Goal: Transaction & Acquisition: Purchase product/service

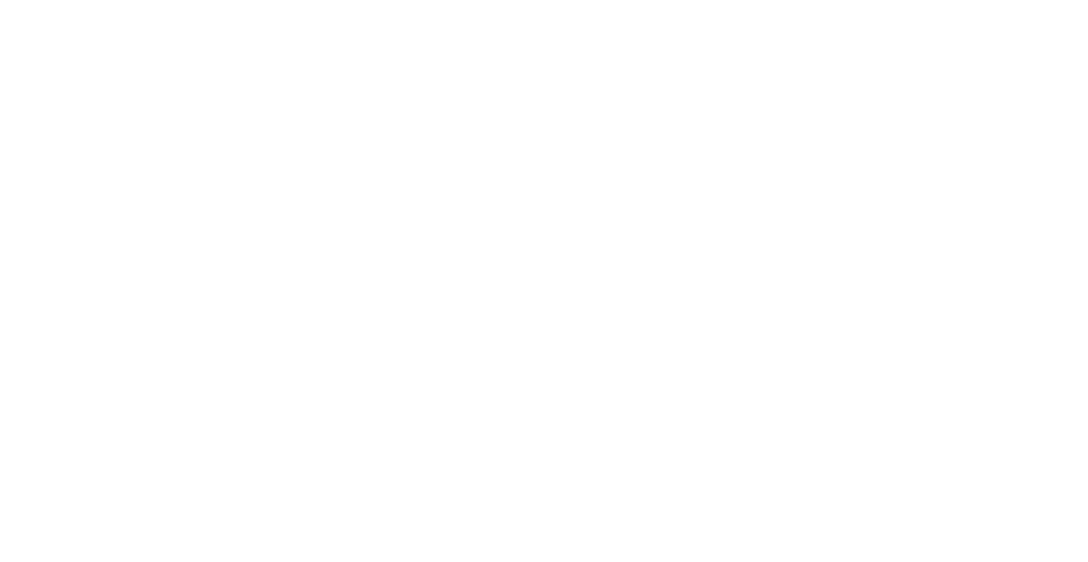
select select "FR"
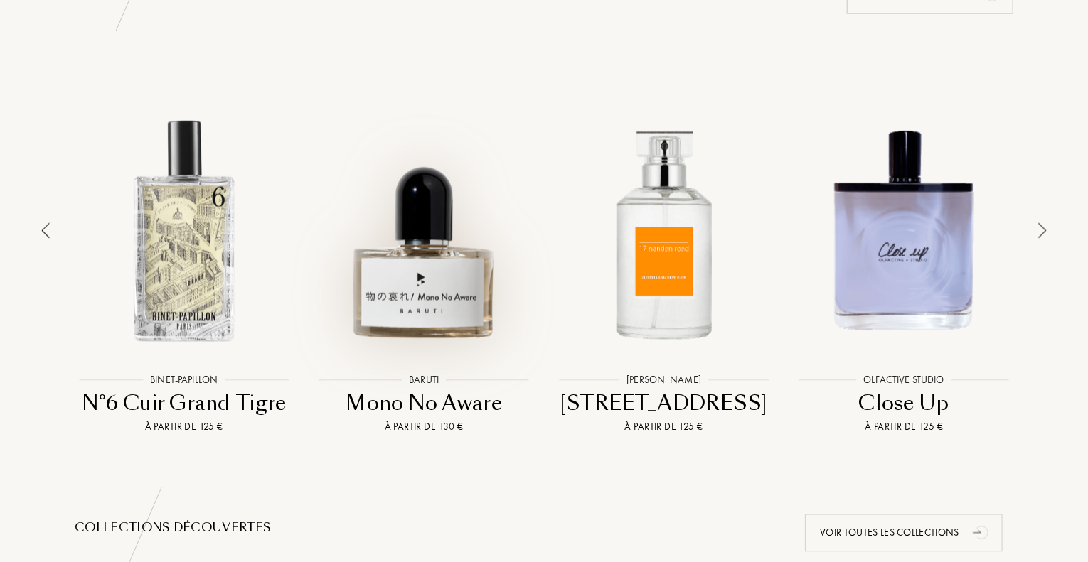
scroll to position [1066, 0]
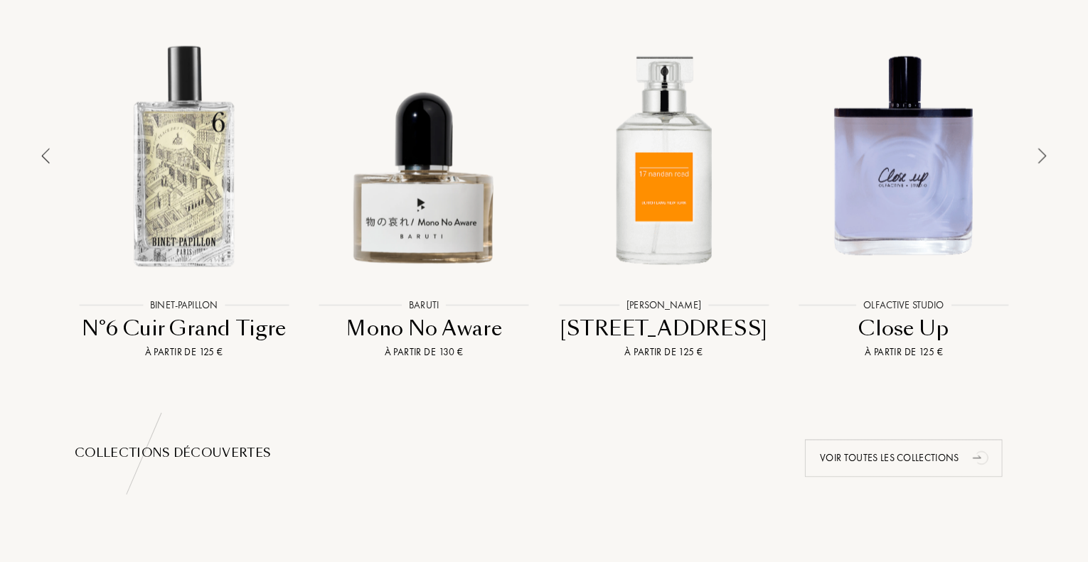
click at [1038, 158] on img at bounding box center [1042, 157] width 9 height 16
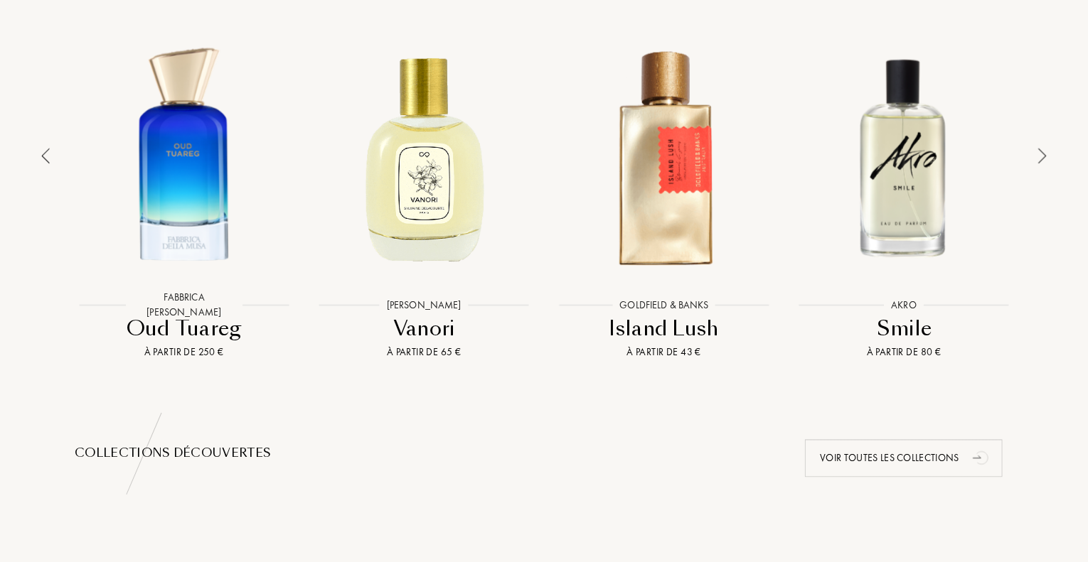
click at [1038, 158] on img at bounding box center [1042, 157] width 9 height 16
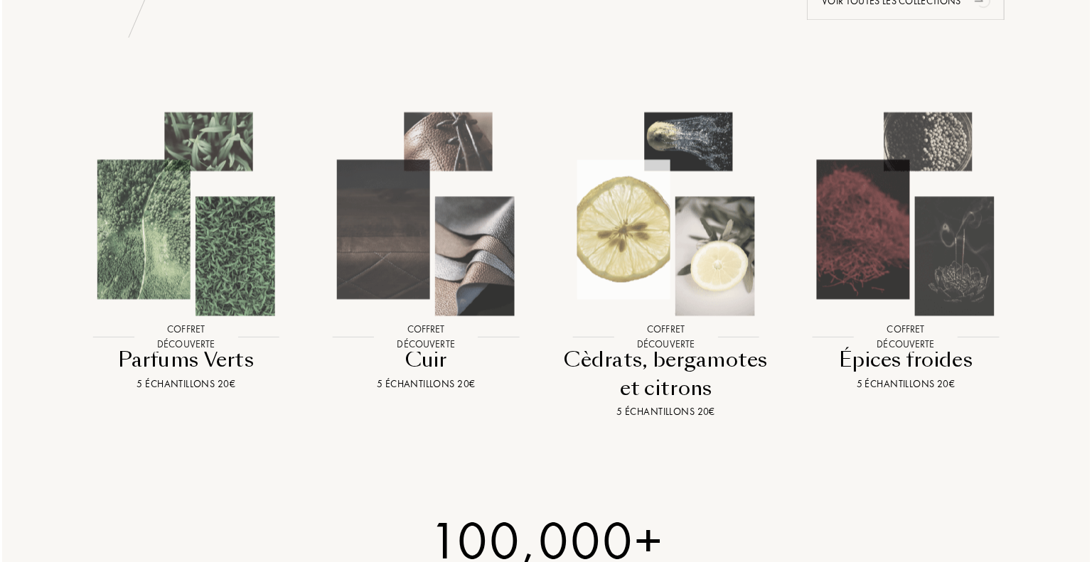
scroll to position [1564, 0]
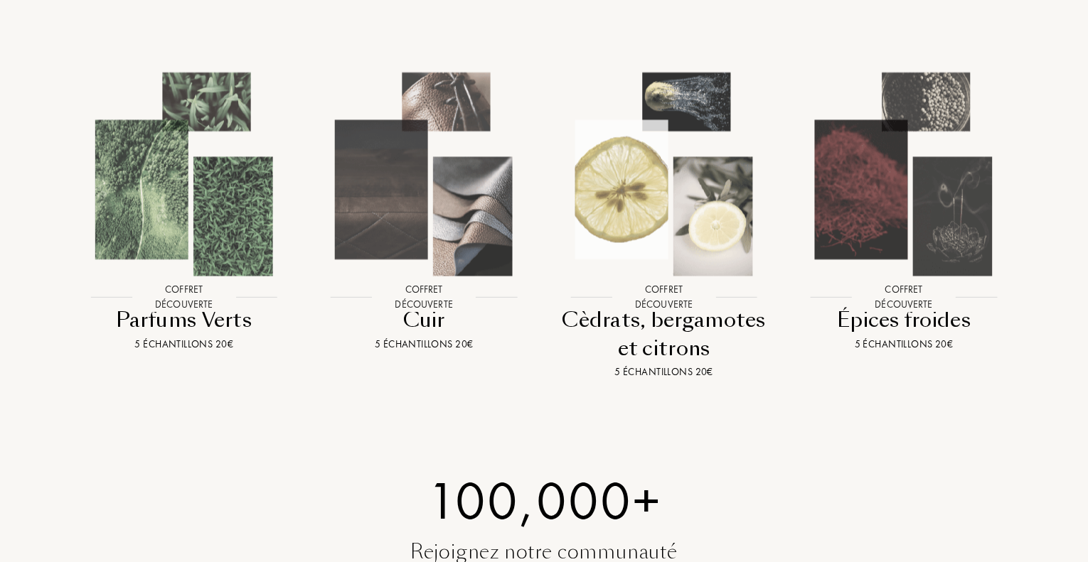
click at [213, 252] on img at bounding box center [184, 174] width 216 height 216
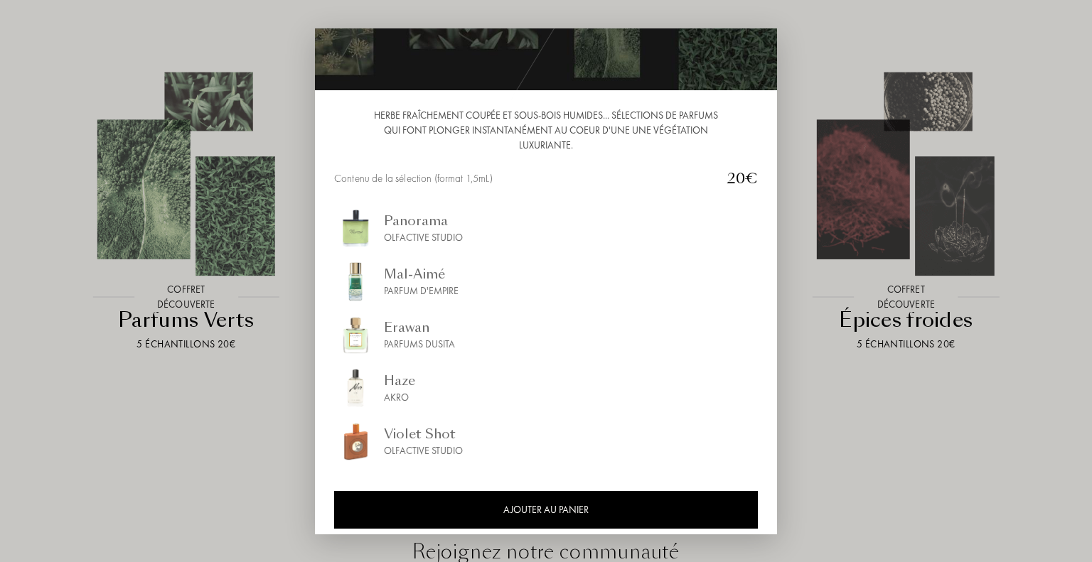
scroll to position [87, 0]
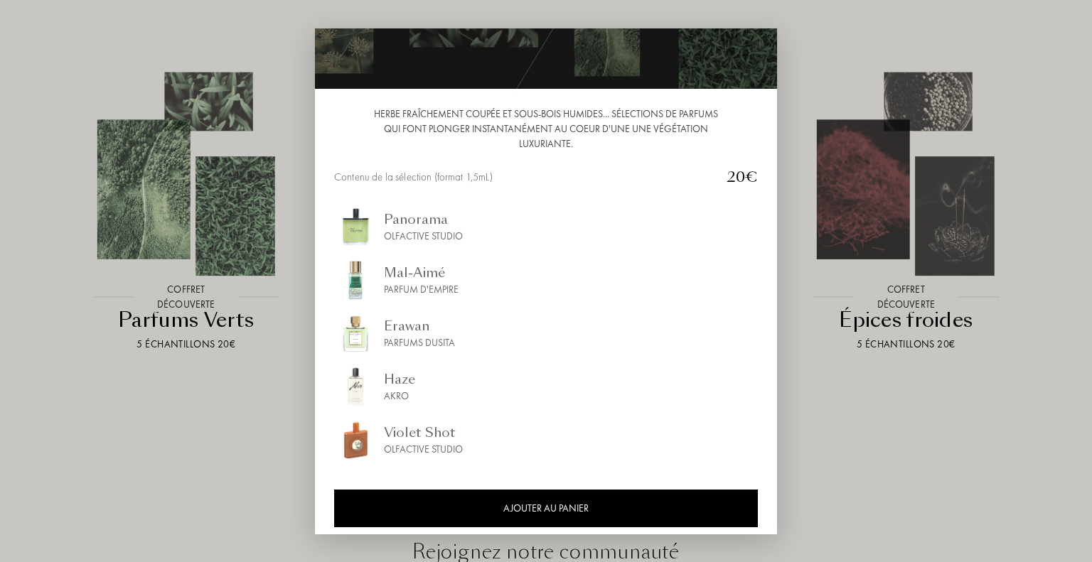
click at [216, 426] on div at bounding box center [546, 281] width 1092 height 562
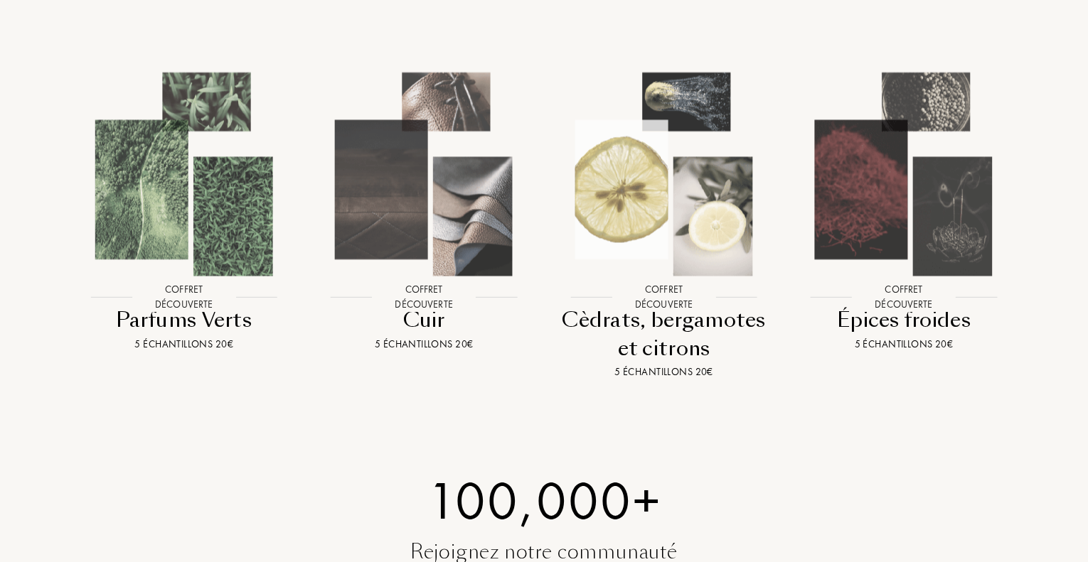
click at [419, 222] on img at bounding box center [424, 174] width 216 height 216
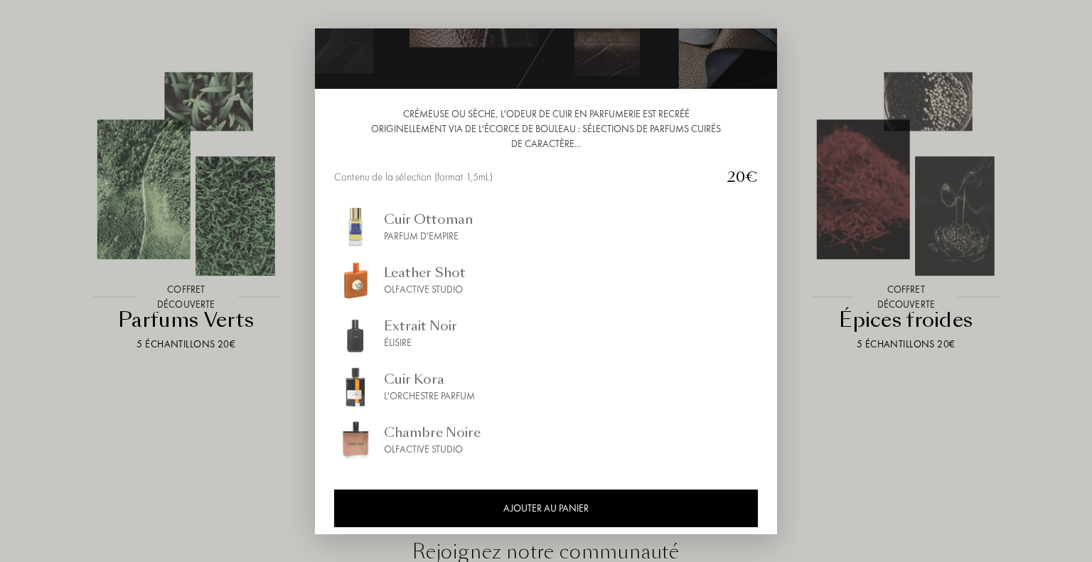
click at [60, 440] on div at bounding box center [546, 281] width 1092 height 562
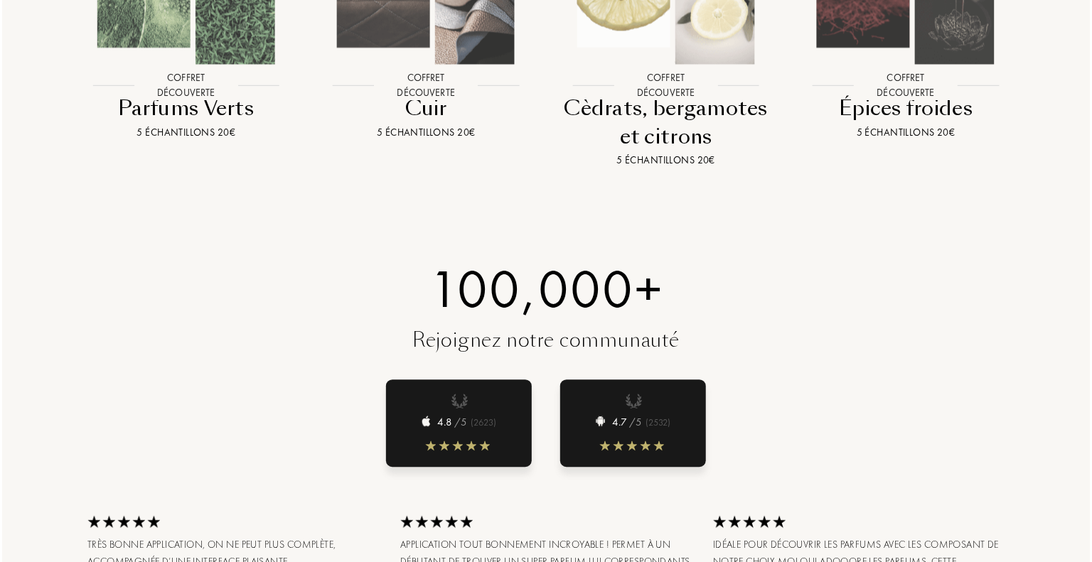
scroll to position [1777, 0]
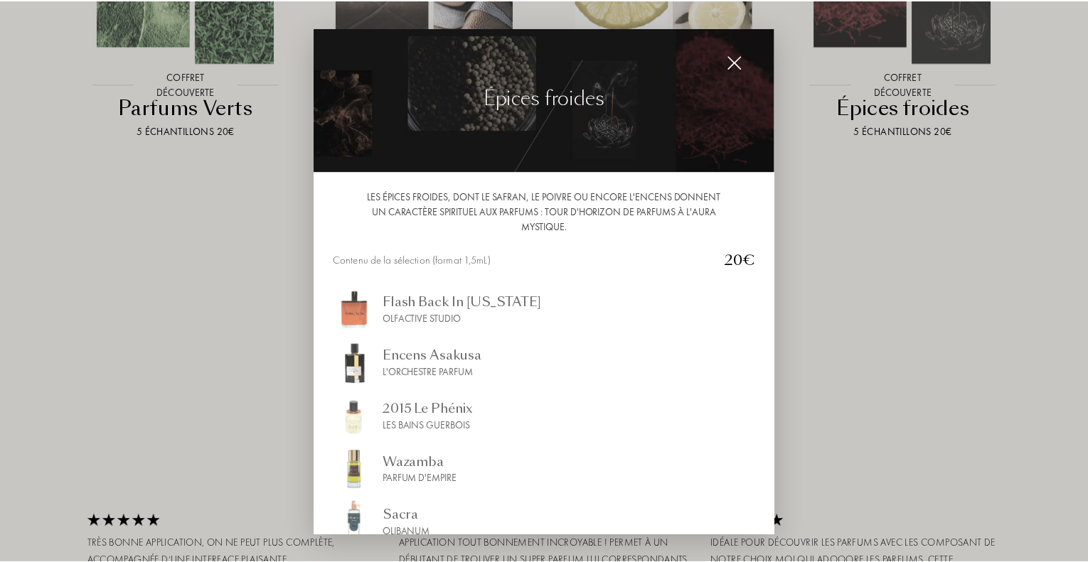
scroll to position [0, 0]
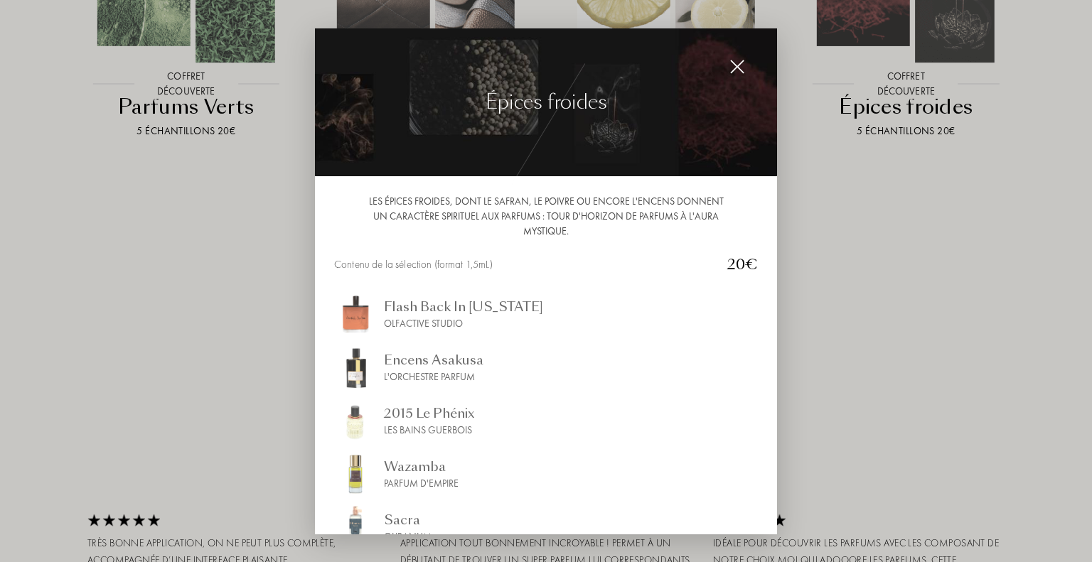
click at [729, 69] on img at bounding box center [737, 67] width 16 height 16
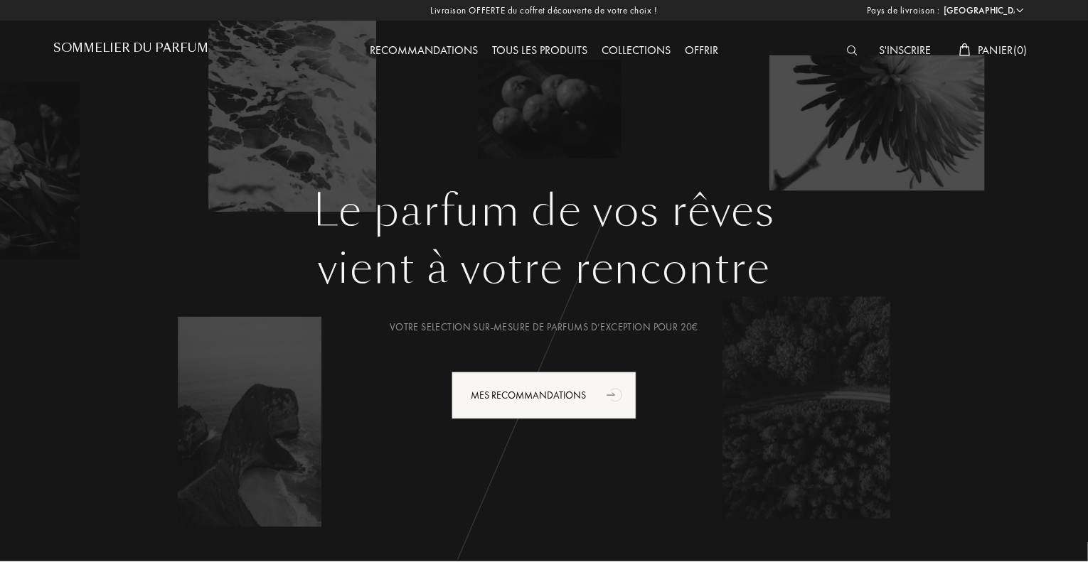
click at [168, 48] on h1 "Sommelier du Parfum" at bounding box center [130, 48] width 155 height 14
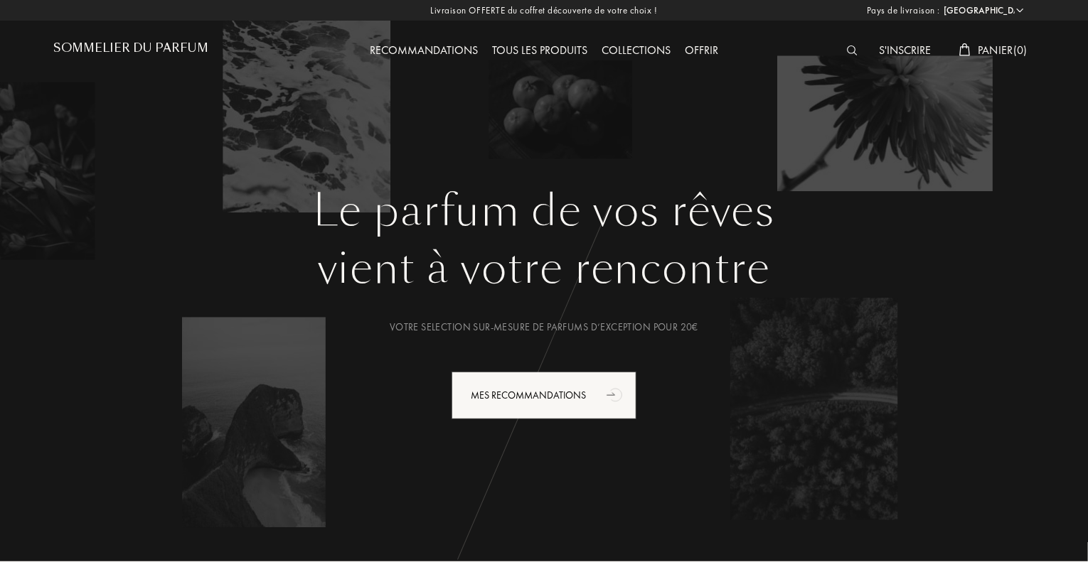
click at [424, 56] on div "Recommandations" at bounding box center [424, 51] width 122 height 18
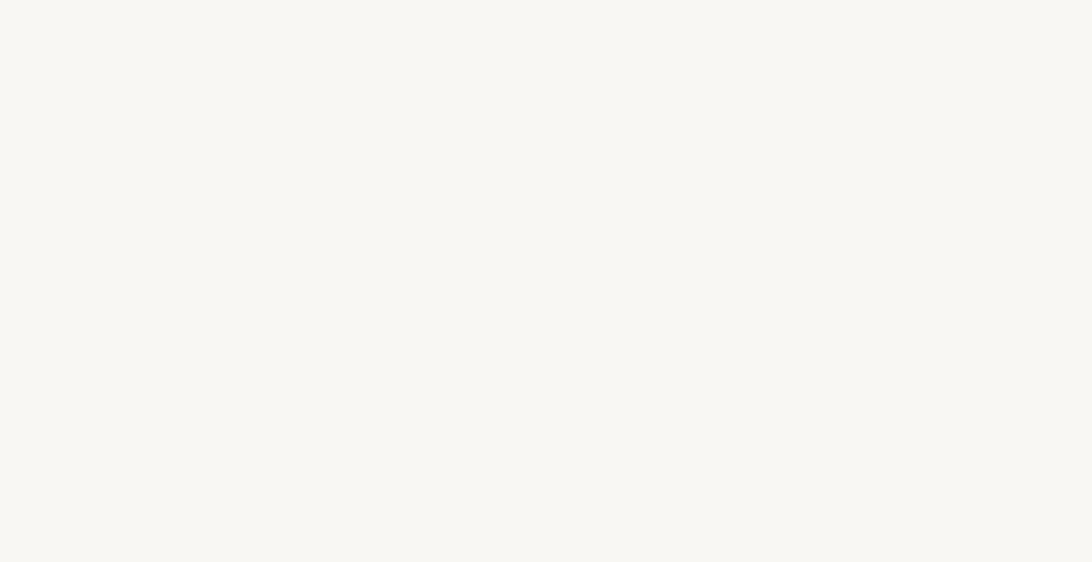
select select "FR"
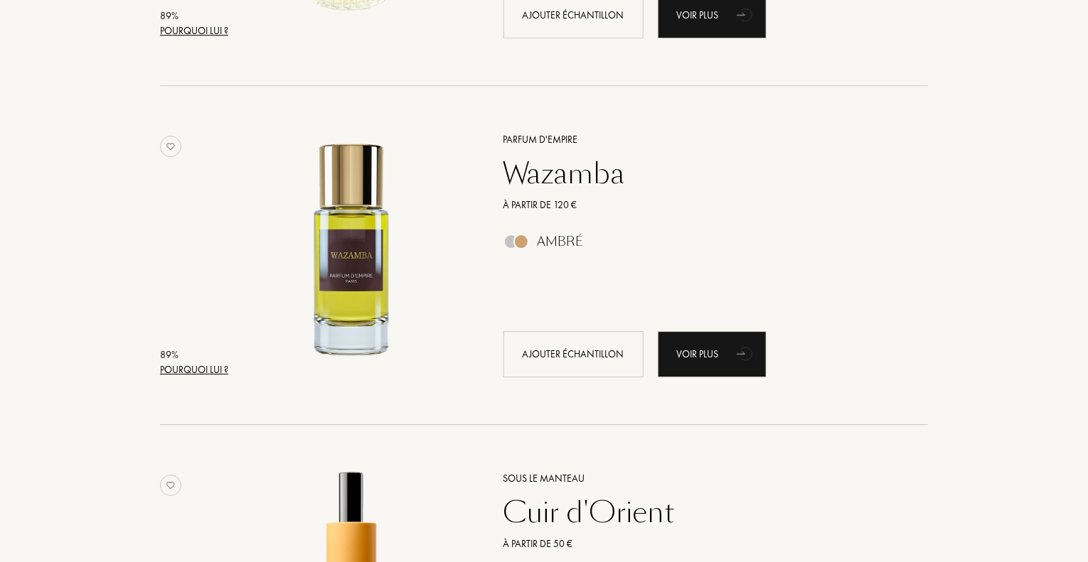
scroll to position [2204, 0]
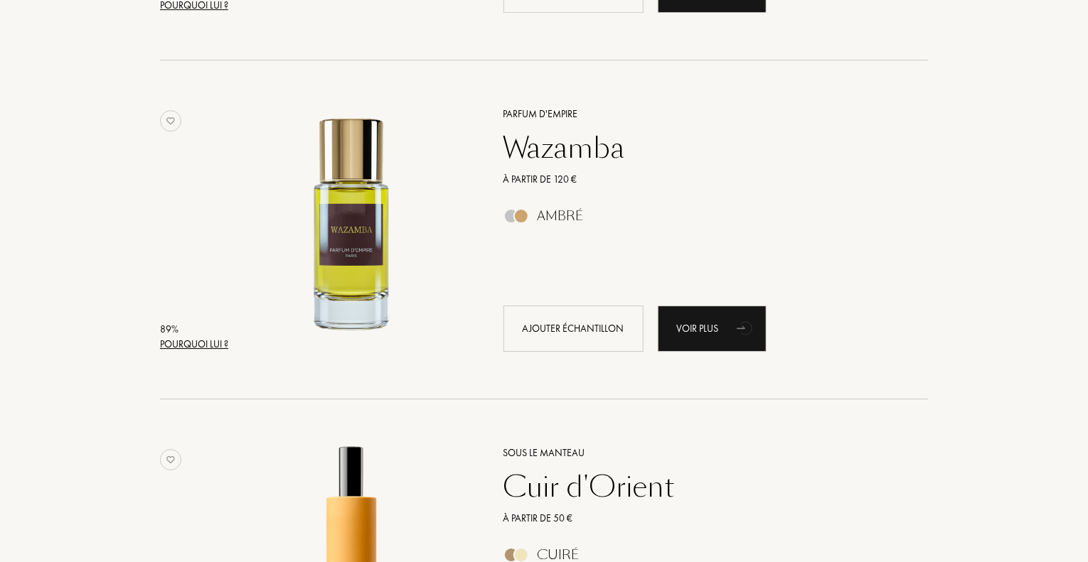
click at [537, 116] on div "Parfum d'Empire" at bounding box center [700, 114] width 414 height 15
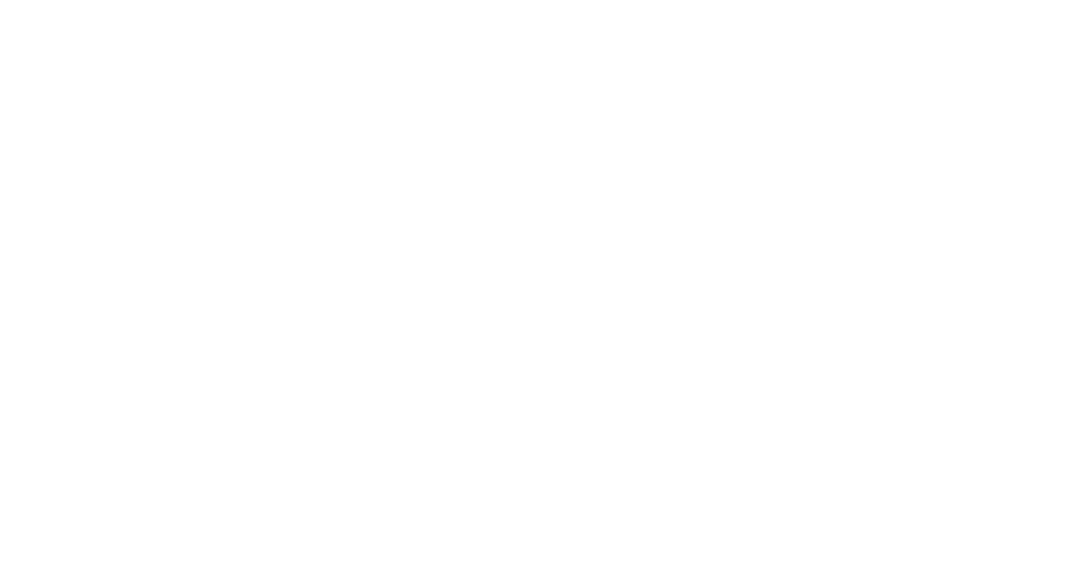
select select "FR"
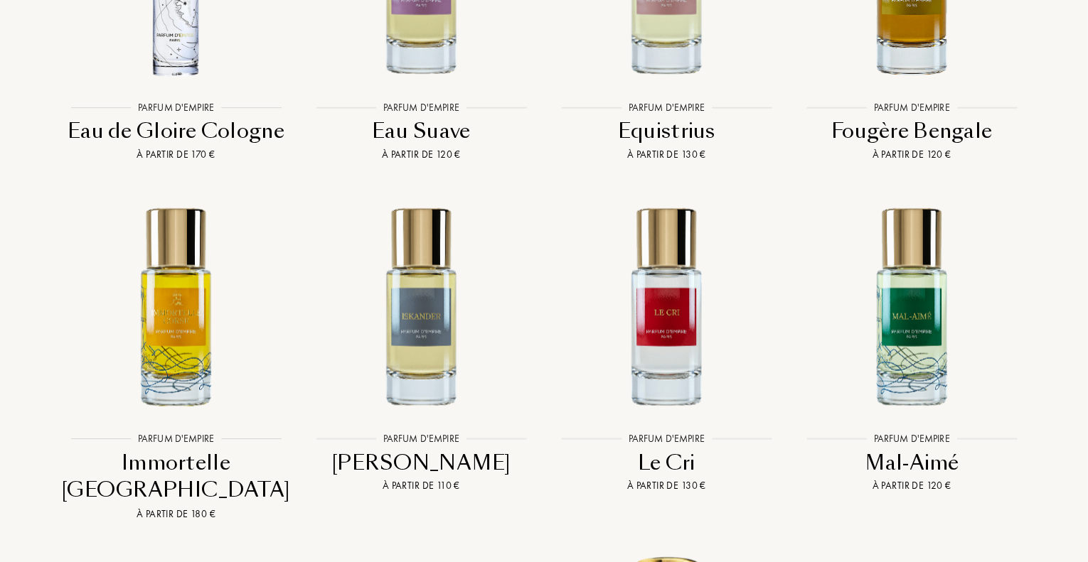
scroll to position [3625, 0]
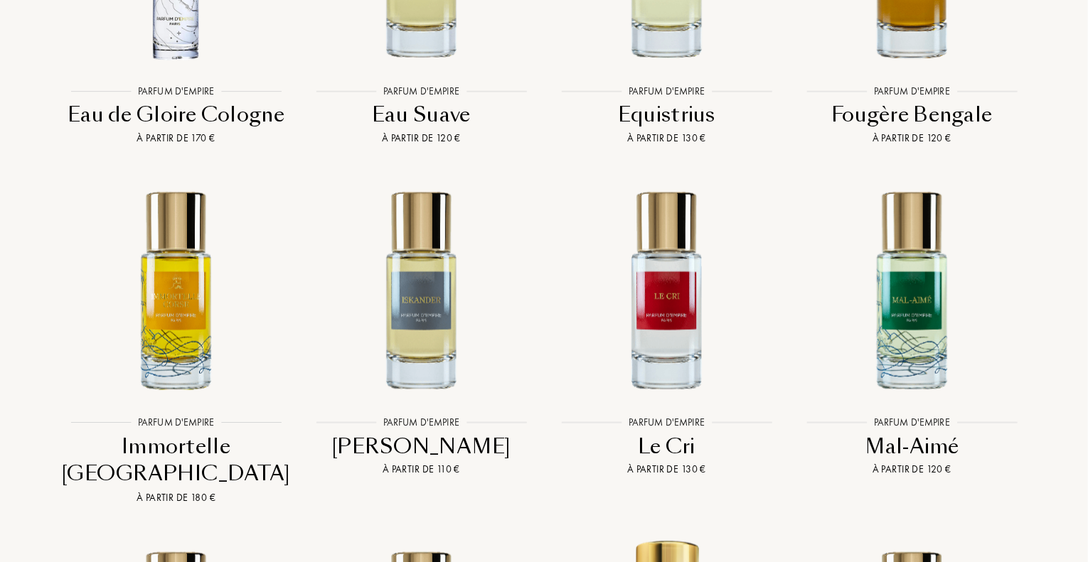
click at [672, 101] on div "Equistrius" at bounding box center [666, 115] width 234 height 28
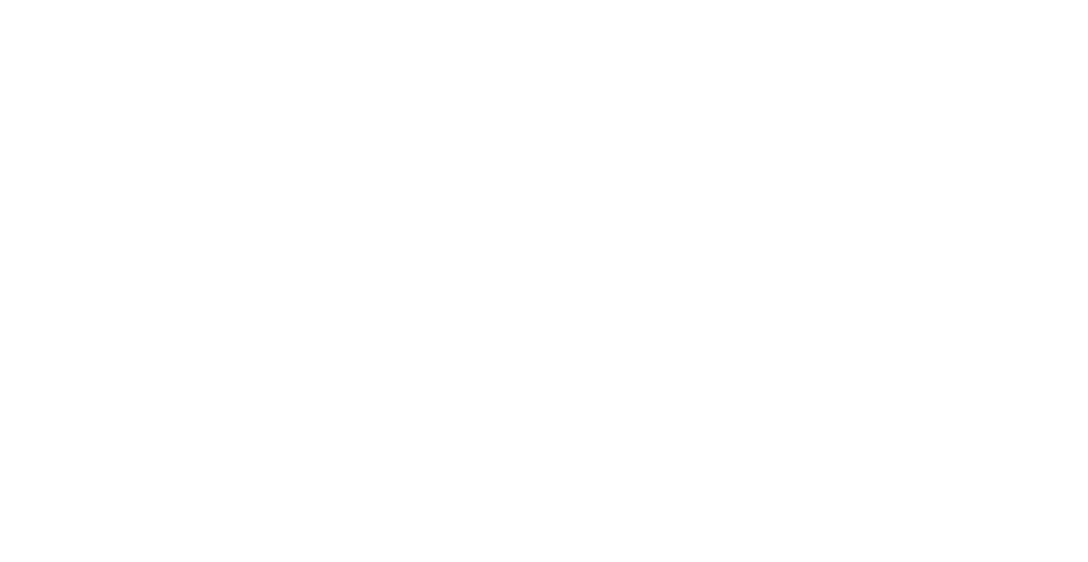
select select "FR"
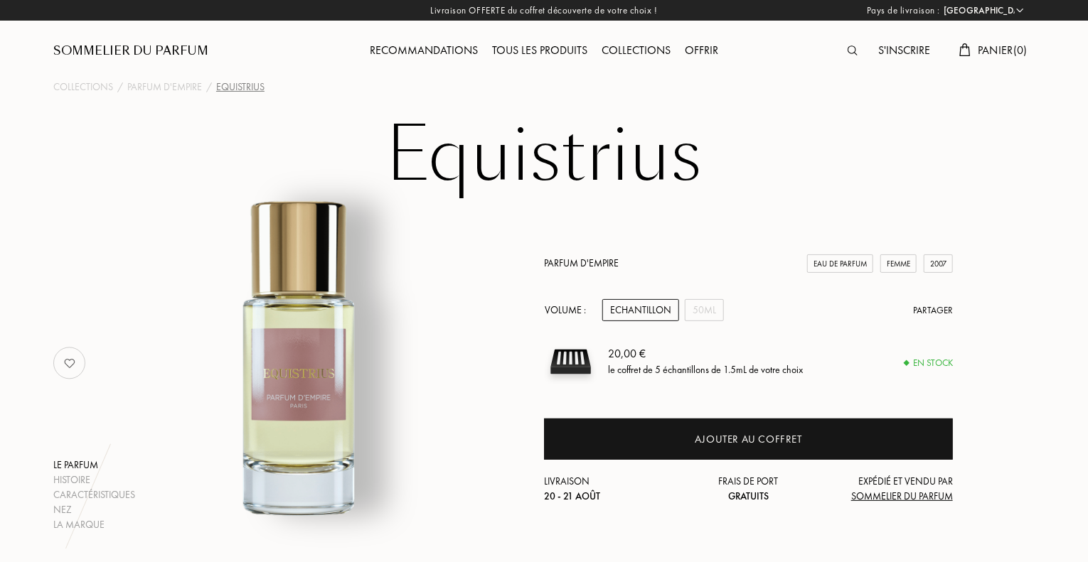
click at [622, 309] on div "Echantillon" at bounding box center [640, 310] width 77 height 22
click at [566, 312] on div "Volume :" at bounding box center [569, 310] width 50 height 22
click at [636, 310] on div "Echantillon" at bounding box center [640, 310] width 77 height 22
click at [895, 49] on div "S'inscrire" at bounding box center [904, 51] width 66 height 18
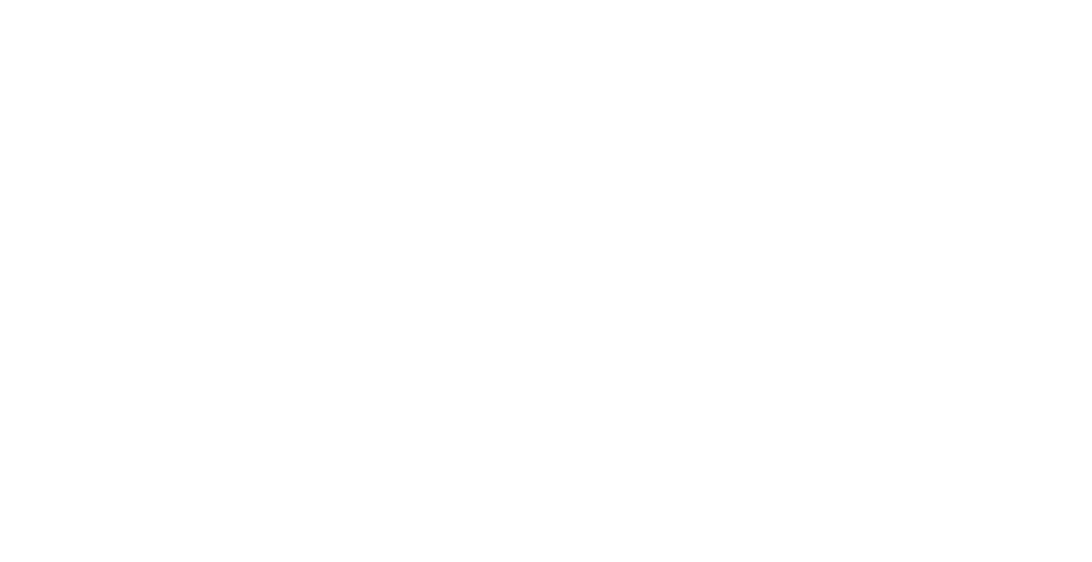
select select "FR"
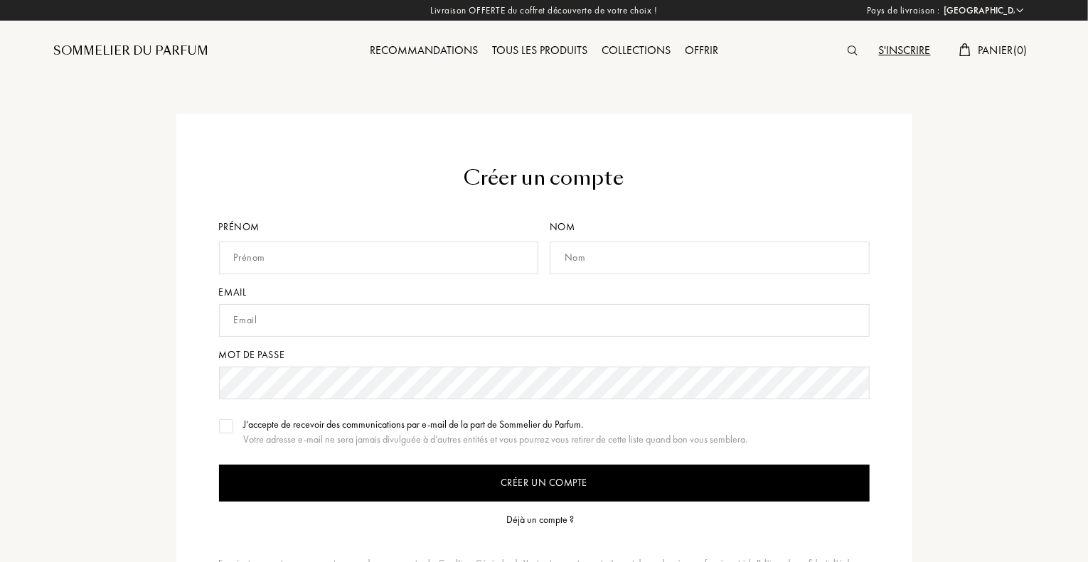
click at [156, 50] on div "Sommelier du Parfum" at bounding box center [130, 51] width 155 height 17
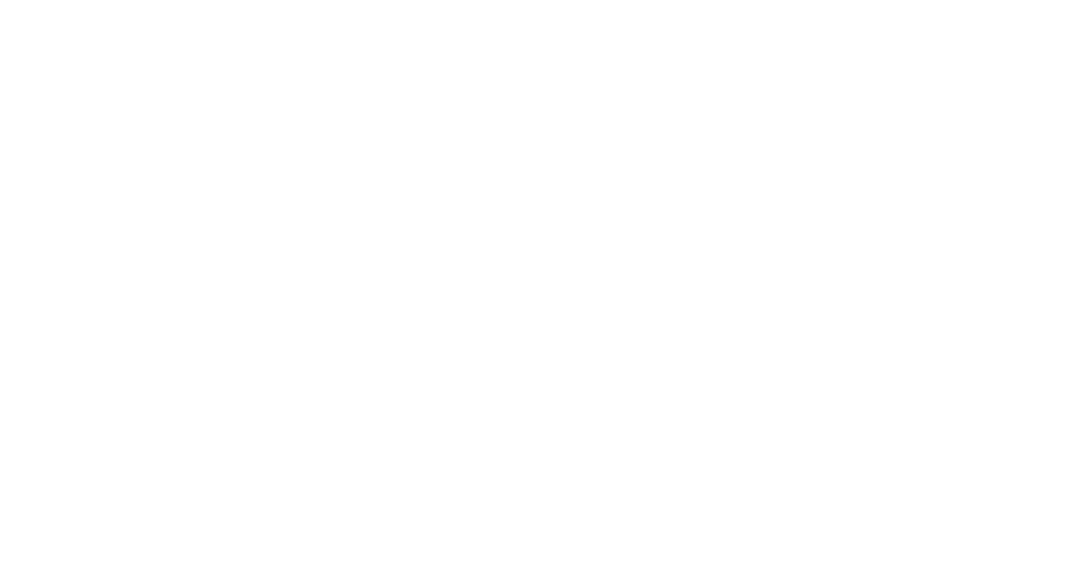
select select "FR"
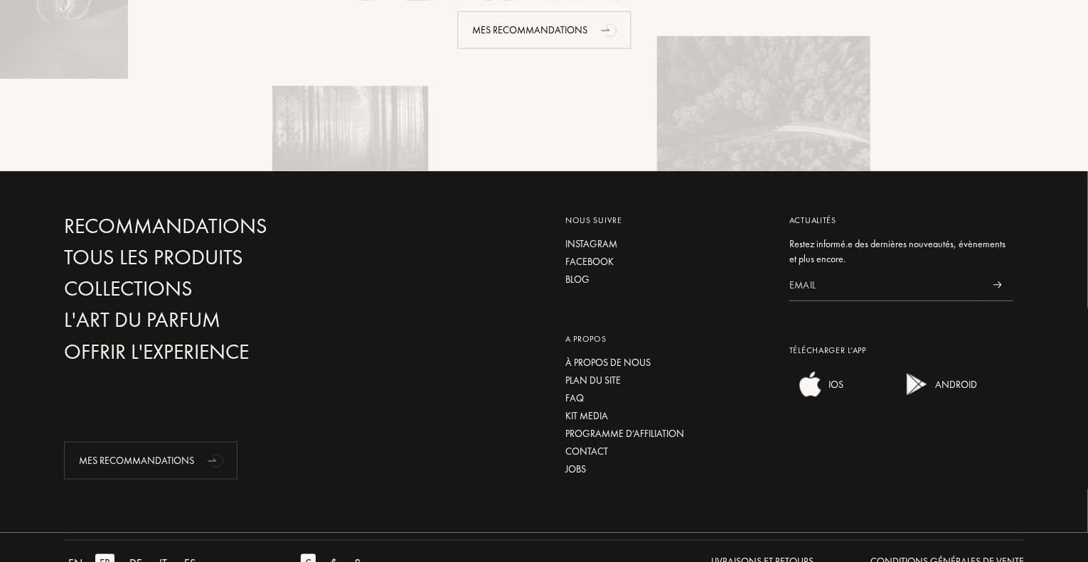
scroll to position [3364, 0]
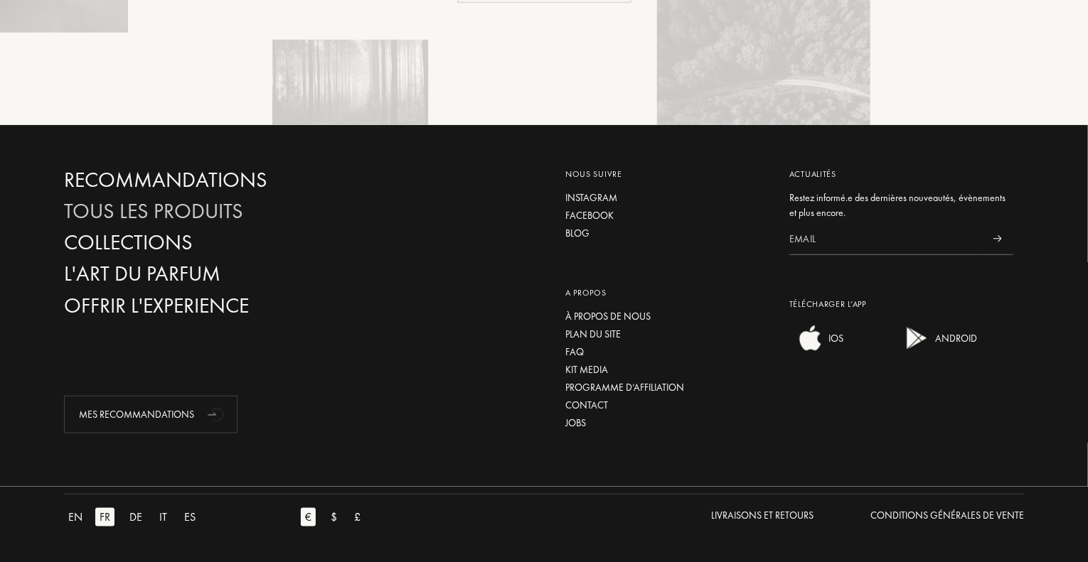
click at [179, 208] on div "Tous les produits" at bounding box center [217, 211] width 306 height 25
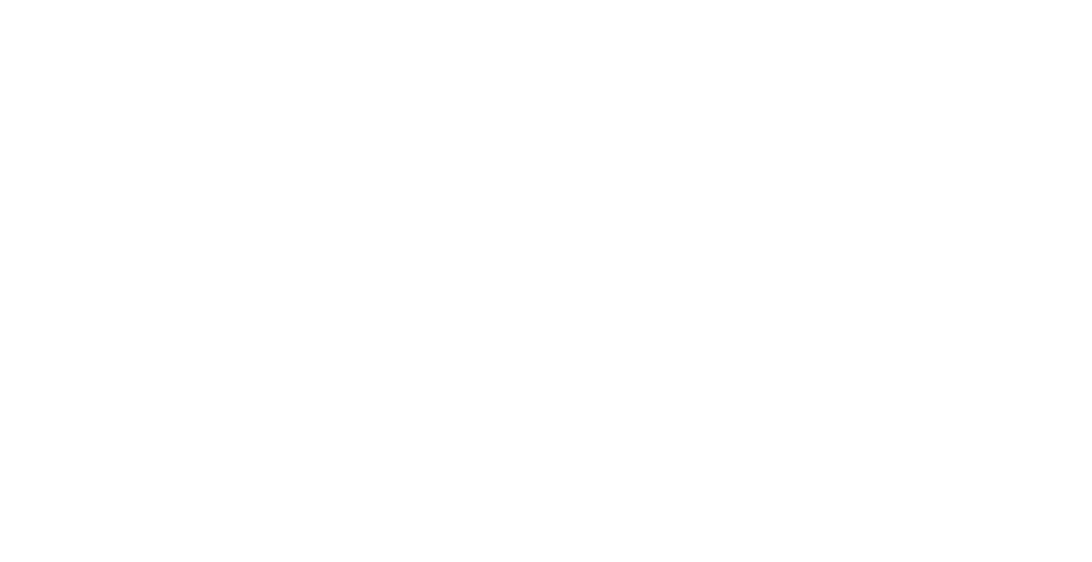
select select "FR"
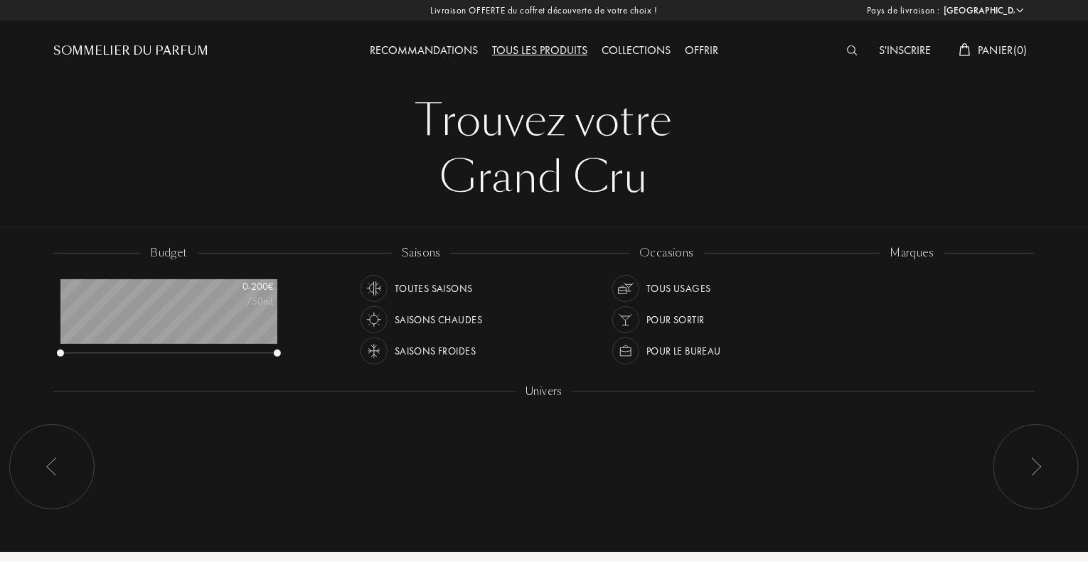
scroll to position [71, 217]
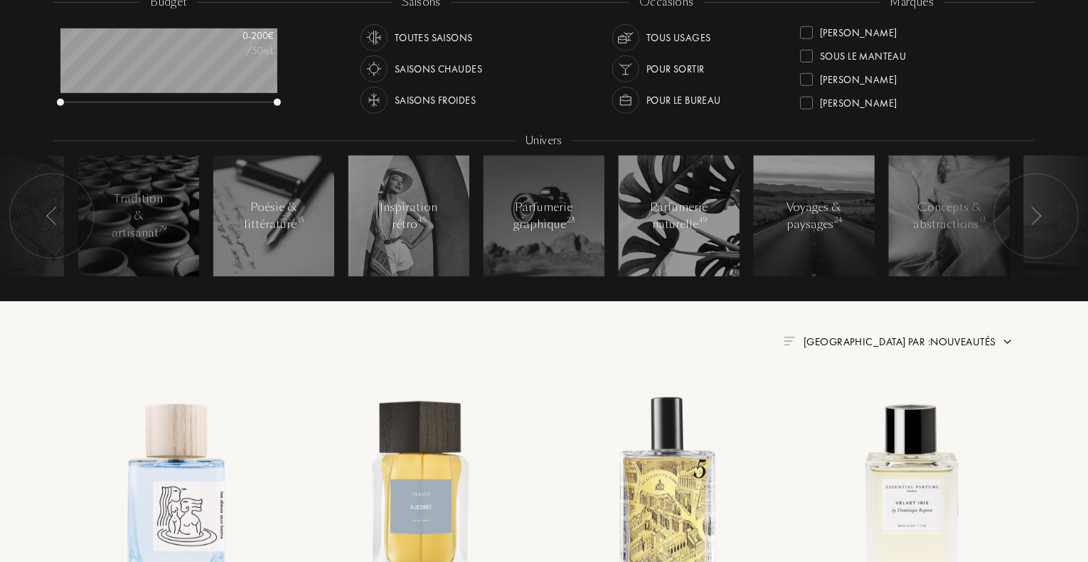
scroll to position [284, 0]
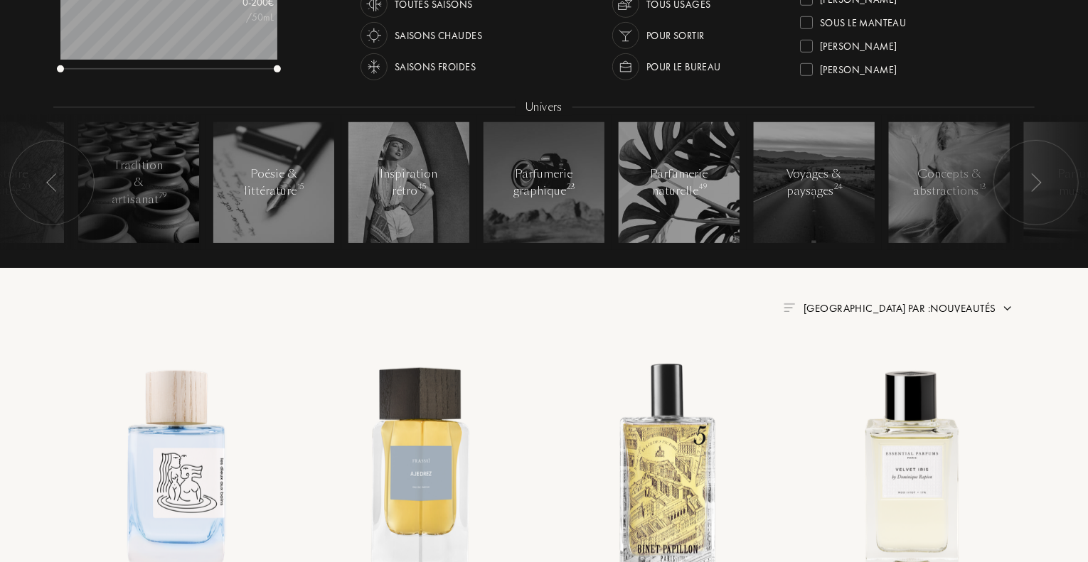
click at [809, 45] on div at bounding box center [806, 46] width 13 height 13
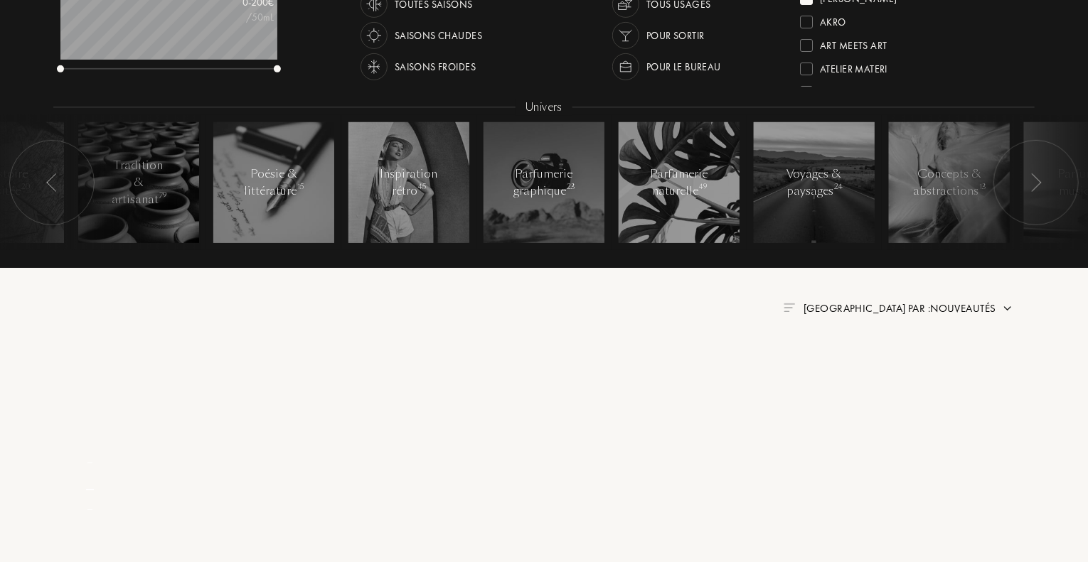
scroll to position [0, 0]
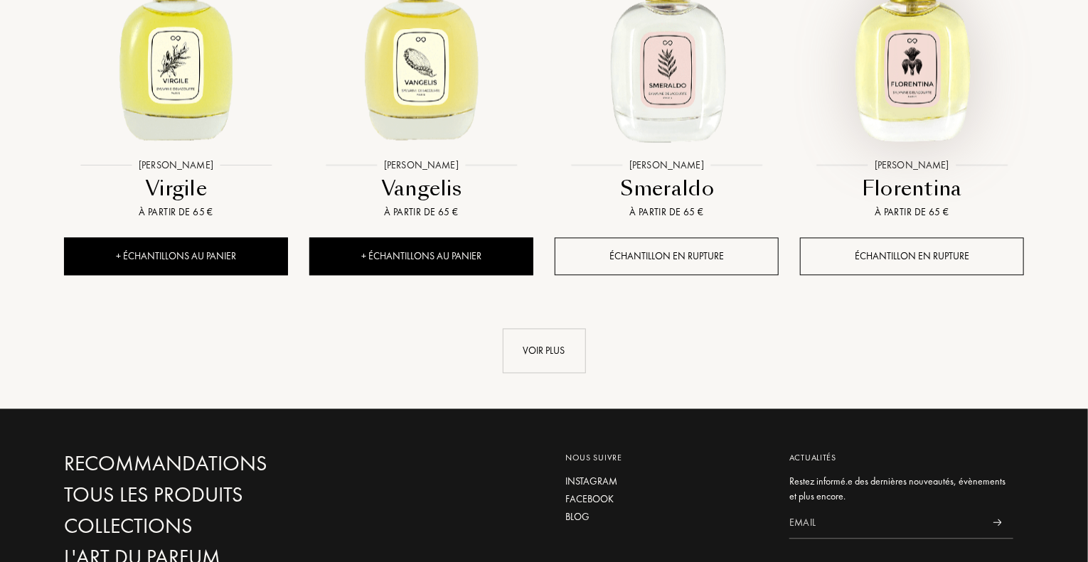
scroll to position [1493, 0]
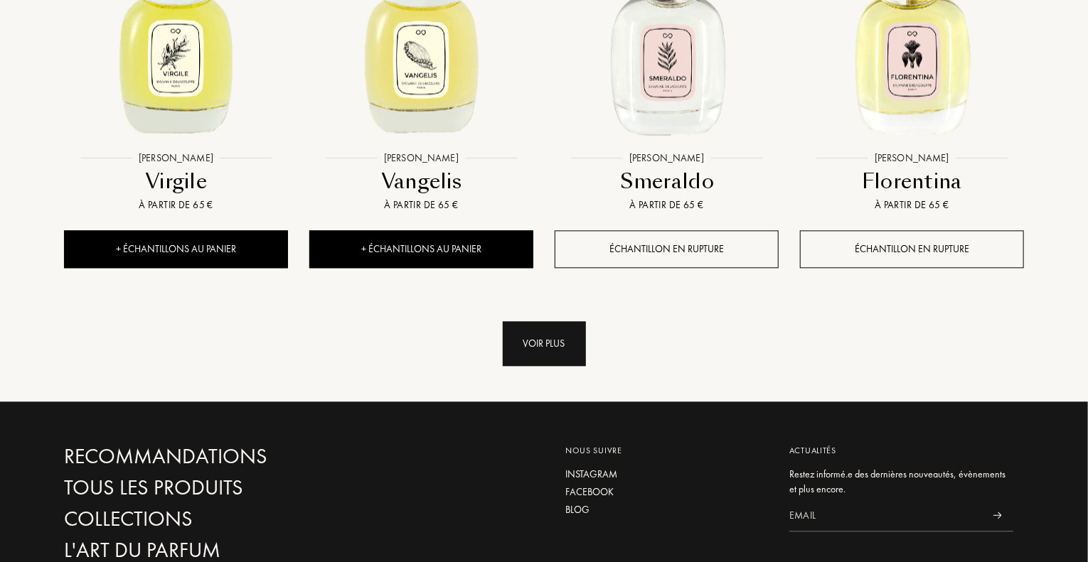
click at [523, 353] on div "Voir plus" at bounding box center [544, 343] width 83 height 45
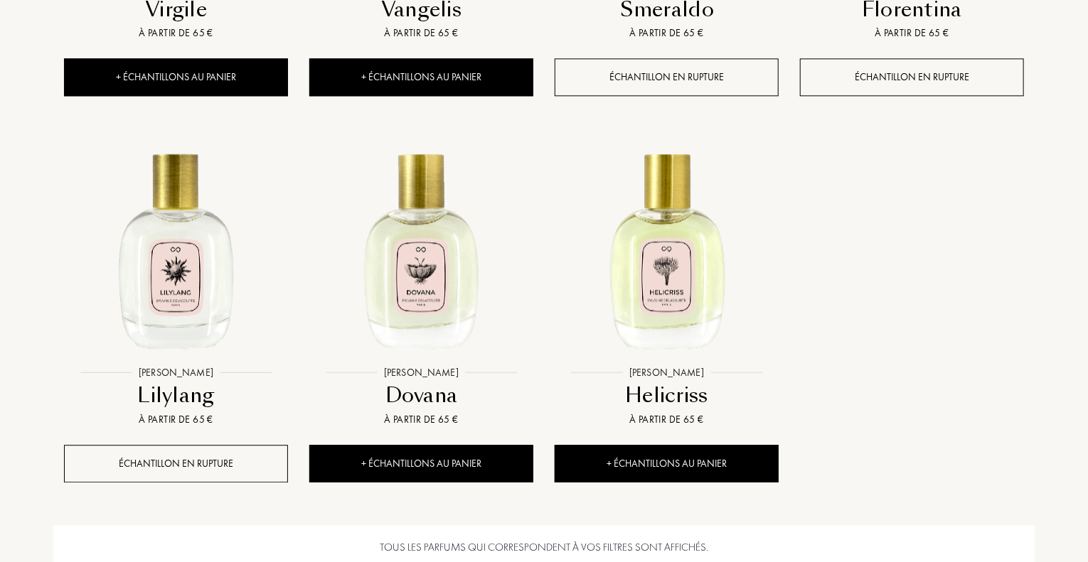
scroll to position [1706, 0]
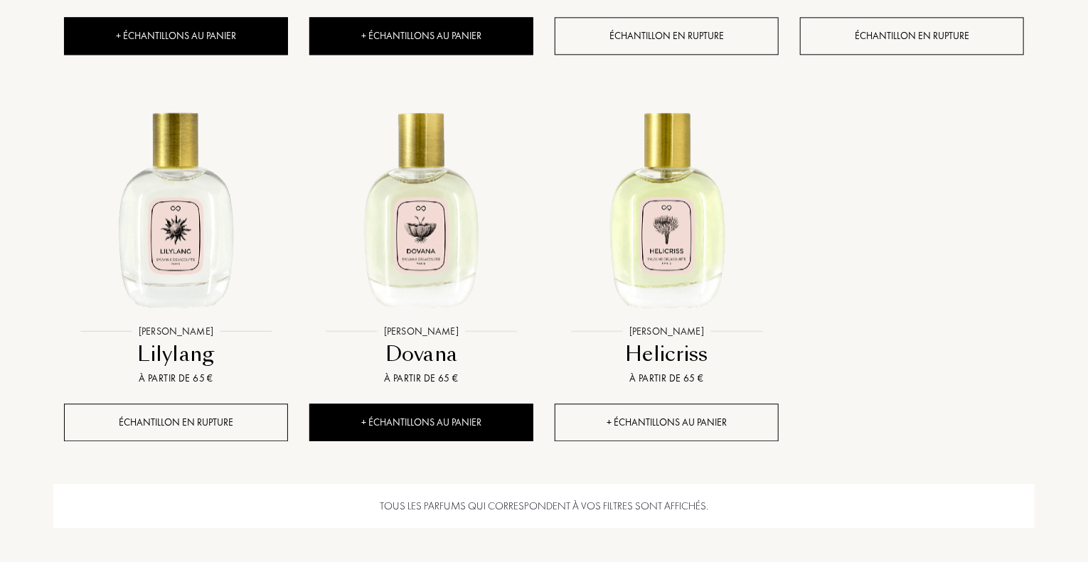
click at [683, 423] on div "+ Échantillons au panier" at bounding box center [666, 423] width 224 height 38
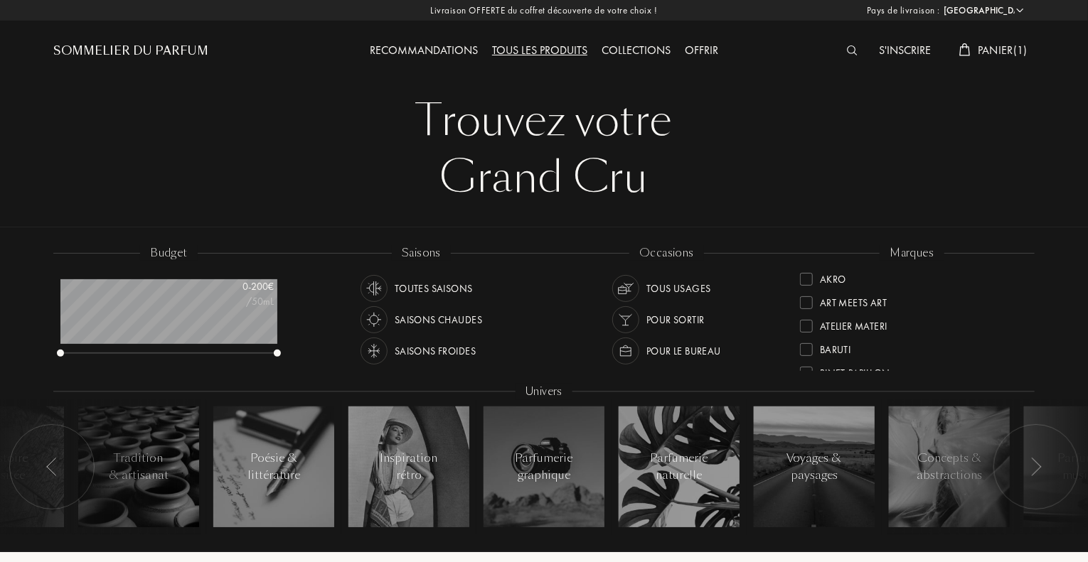
scroll to position [0, 0]
click at [808, 309] on div at bounding box center [806, 306] width 13 height 13
click at [810, 354] on div at bounding box center [806, 351] width 13 height 13
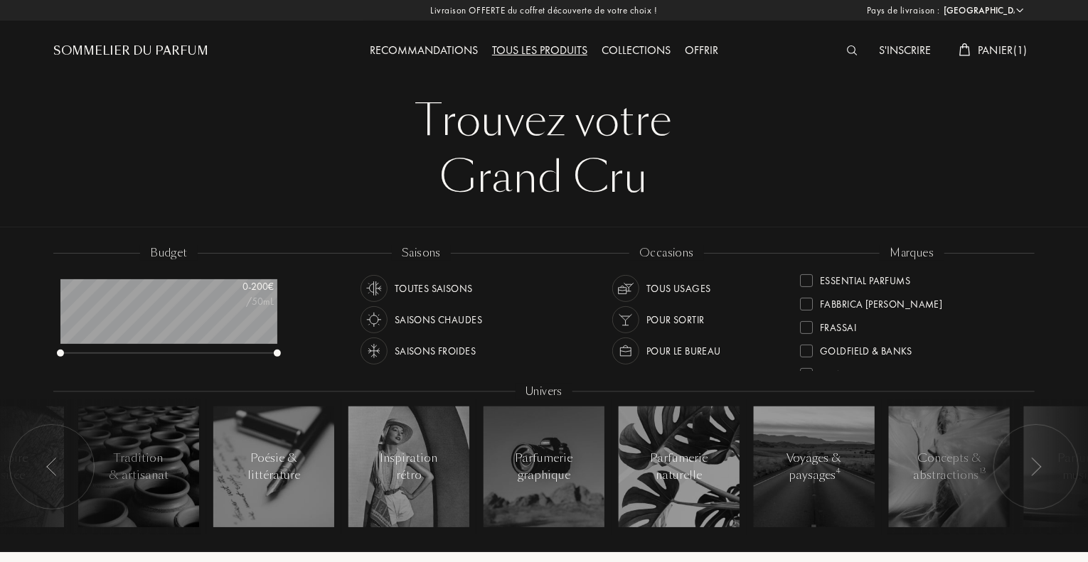
scroll to position [284, 0]
click at [808, 331] on div at bounding box center [806, 327] width 13 height 13
click at [810, 352] on div at bounding box center [806, 349] width 13 height 13
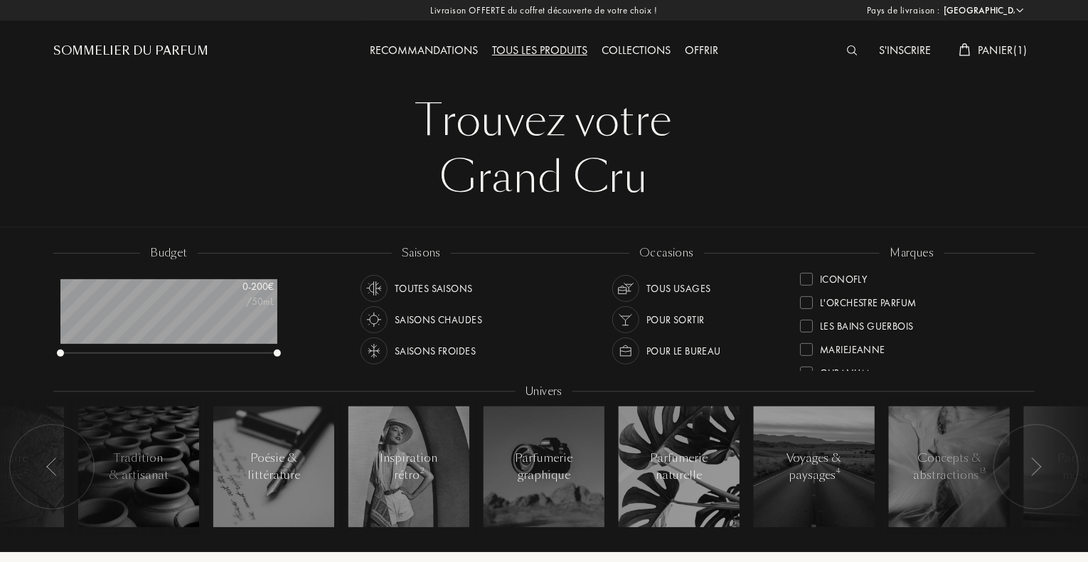
scroll to position [0, 0]
click at [807, 331] on div at bounding box center [806, 325] width 13 height 13
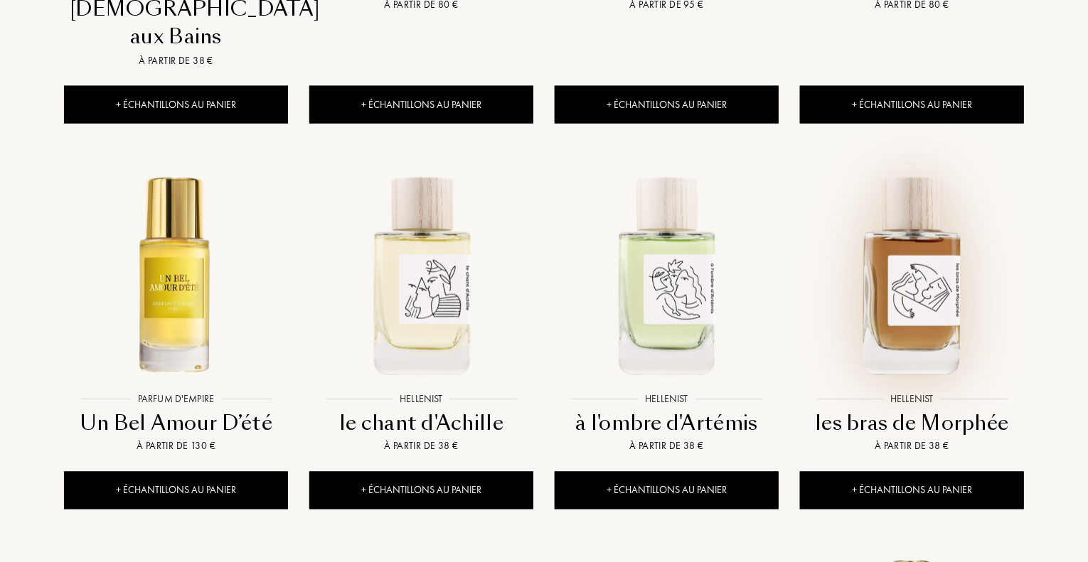
scroll to position [924, 0]
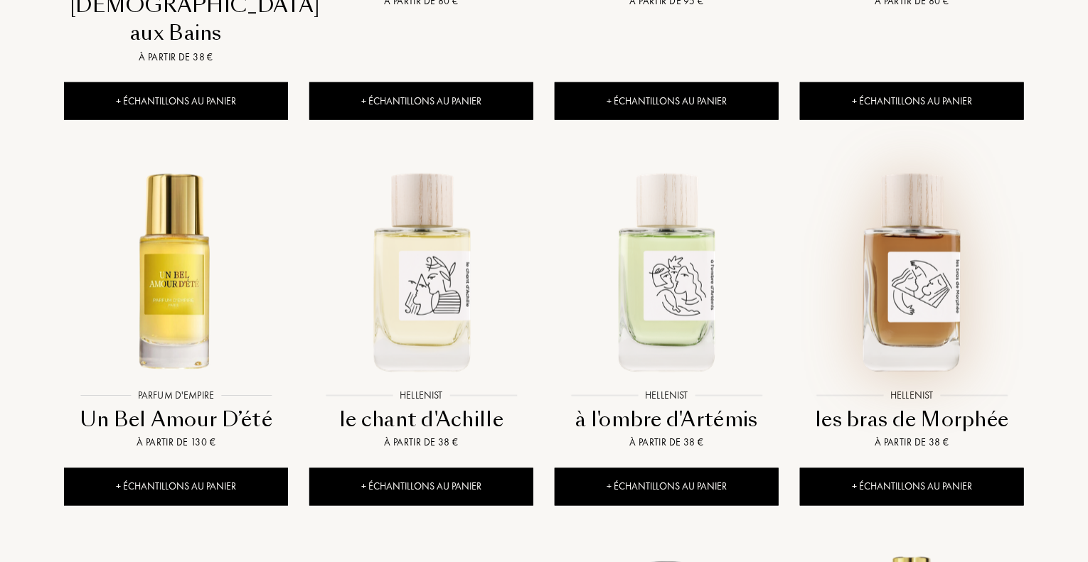
click at [919, 260] on img at bounding box center [911, 271] width 221 height 221
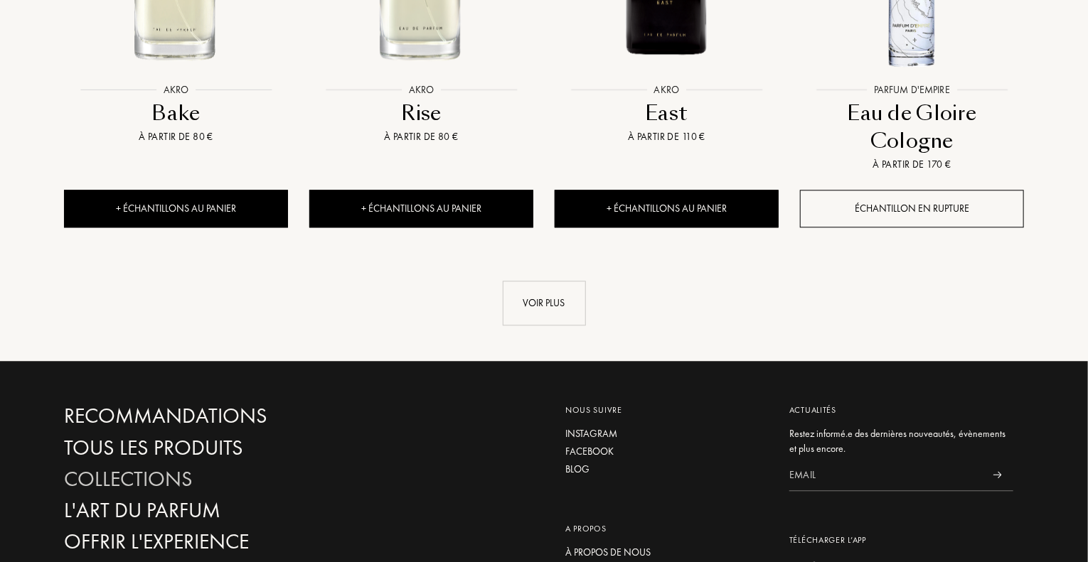
scroll to position [1635, 0]
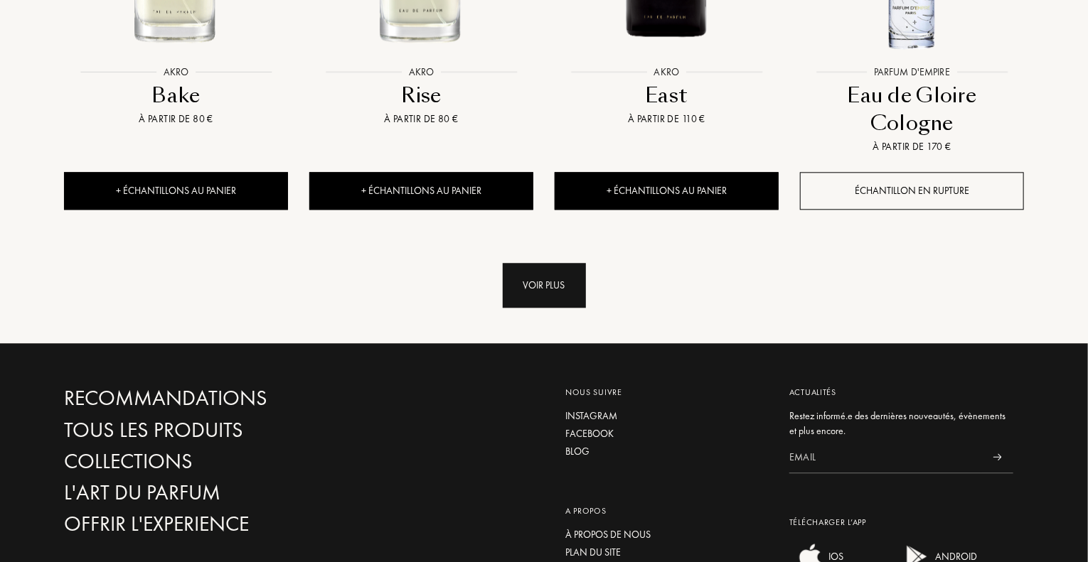
click at [550, 263] on div "Voir plus" at bounding box center [544, 285] width 83 height 45
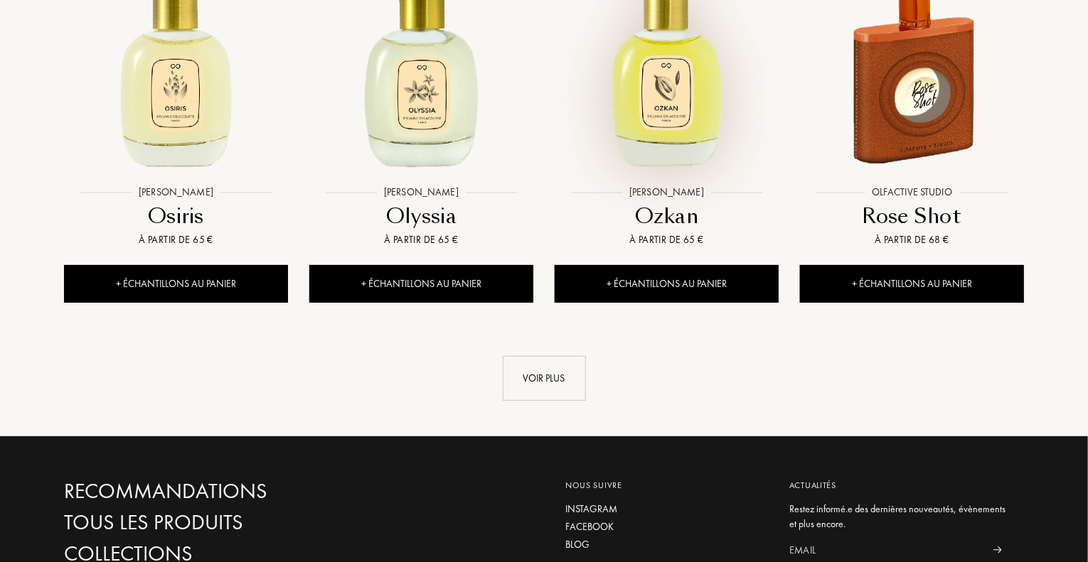
scroll to position [2772, 0]
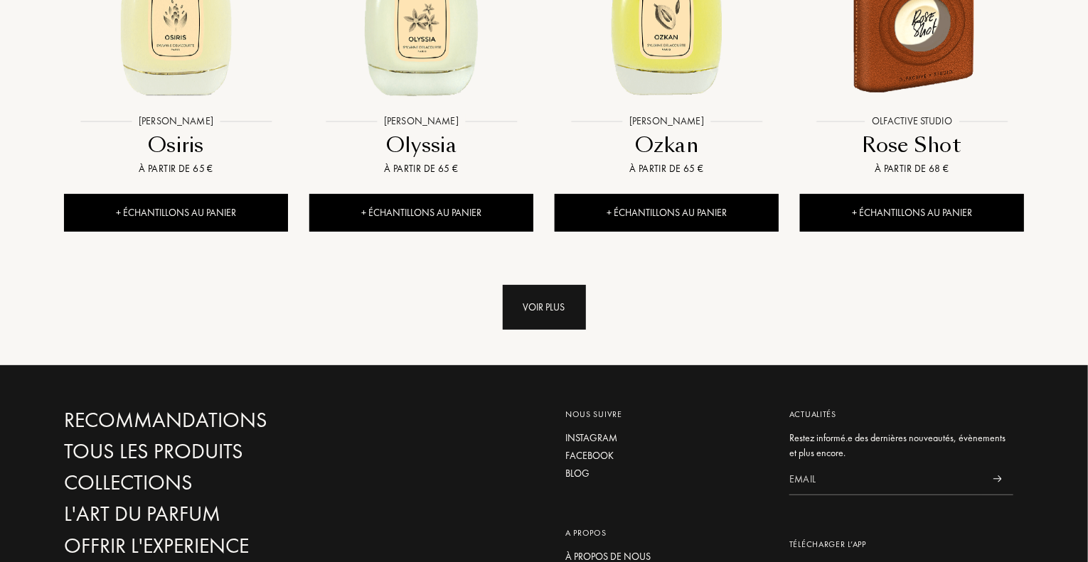
click at [554, 285] on div "Voir plus" at bounding box center [544, 307] width 83 height 45
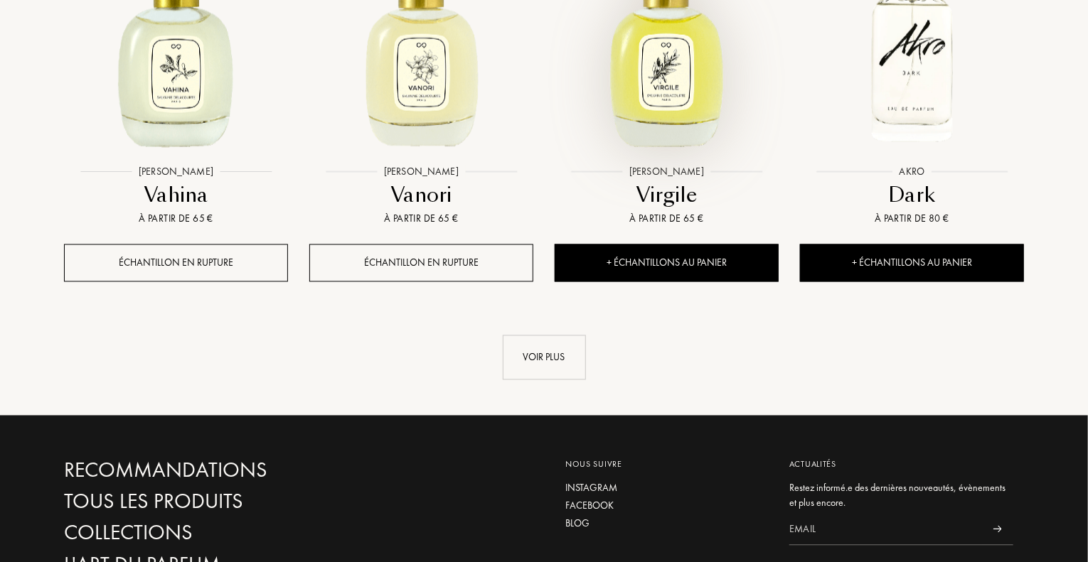
scroll to position [3910, 0]
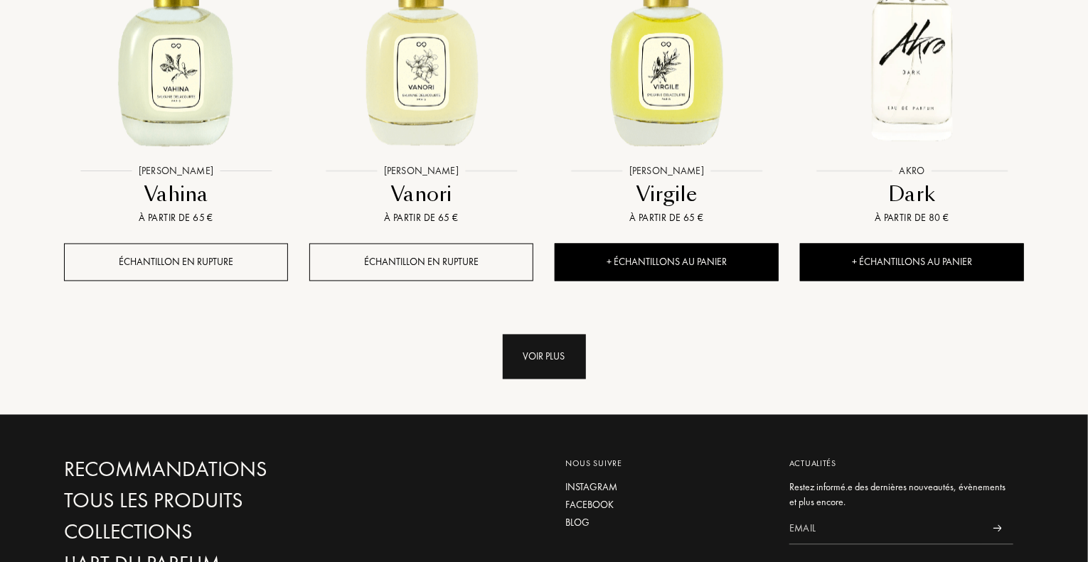
click at [554, 335] on div "Voir plus" at bounding box center [544, 357] width 83 height 45
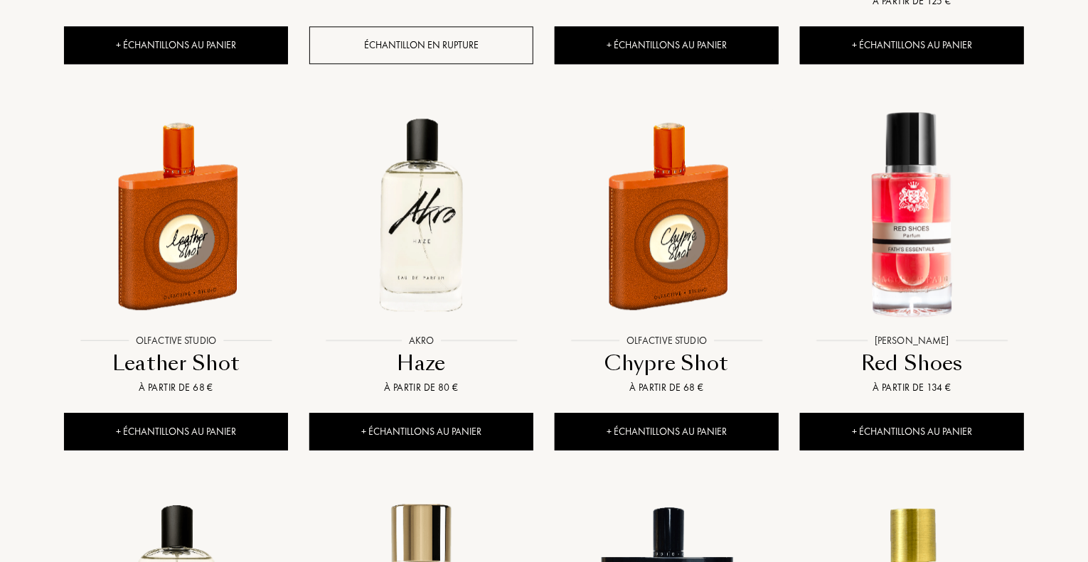
scroll to position [4549, 0]
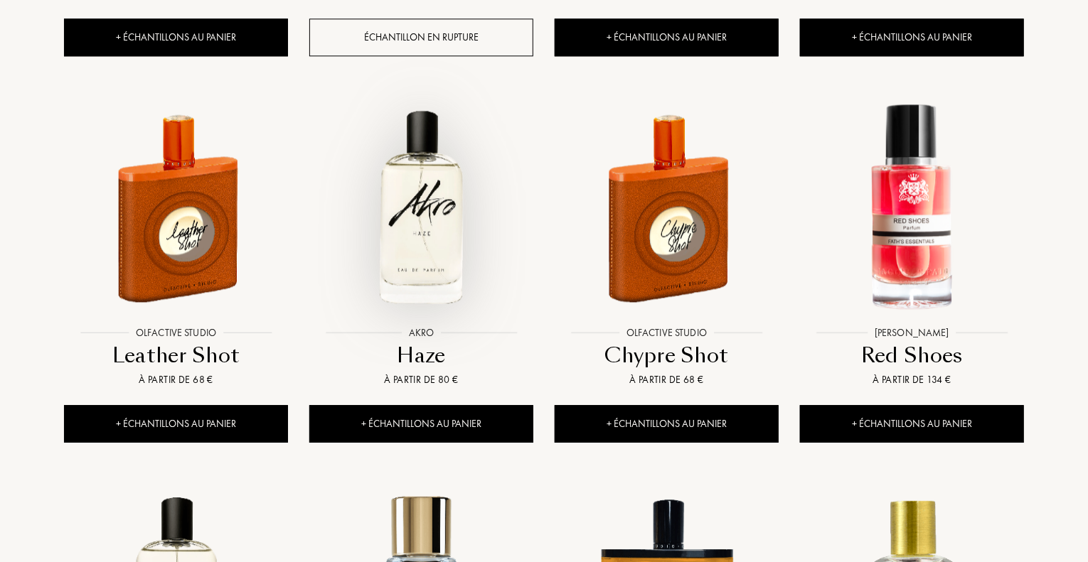
click at [445, 269] on div at bounding box center [421, 219] width 245 height 277
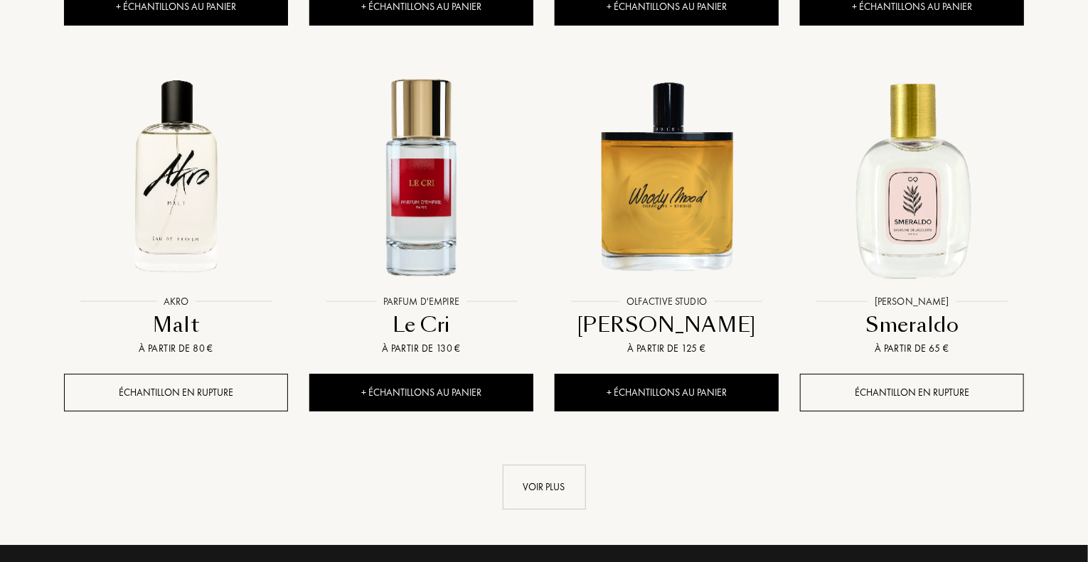
scroll to position [4976, 0]
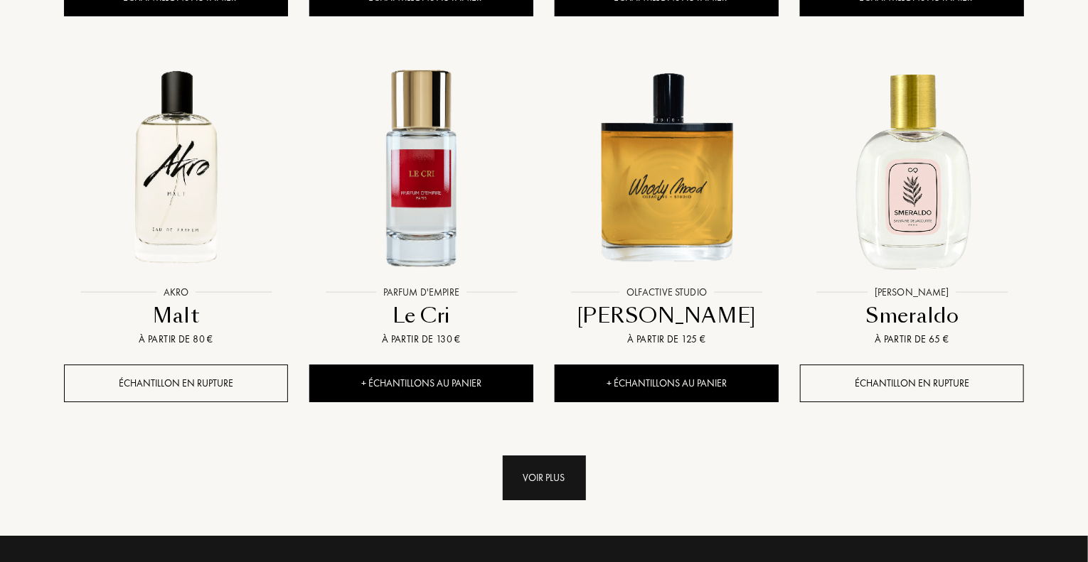
click at [544, 456] on div "Voir plus" at bounding box center [544, 478] width 83 height 45
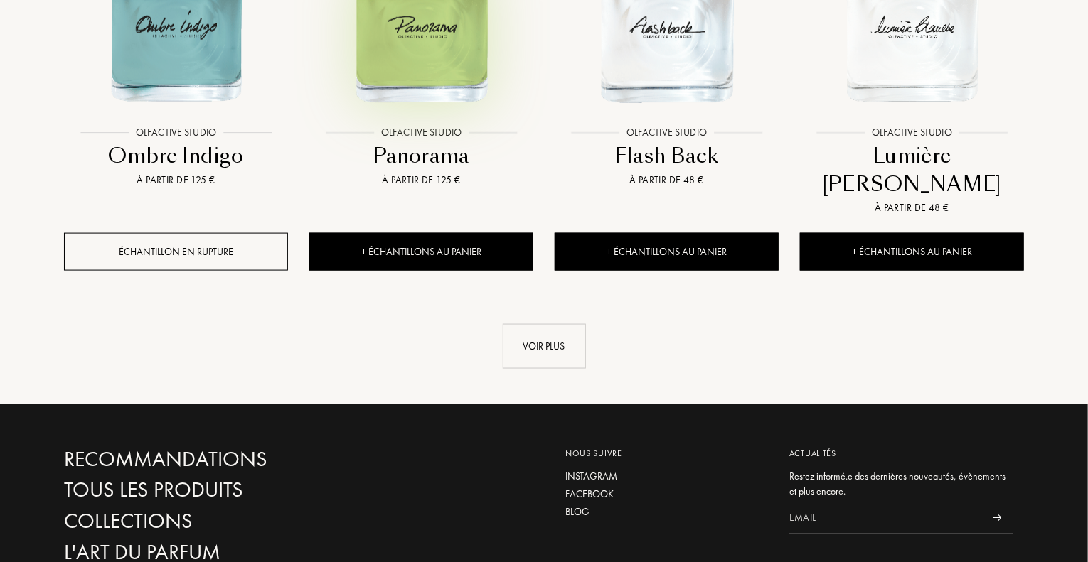
scroll to position [6326, 0]
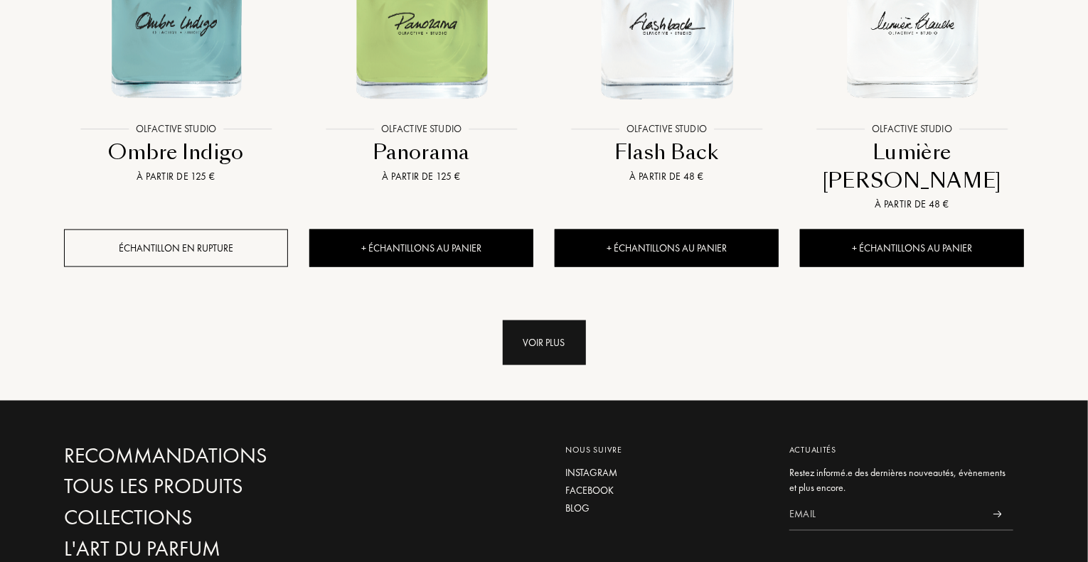
click at [541, 321] on div "Voir plus" at bounding box center [544, 343] width 83 height 45
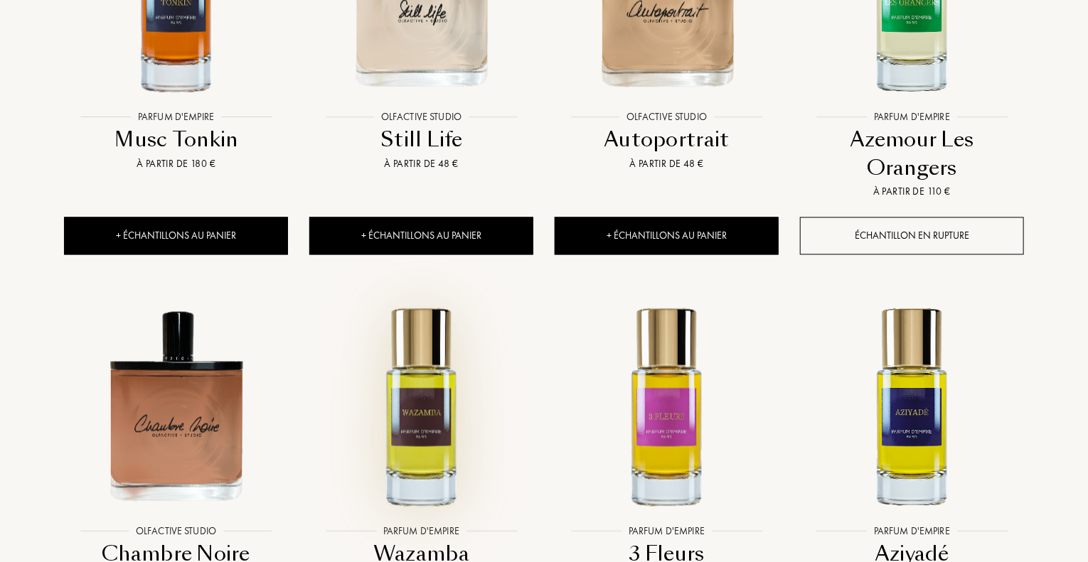
scroll to position [6824, 0]
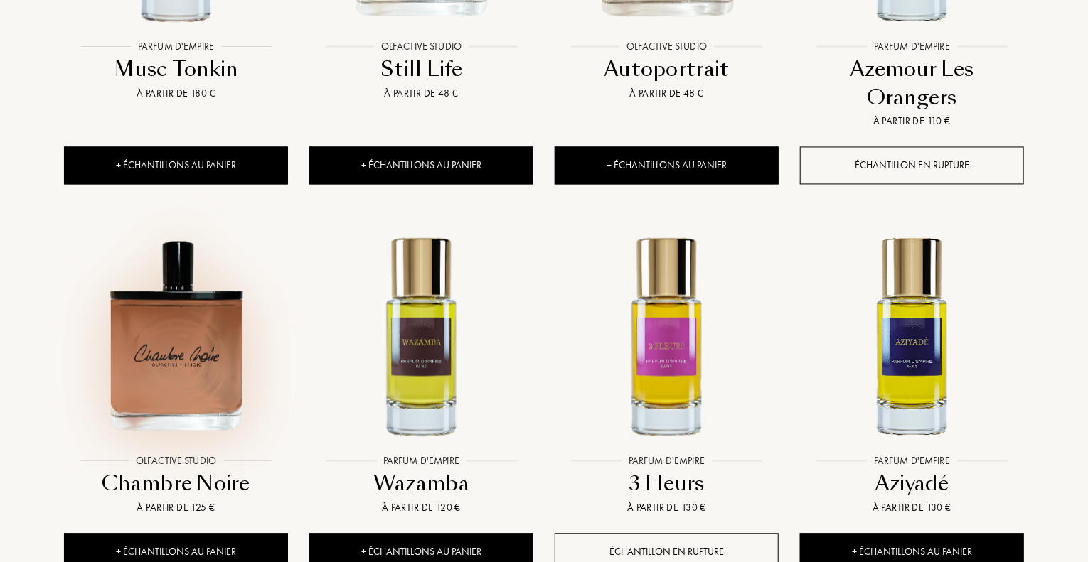
click at [228, 225] on img at bounding box center [175, 335] width 221 height 221
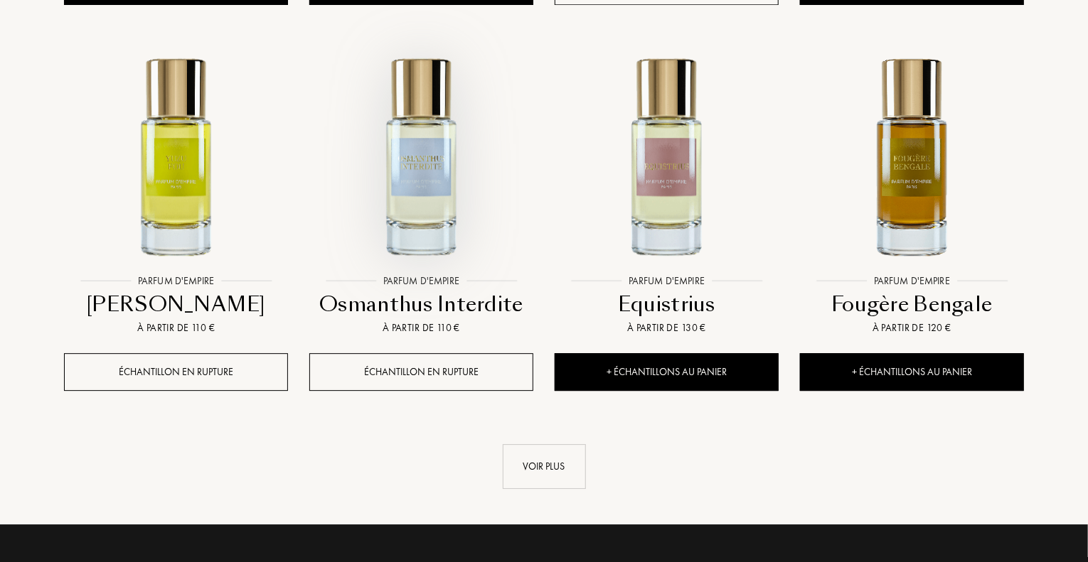
scroll to position [7393, 0]
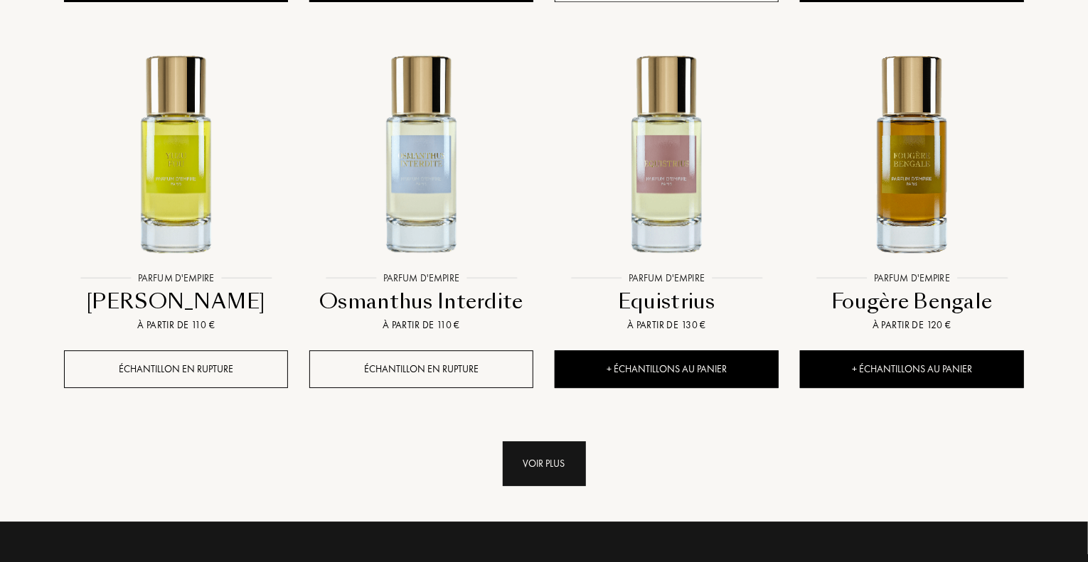
click at [552, 441] on div "Voir plus" at bounding box center [544, 463] width 83 height 45
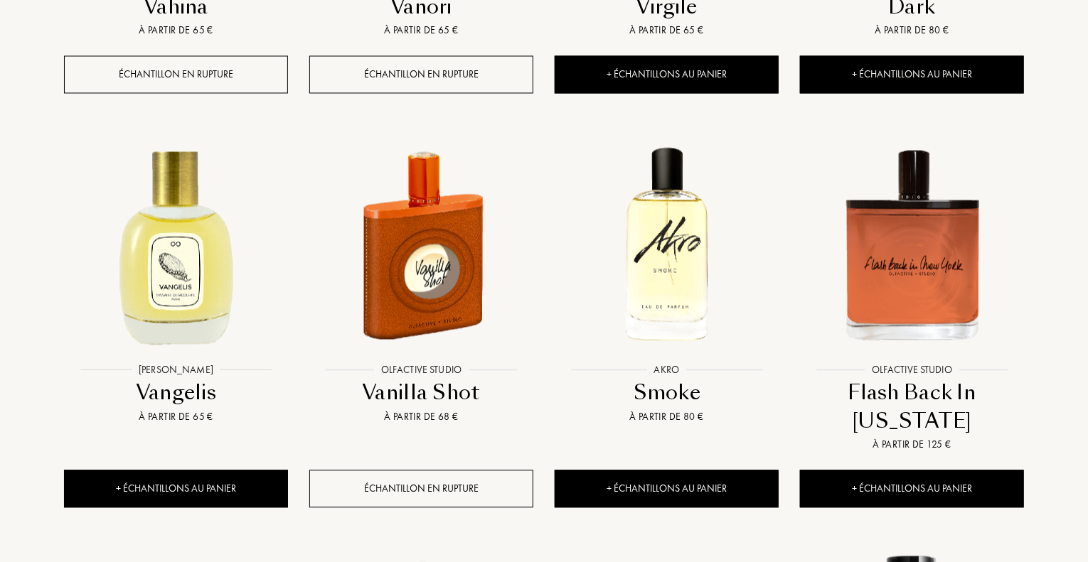
scroll to position [0, 0]
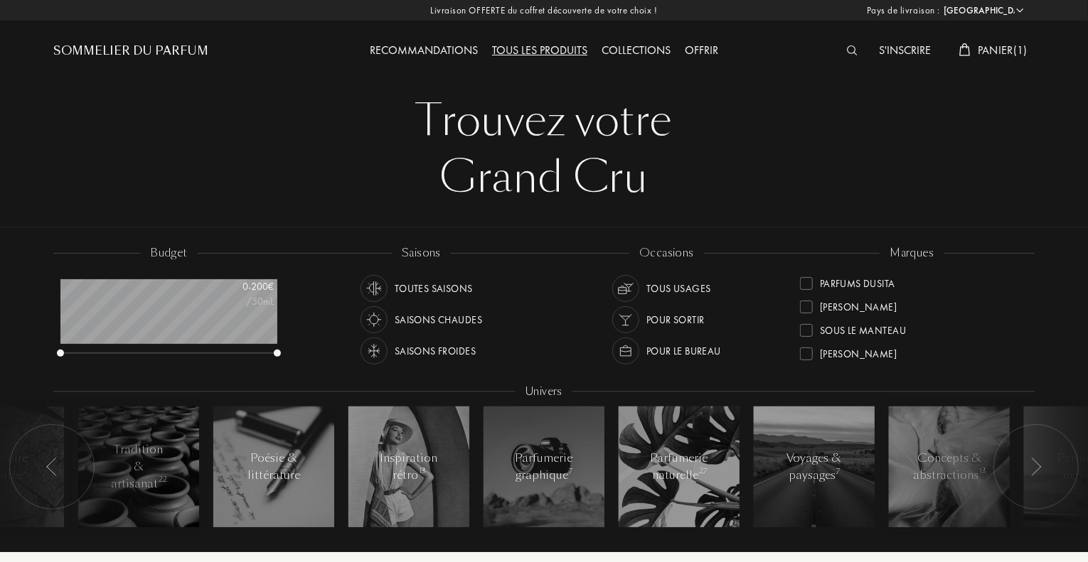
click at [628, 43] on div "Collections" at bounding box center [635, 51] width 83 height 18
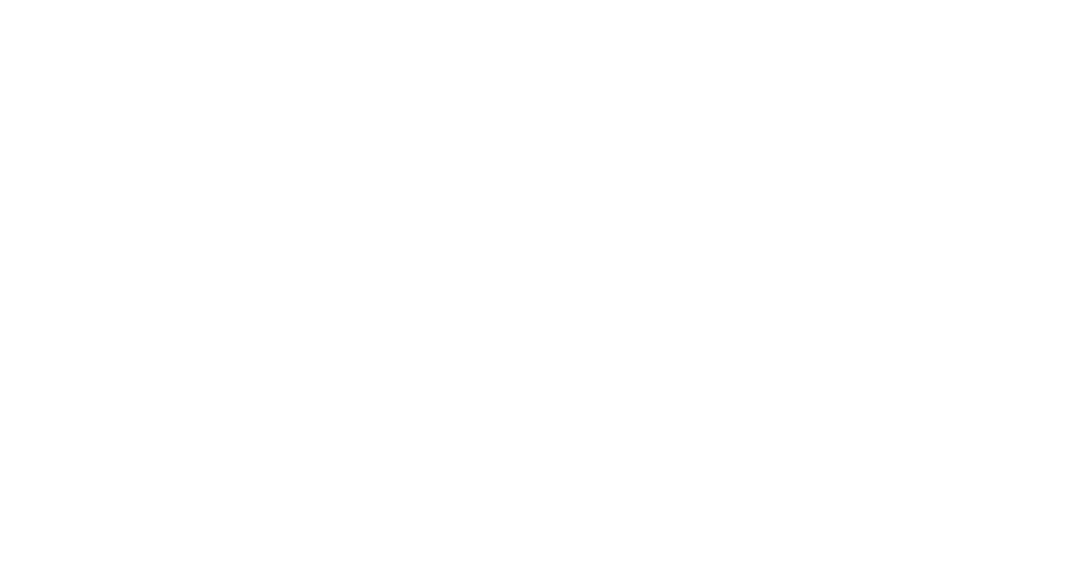
select select "FR"
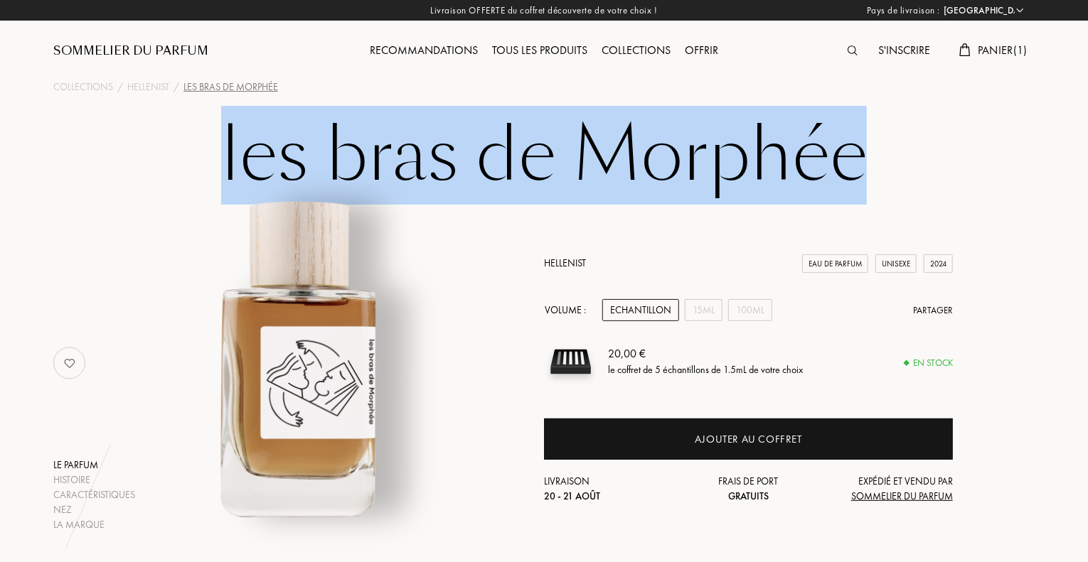
drag, startPoint x: 222, startPoint y: 149, endPoint x: 852, endPoint y: 136, distance: 629.2
click at [852, 136] on h1 "les bras de Morphée" at bounding box center [543, 156] width 711 height 78
copy h1 "les bras de Morphée"
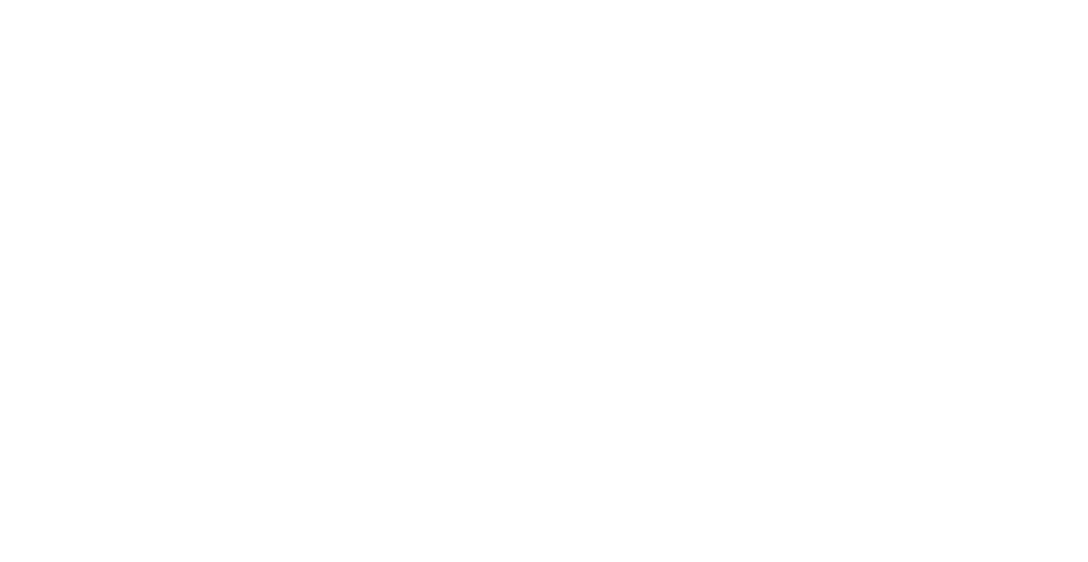
select select "FR"
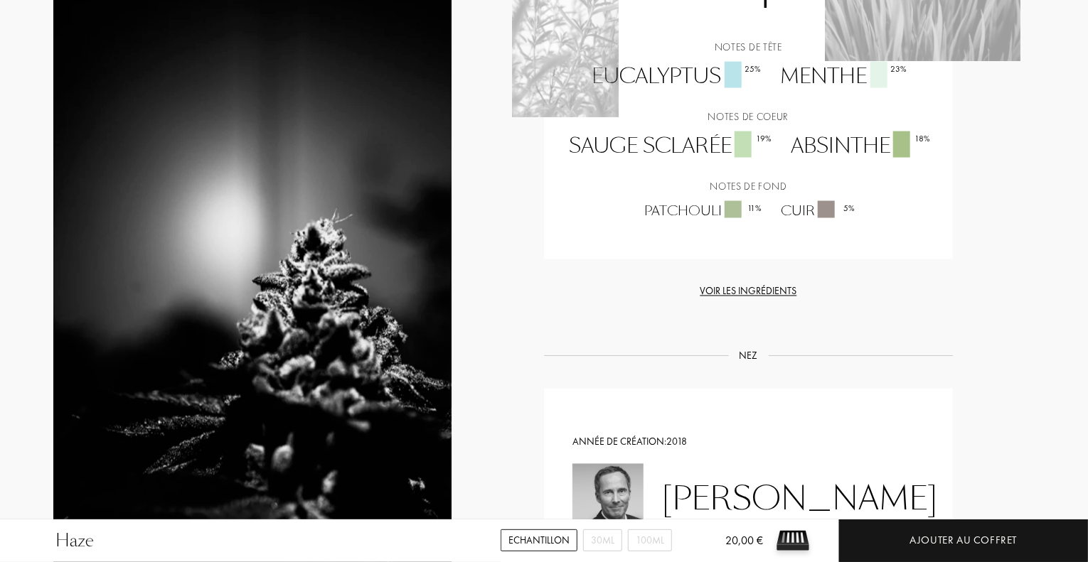
scroll to position [1055, 0]
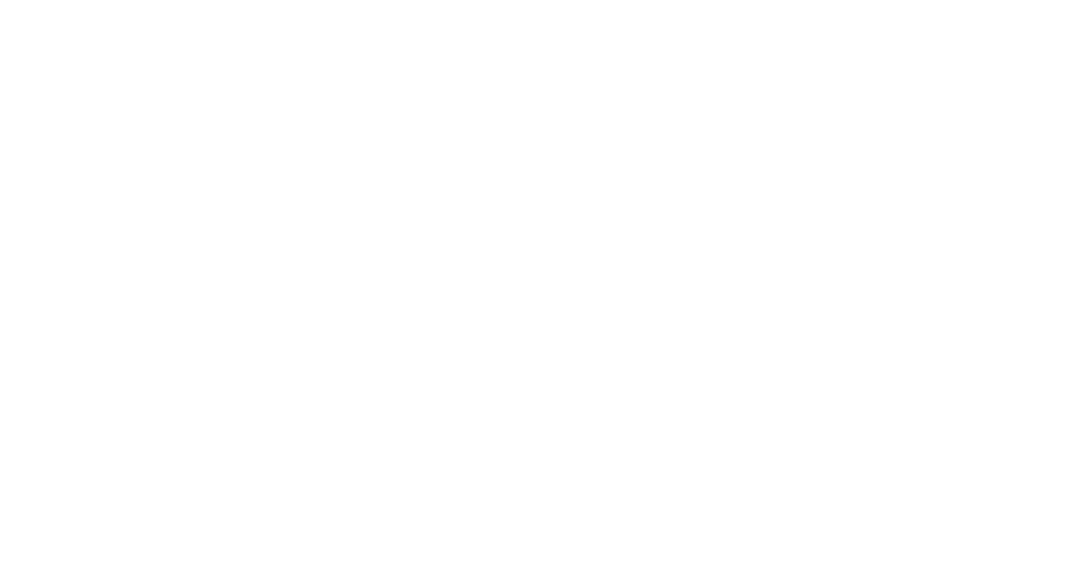
select select "FR"
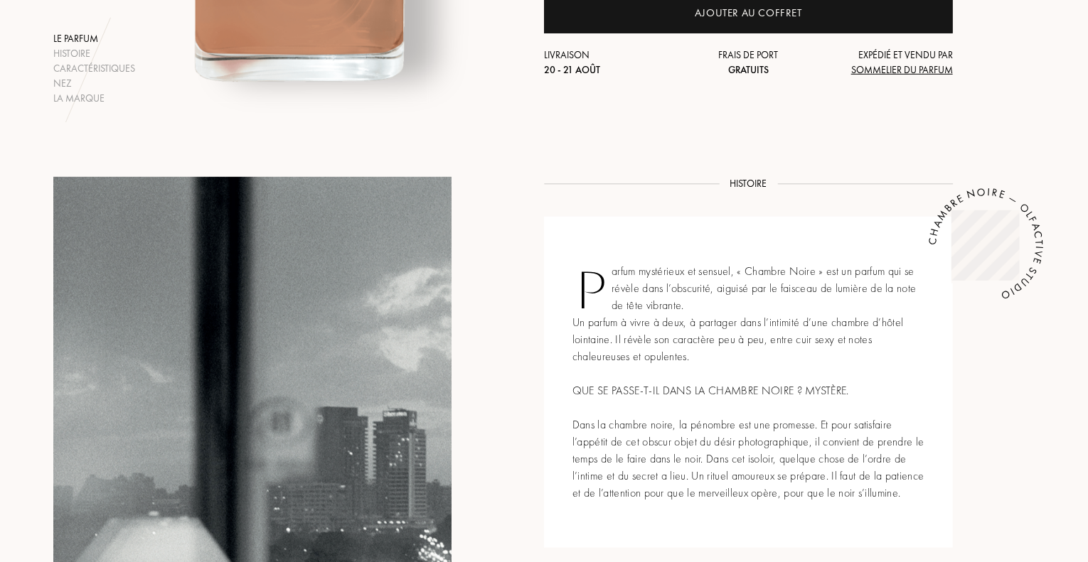
scroll to position [142, 0]
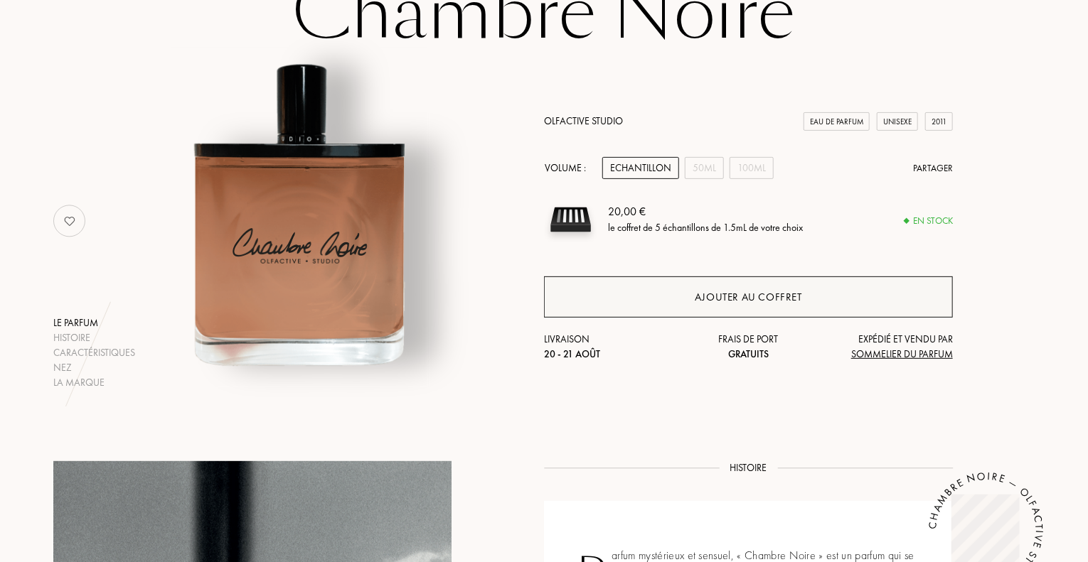
click at [706, 304] on div "Ajouter au coffret" at bounding box center [747, 297] width 107 height 16
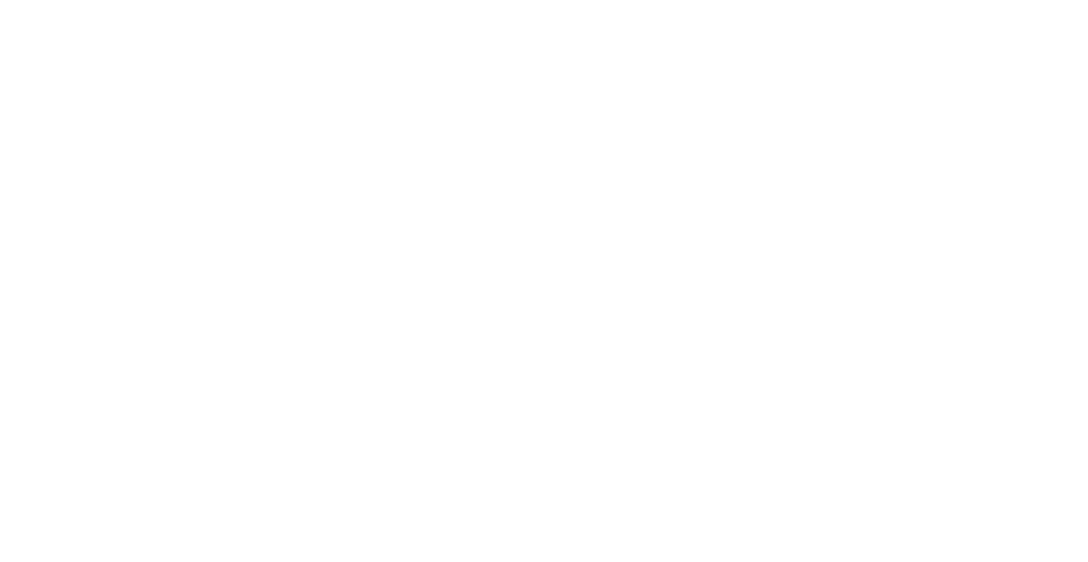
select select "FR"
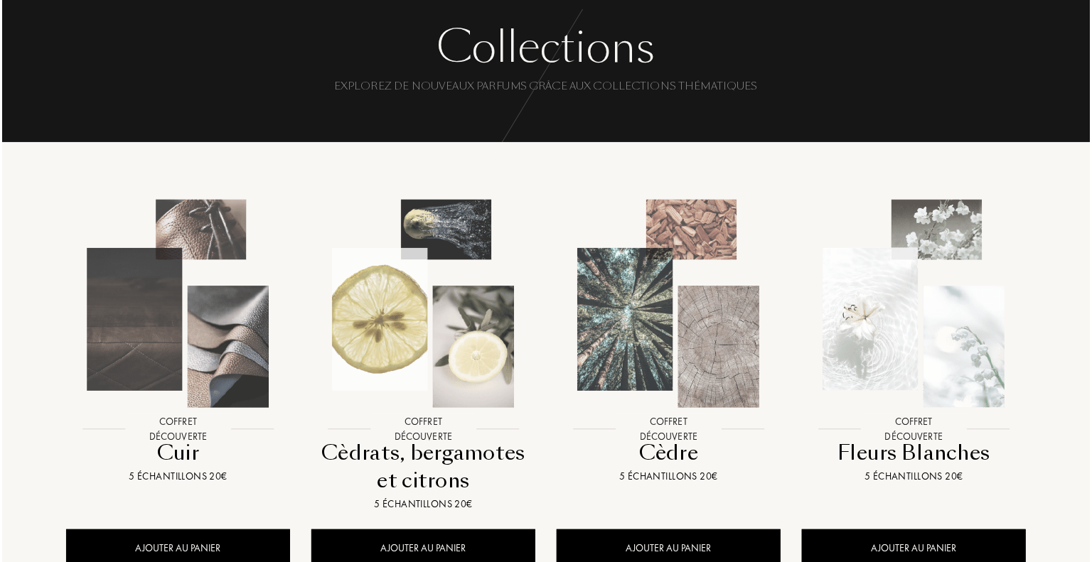
scroll to position [71, 0]
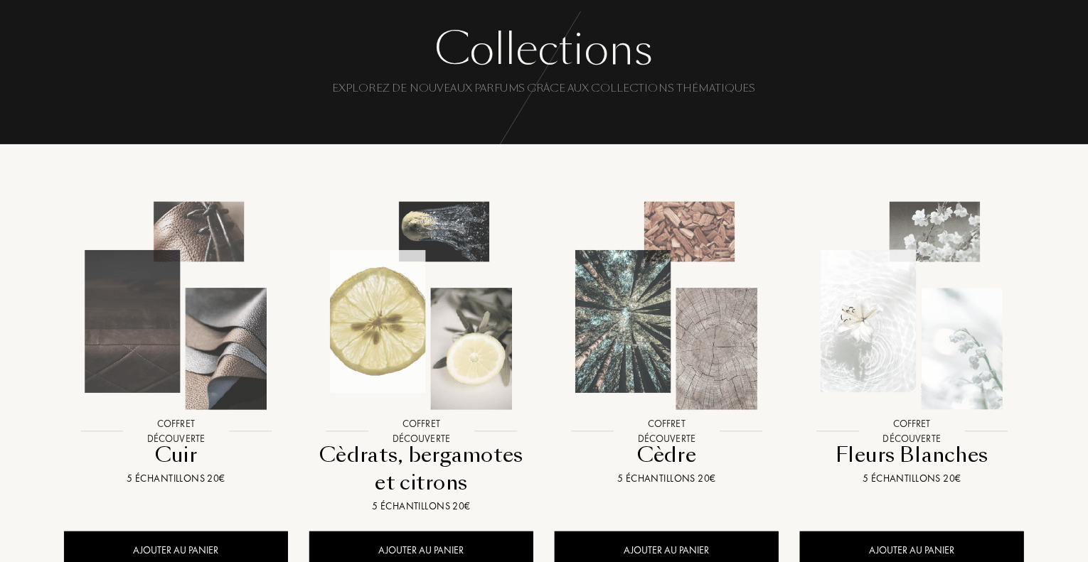
click at [222, 252] on img at bounding box center [175, 305] width 221 height 221
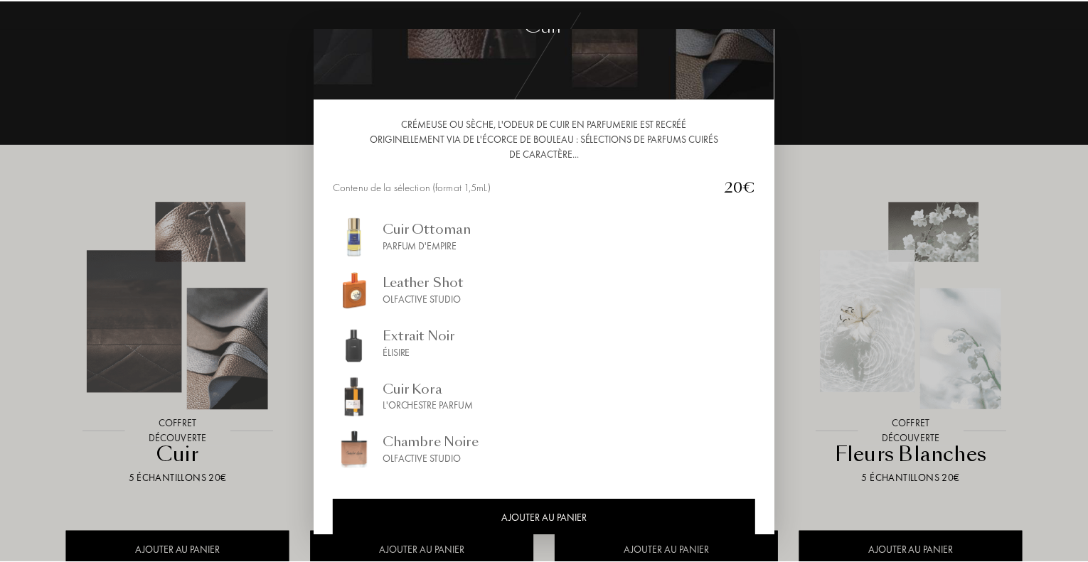
scroll to position [97, 0]
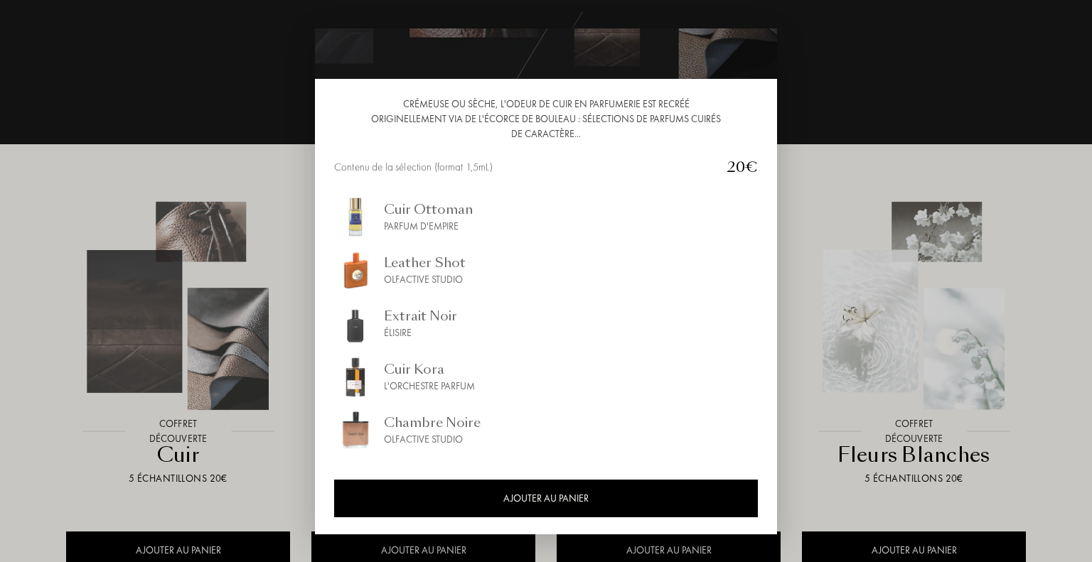
click at [1, 256] on div at bounding box center [546, 281] width 1092 height 562
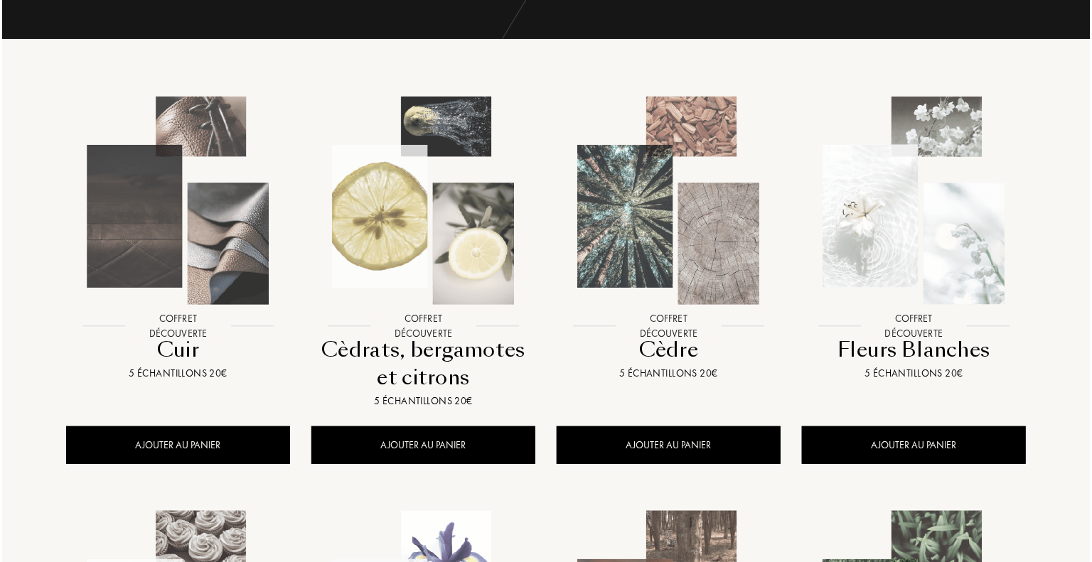
scroll to position [213, 0]
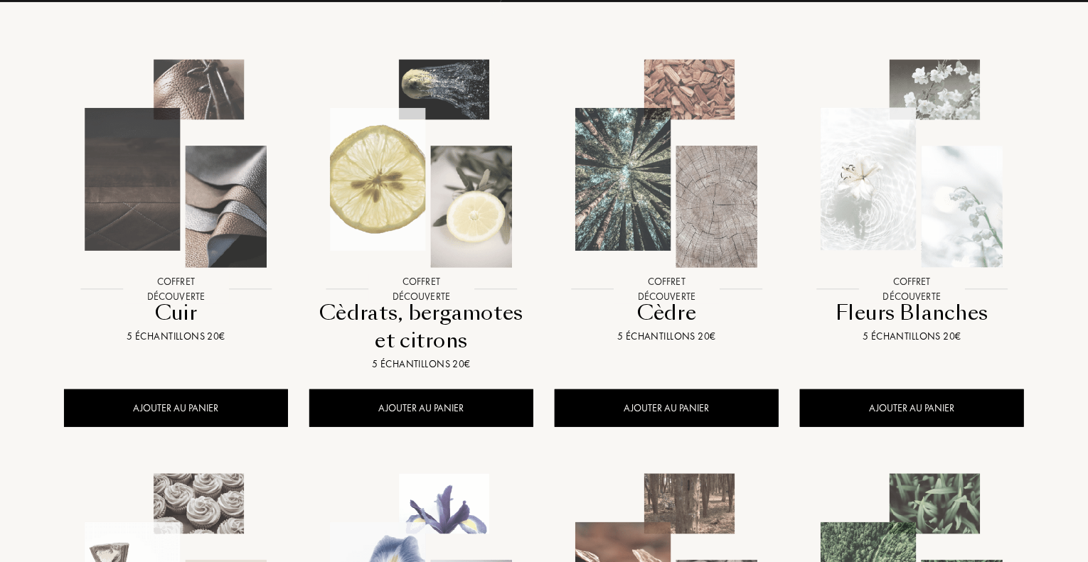
click at [862, 218] on img at bounding box center [911, 163] width 221 height 221
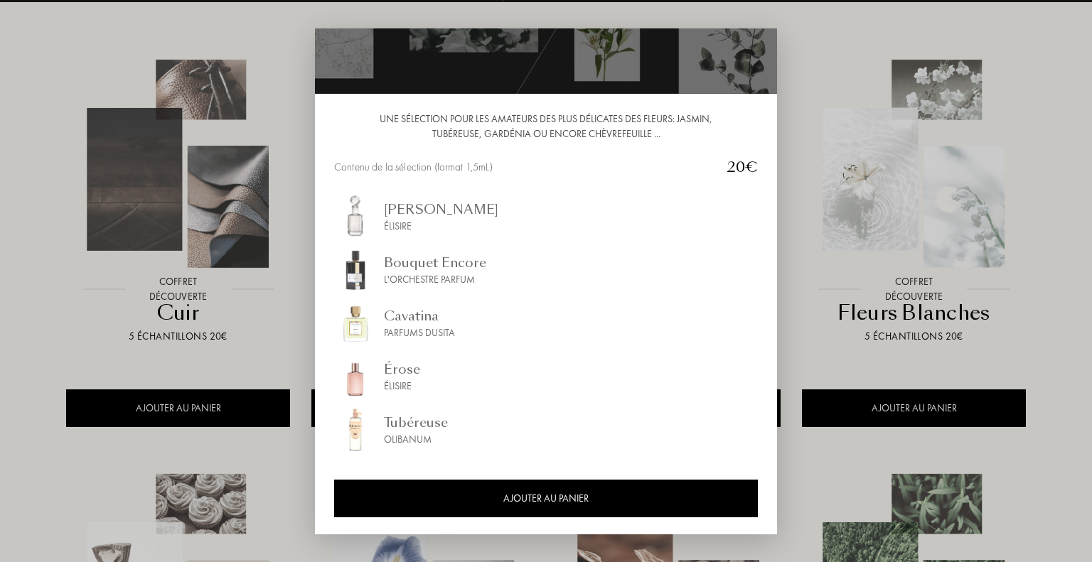
scroll to position [82, 0]
click at [26, 235] on div at bounding box center [546, 281] width 1092 height 562
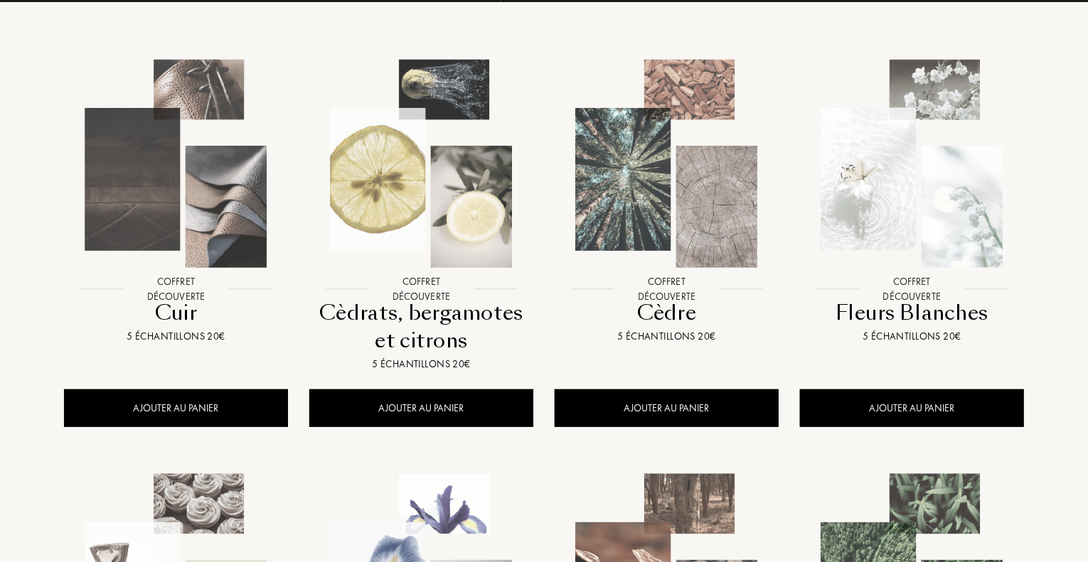
click at [687, 222] on img at bounding box center [666, 163] width 221 height 221
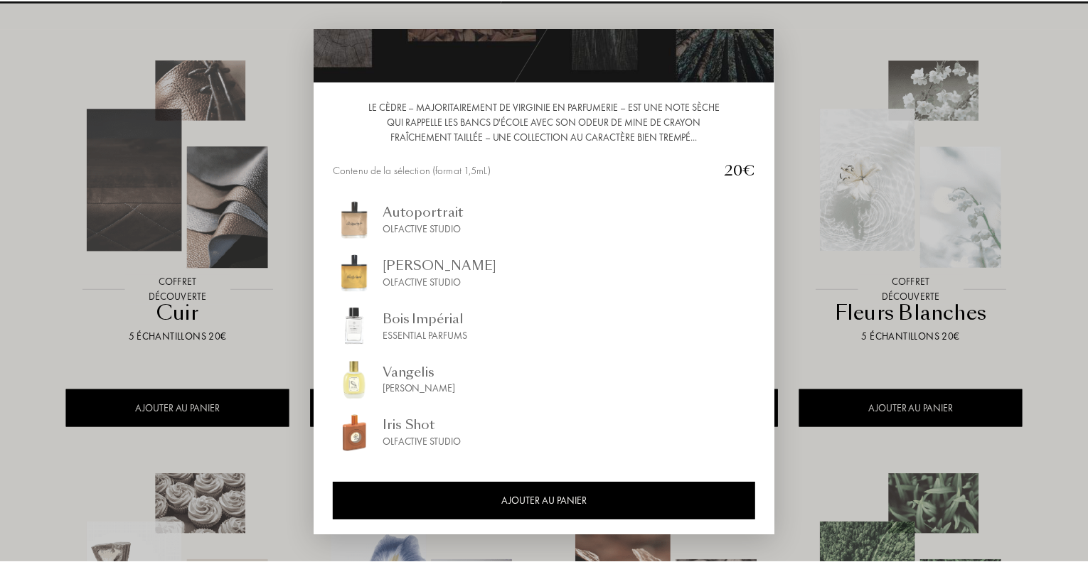
scroll to position [97, 0]
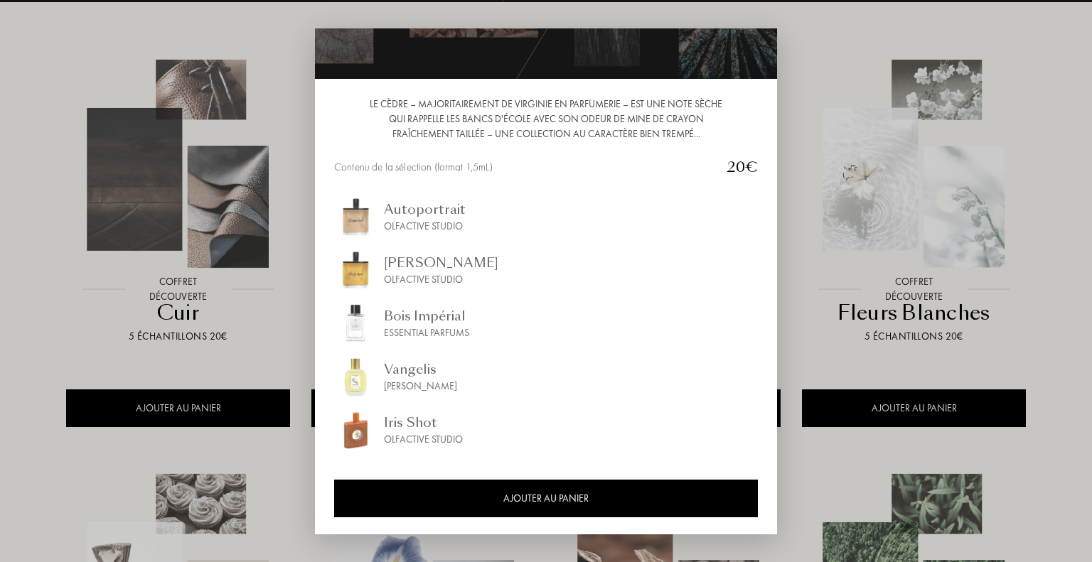
click at [46, 209] on div at bounding box center [546, 281] width 1092 height 562
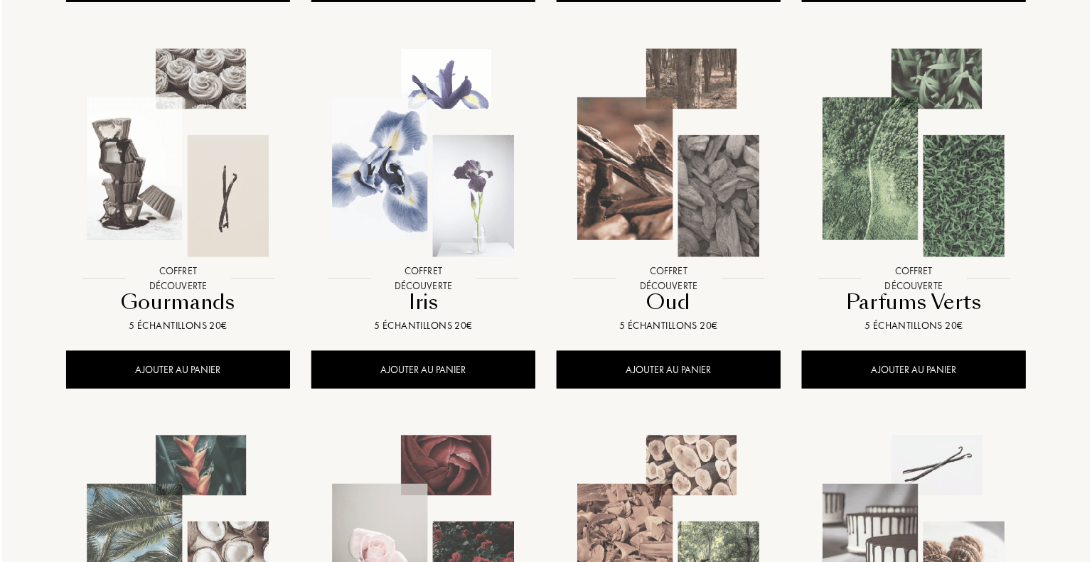
scroll to position [640, 0]
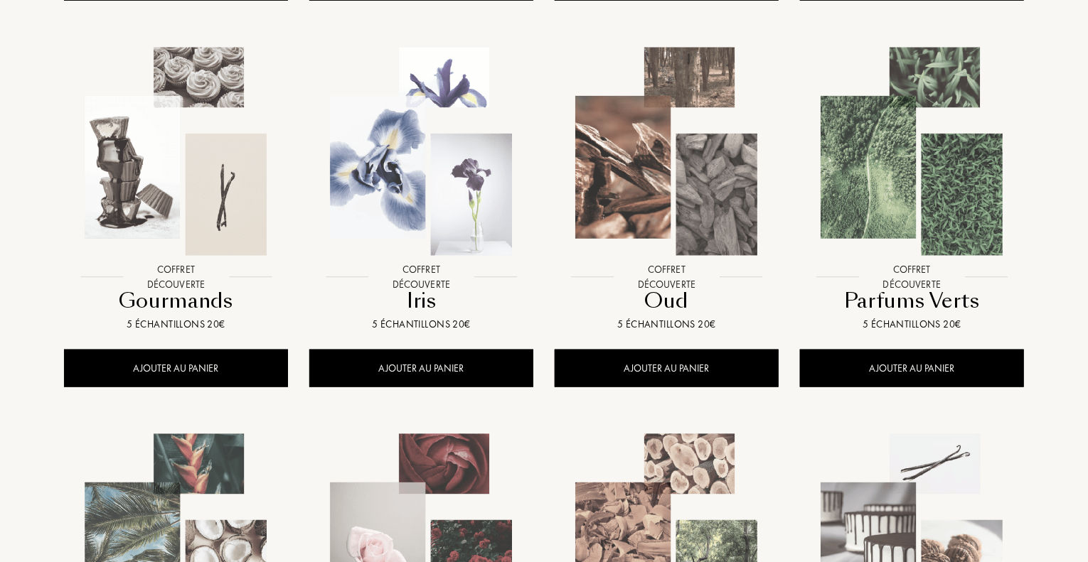
click at [188, 187] on img at bounding box center [175, 151] width 221 height 221
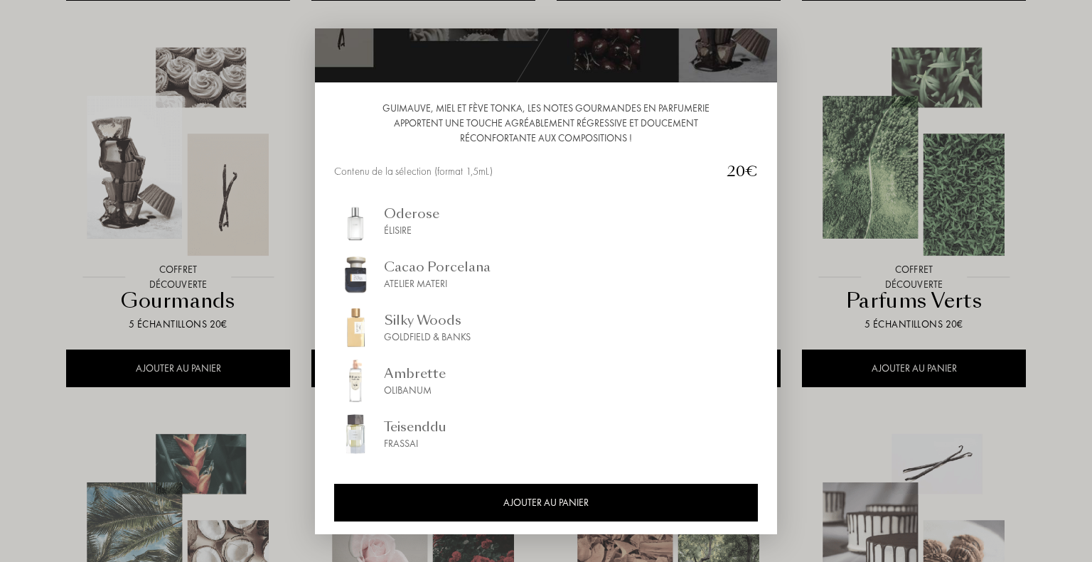
scroll to position [97, 0]
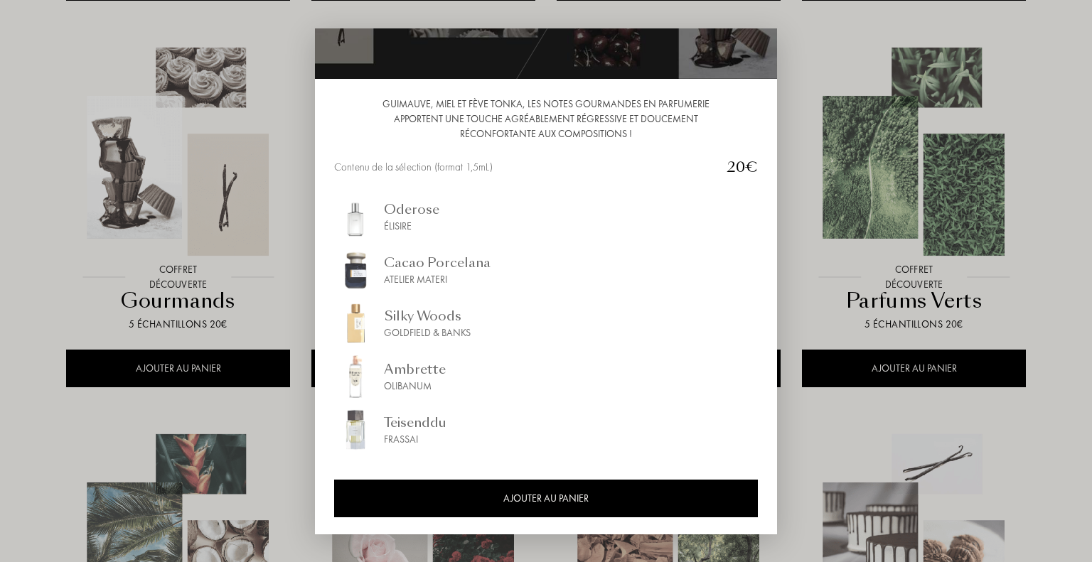
click at [37, 210] on div at bounding box center [546, 281] width 1092 height 562
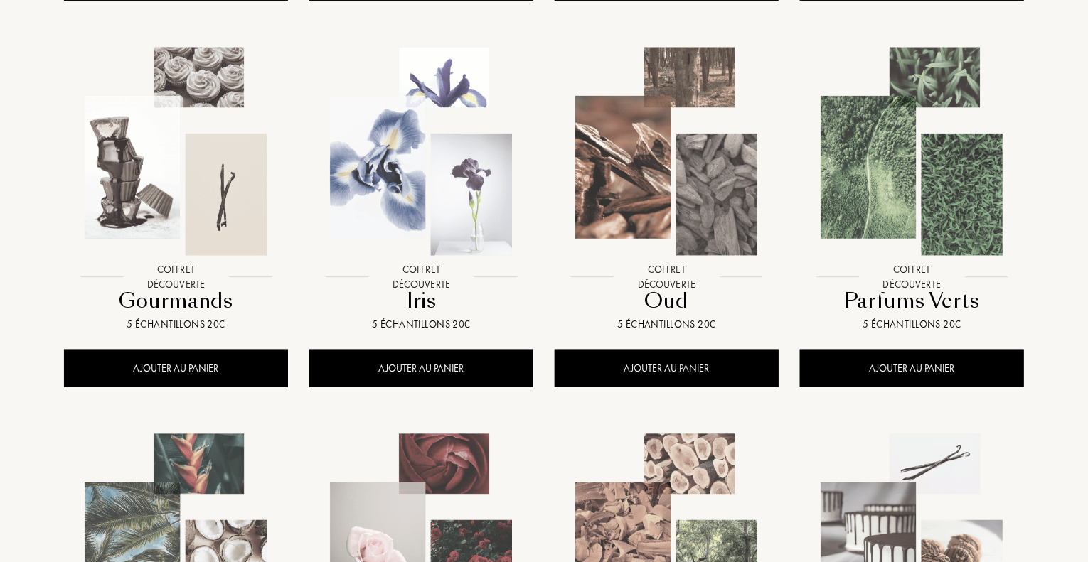
click at [398, 195] on img at bounding box center [421, 151] width 221 height 221
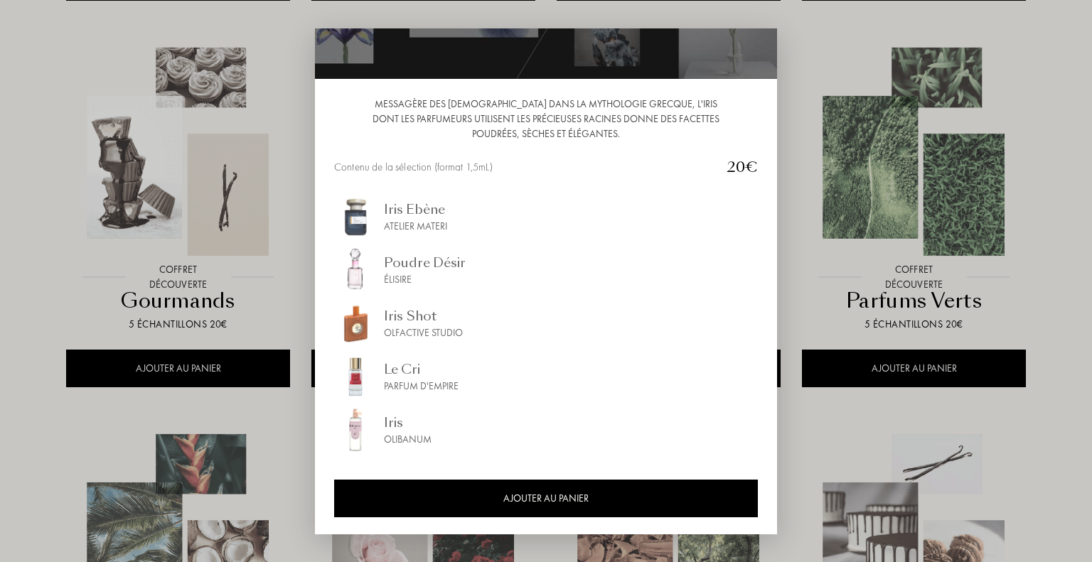
click at [16, 225] on div at bounding box center [546, 281] width 1092 height 562
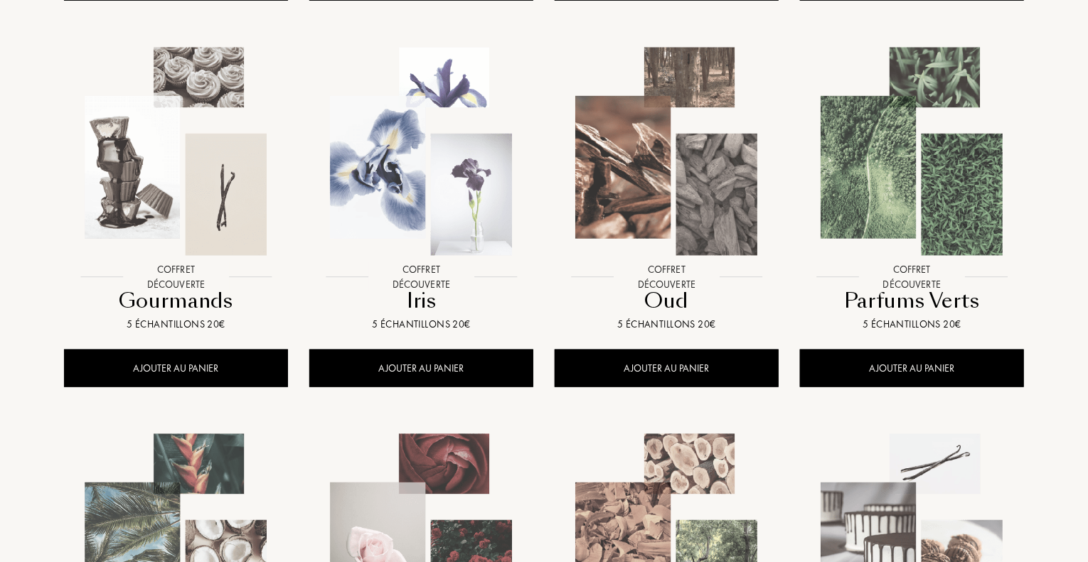
click at [645, 129] on img at bounding box center [666, 151] width 221 height 221
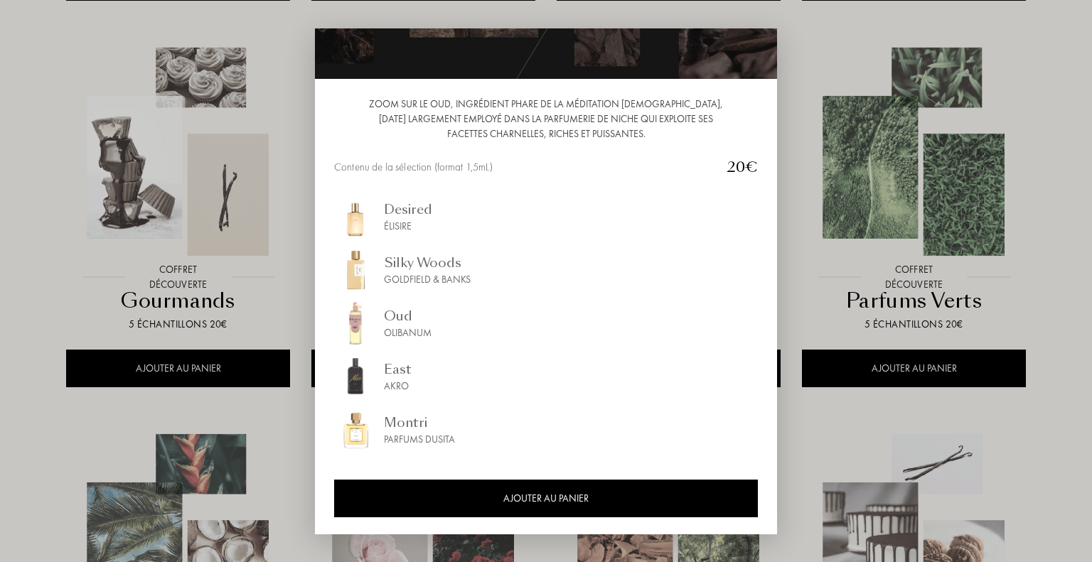
click at [57, 176] on div at bounding box center [546, 281] width 1092 height 562
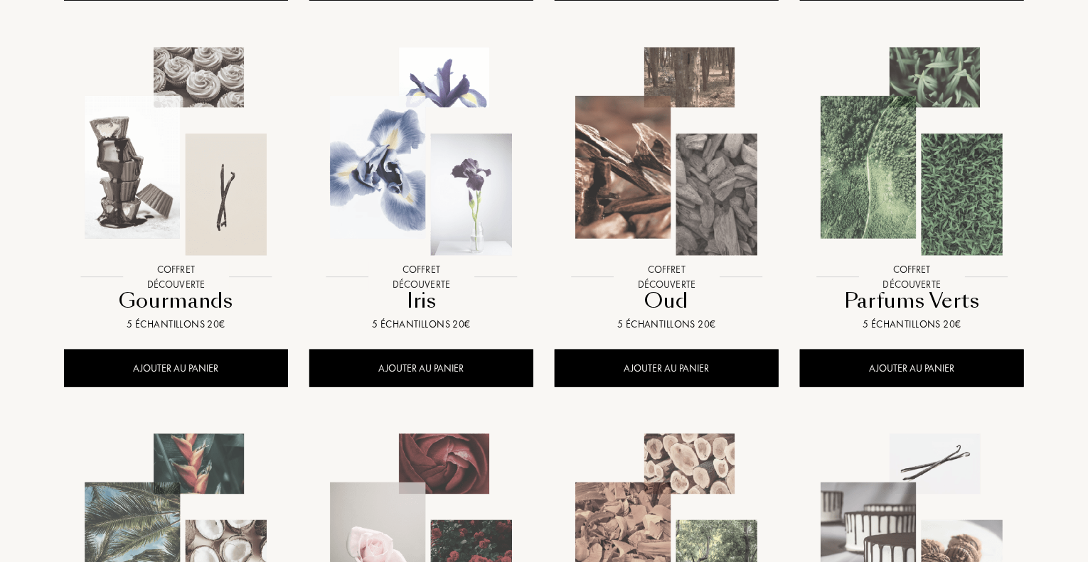
click at [962, 162] on img at bounding box center [911, 151] width 221 height 221
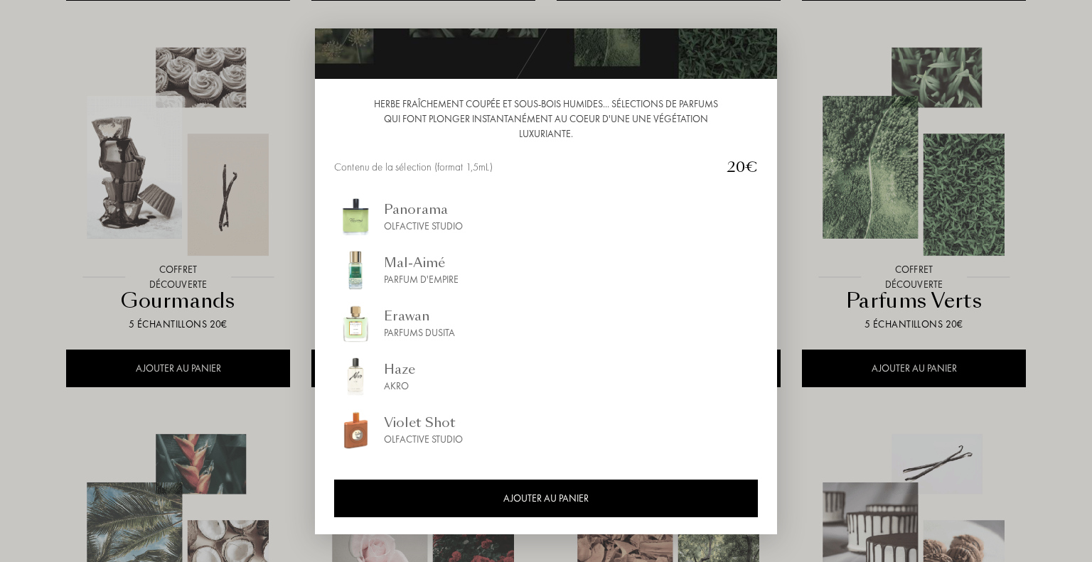
click at [384, 211] on div "Panorama" at bounding box center [423, 209] width 79 height 19
click at [58, 215] on div at bounding box center [546, 281] width 1092 height 562
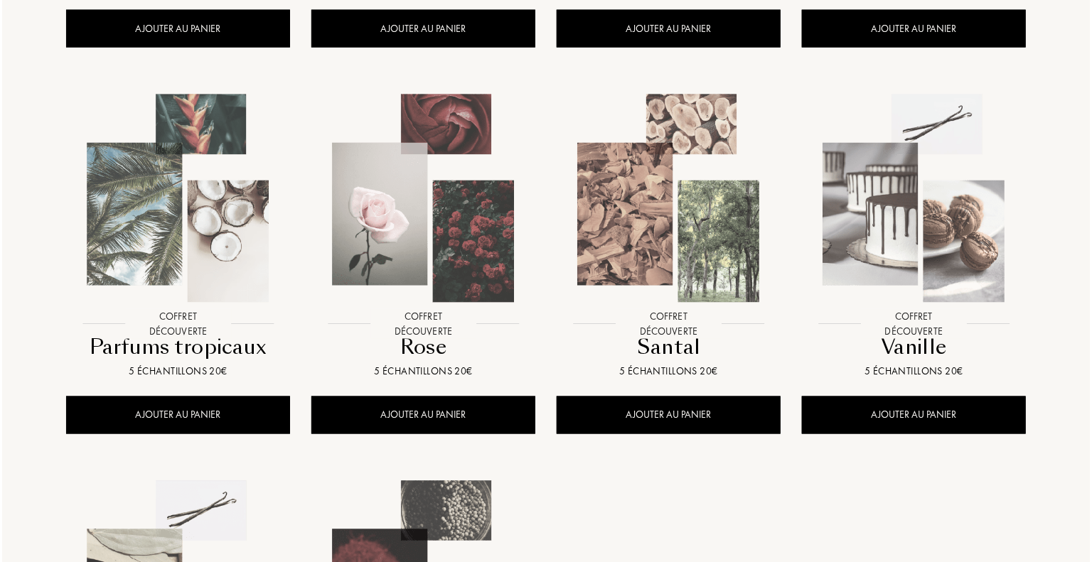
scroll to position [995, 0]
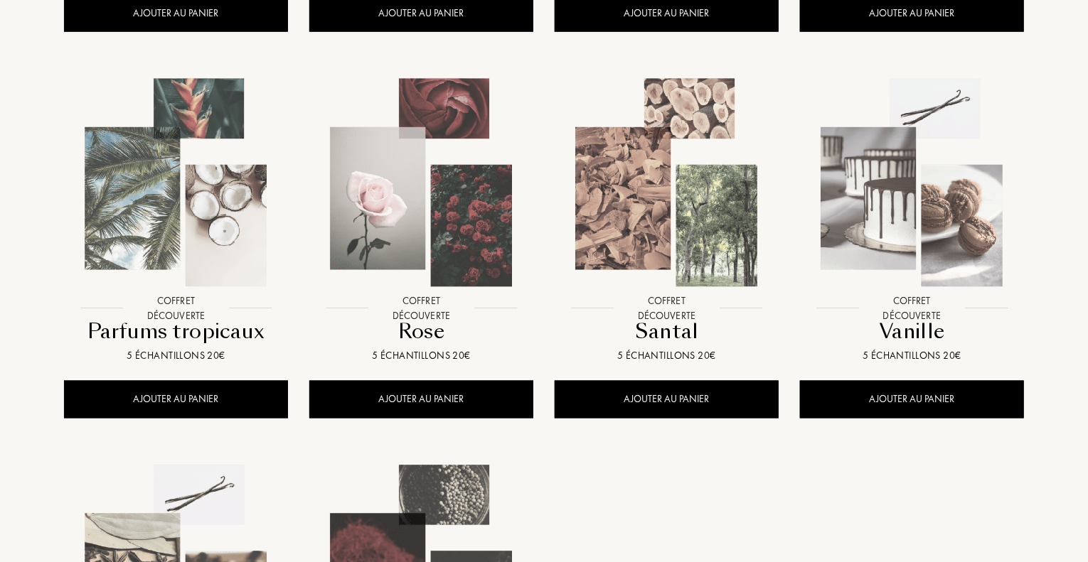
click at [209, 203] on img at bounding box center [175, 183] width 221 height 221
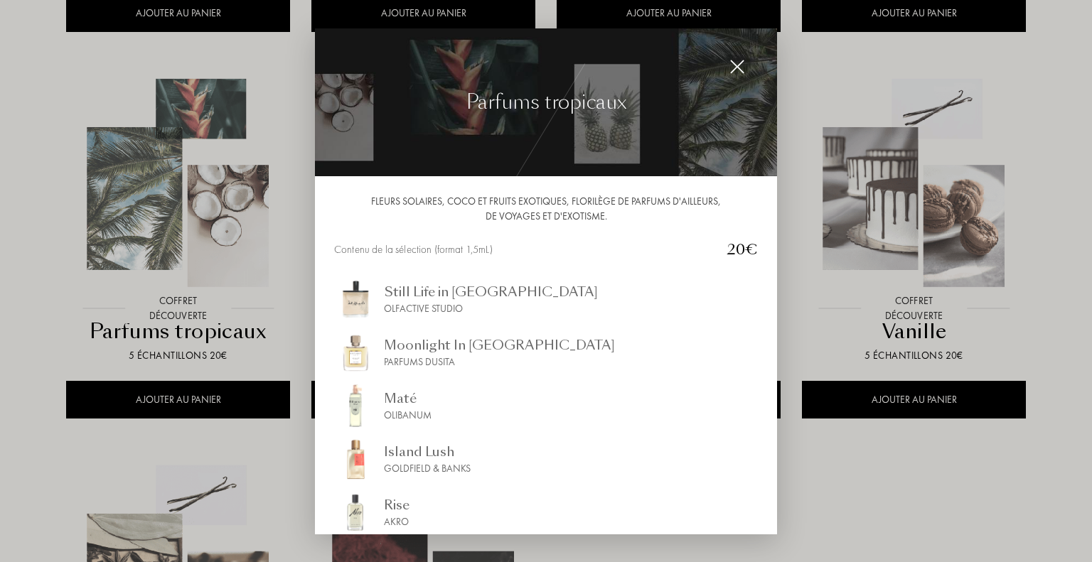
click at [3, 191] on div at bounding box center [546, 281] width 1092 height 562
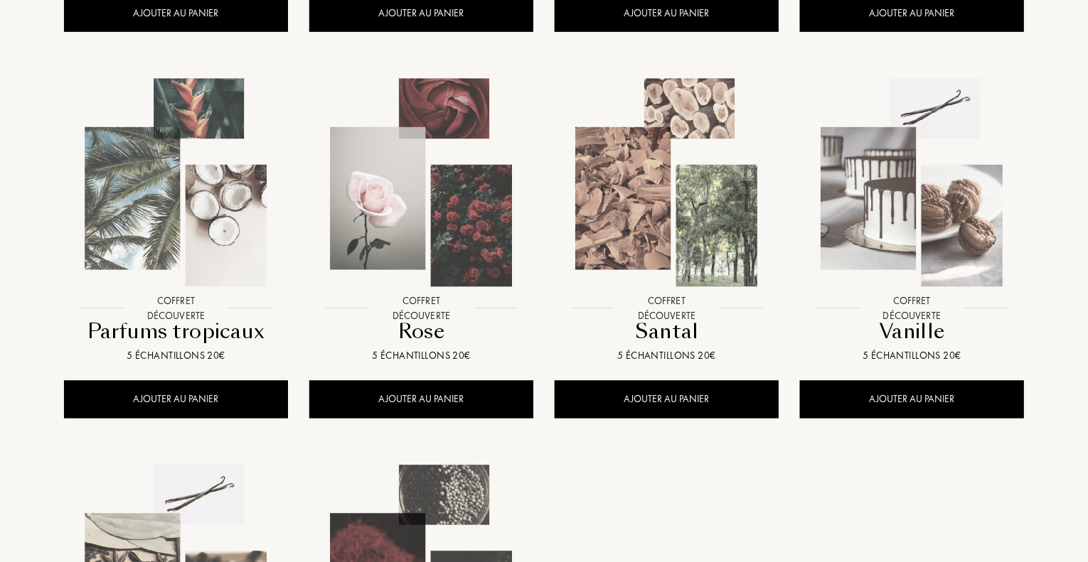
click at [361, 176] on img at bounding box center [421, 183] width 221 height 221
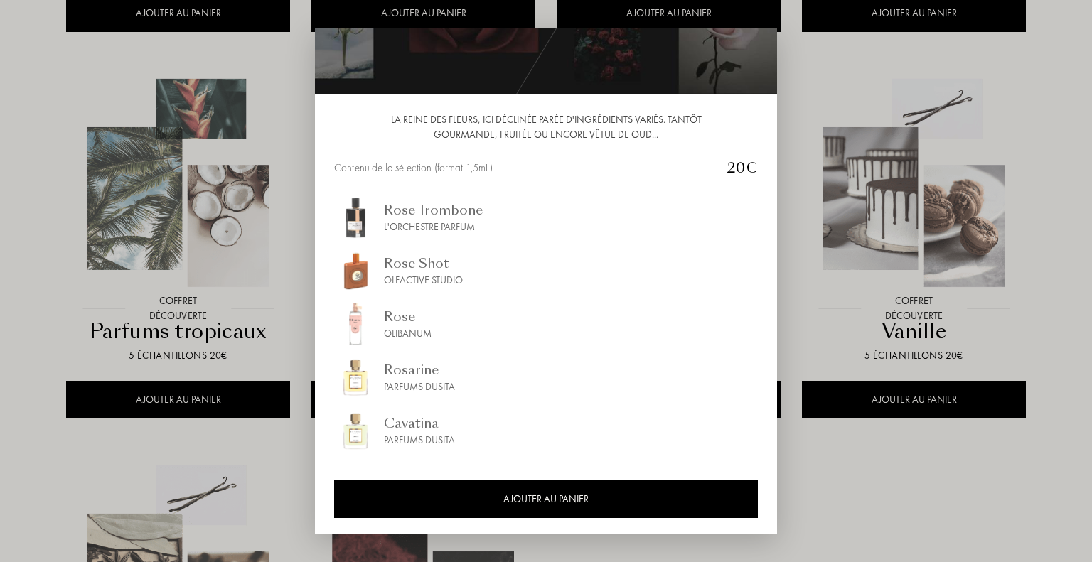
scroll to position [82, 0]
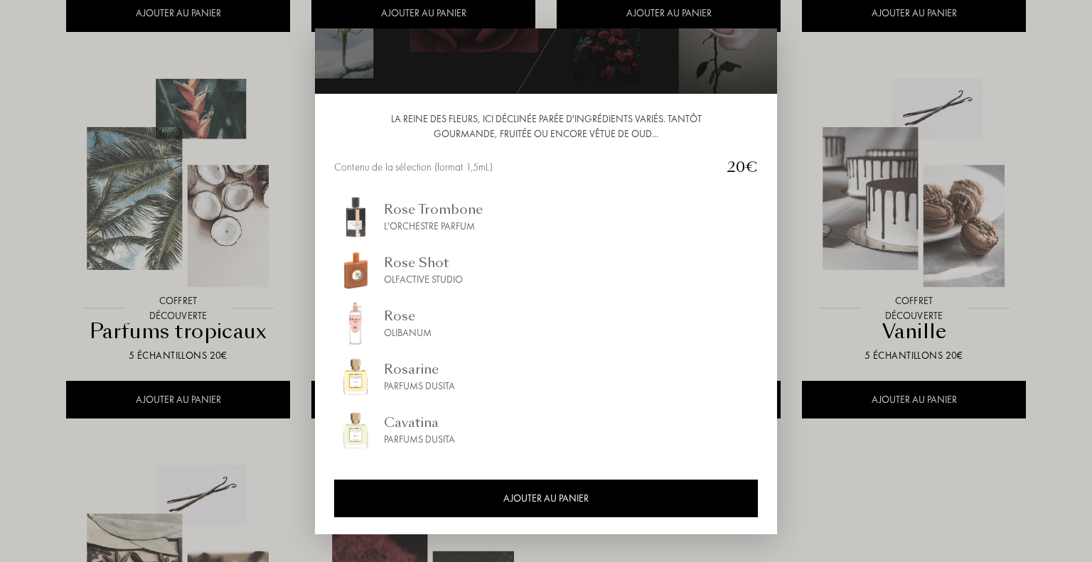
click at [45, 187] on div at bounding box center [546, 281] width 1092 height 562
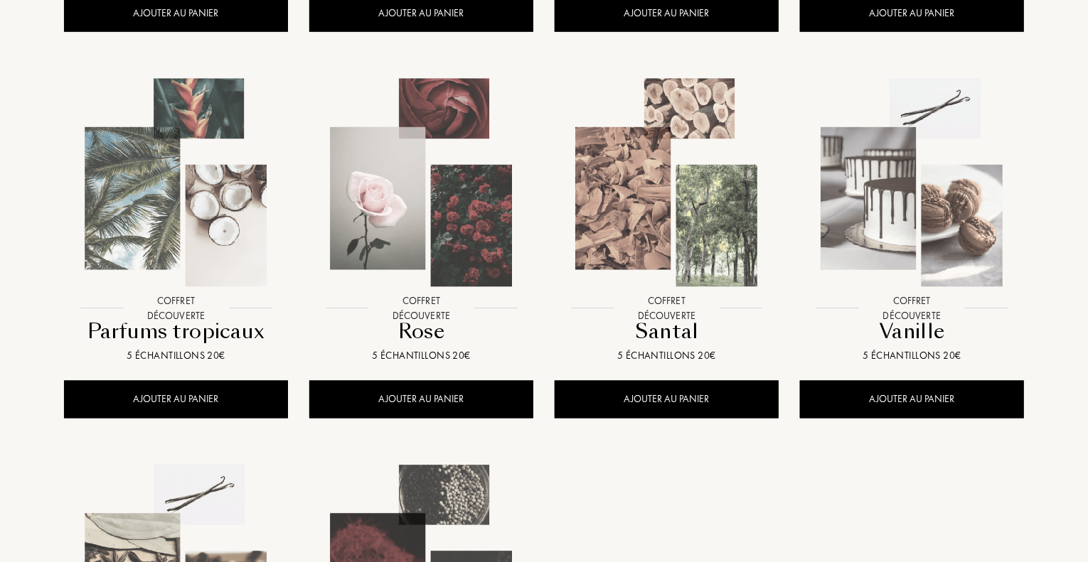
click at [675, 179] on img at bounding box center [666, 183] width 221 height 221
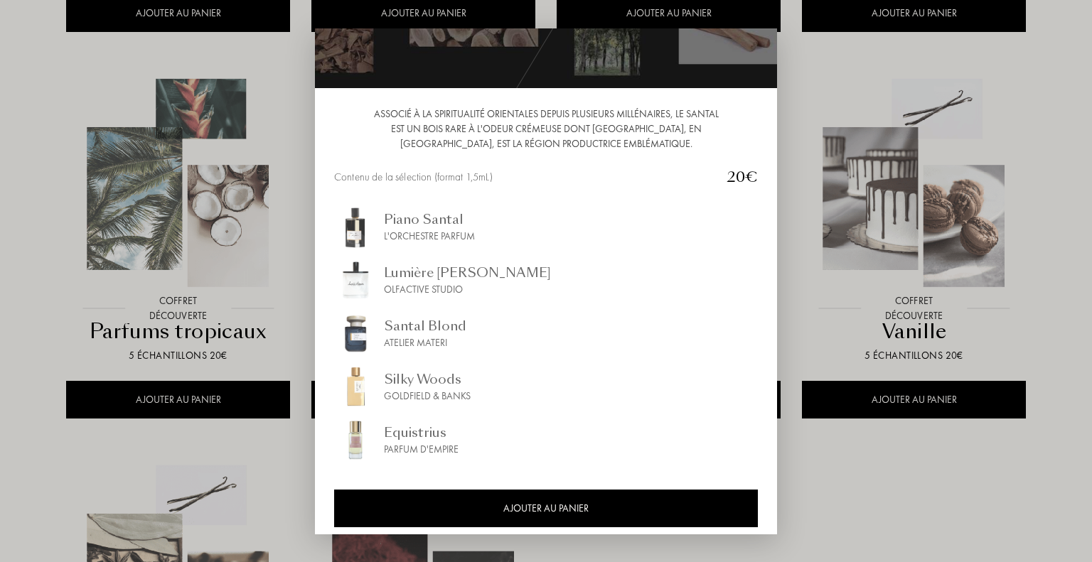
scroll to position [97, 0]
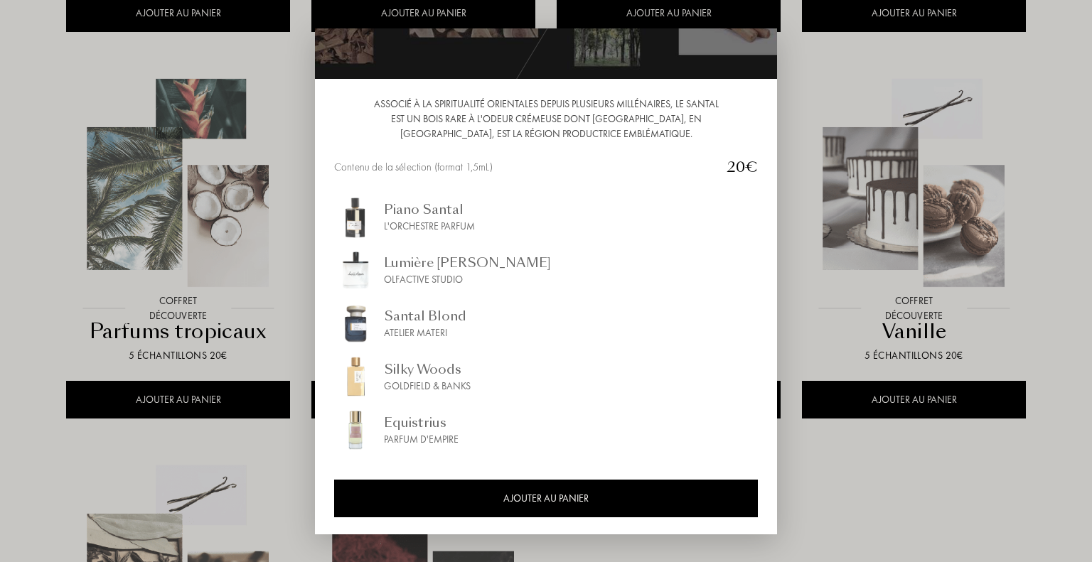
click at [856, 173] on div at bounding box center [546, 281] width 1092 height 562
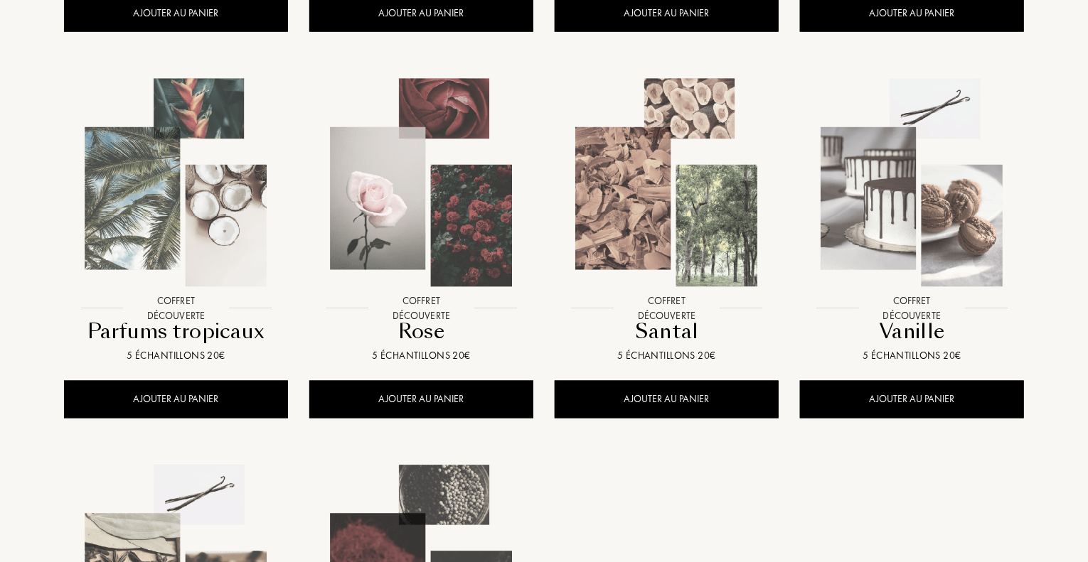
click at [856, 173] on img at bounding box center [911, 183] width 221 height 221
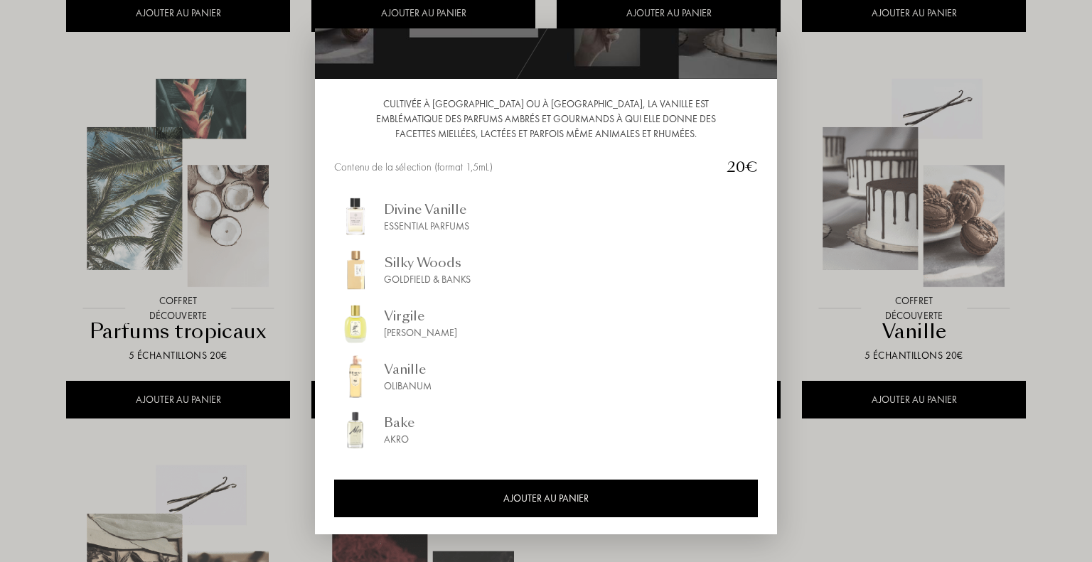
click at [0, 251] on div at bounding box center [546, 281] width 1092 height 562
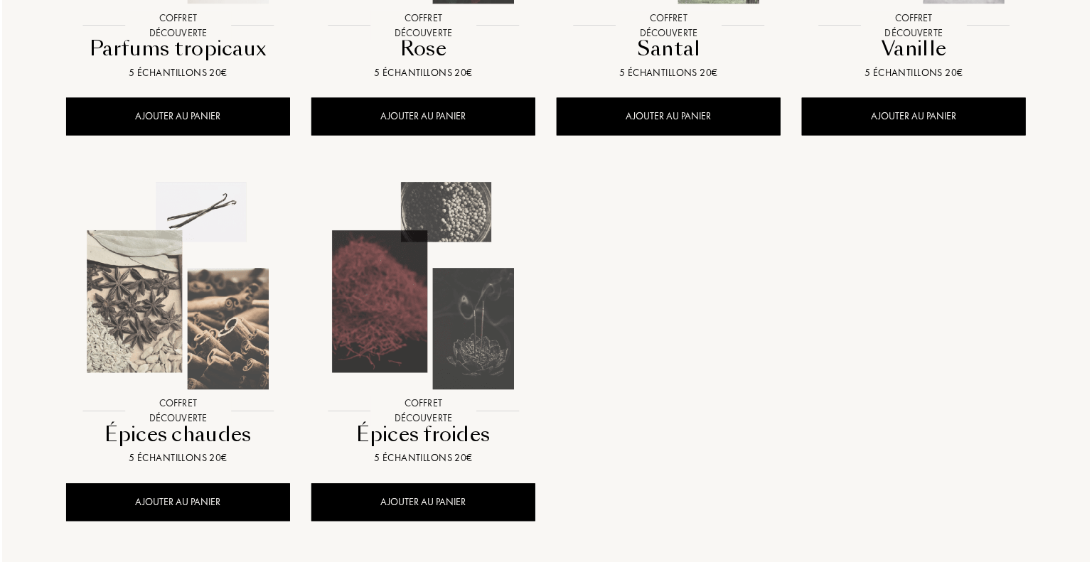
scroll to position [1279, 0]
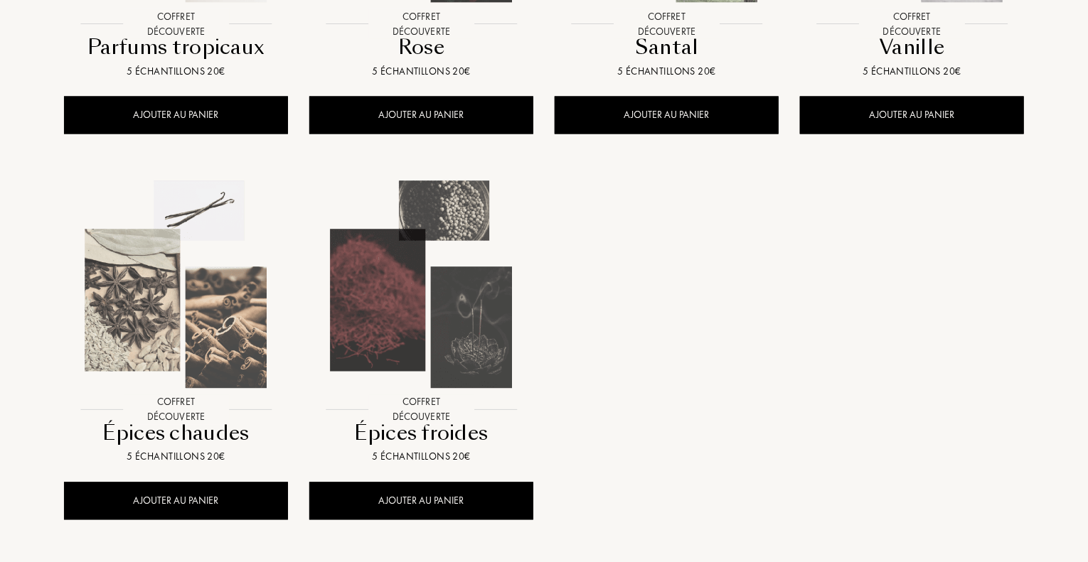
click at [139, 295] on img at bounding box center [175, 285] width 221 height 221
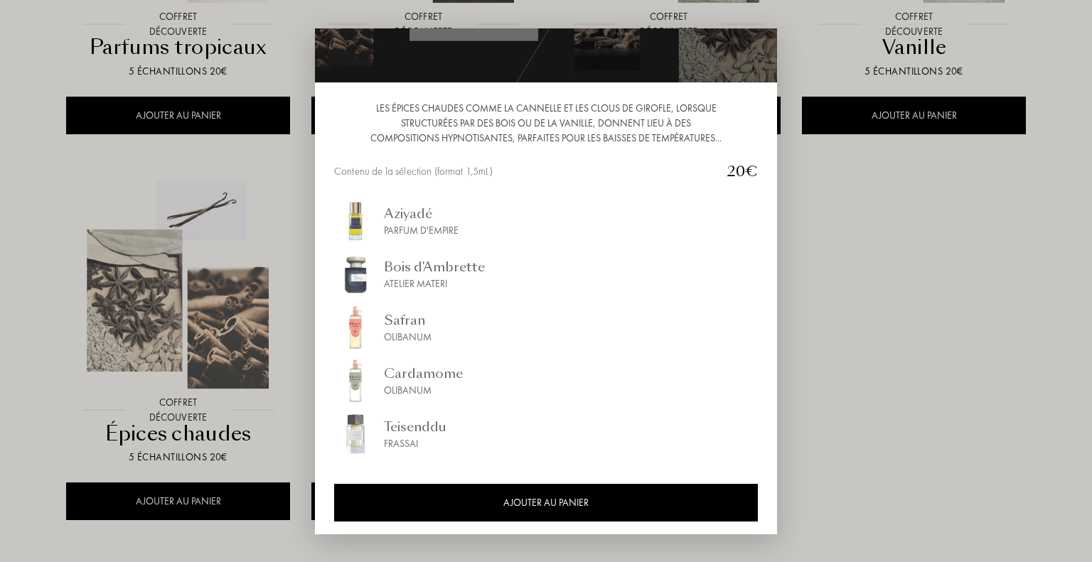
scroll to position [97, 0]
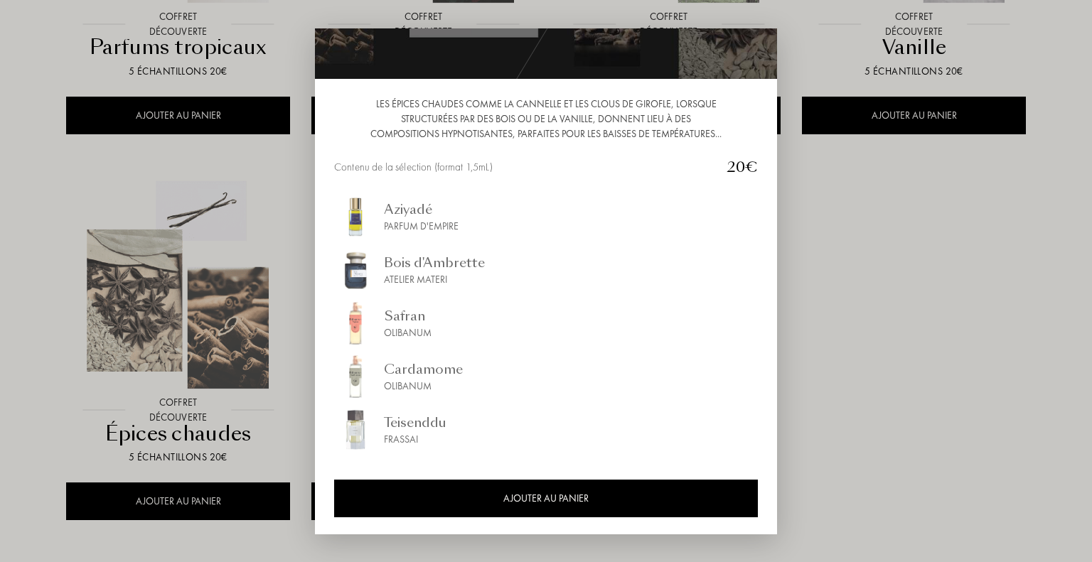
click at [5, 247] on div at bounding box center [546, 281] width 1092 height 562
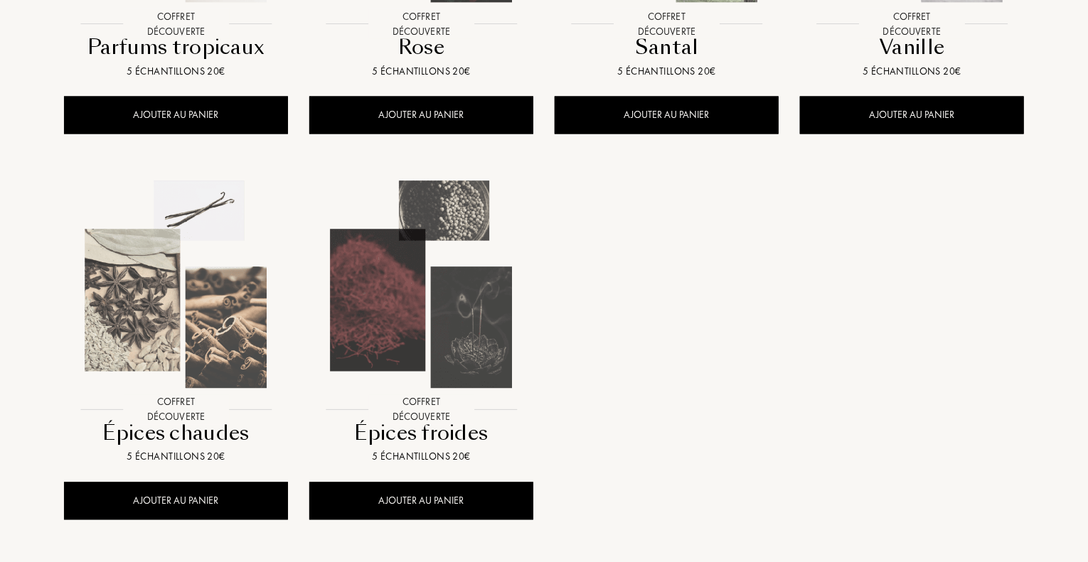
click at [396, 267] on img at bounding box center [421, 285] width 221 height 221
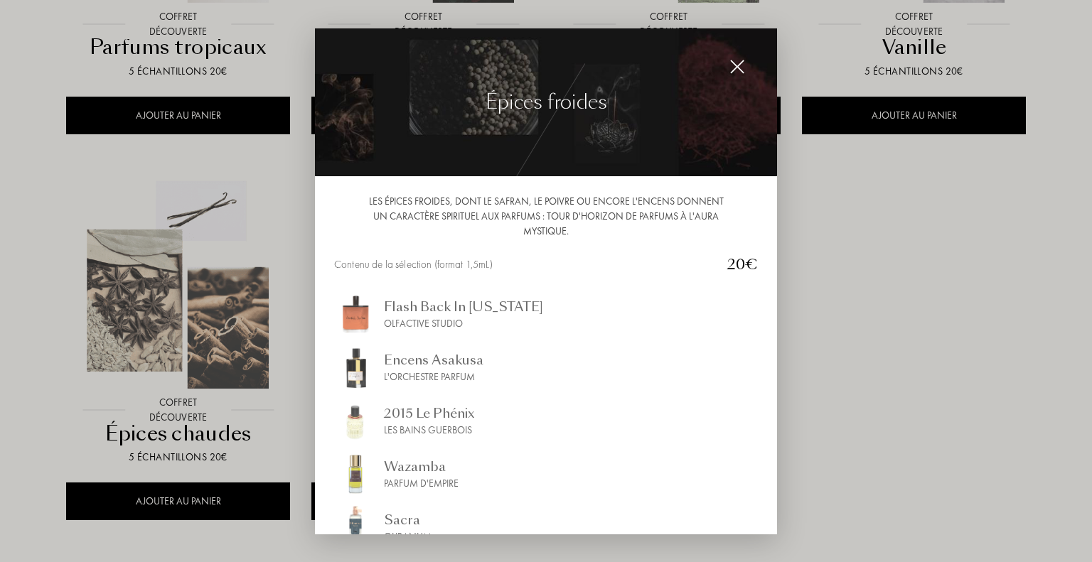
scroll to position [71, 0]
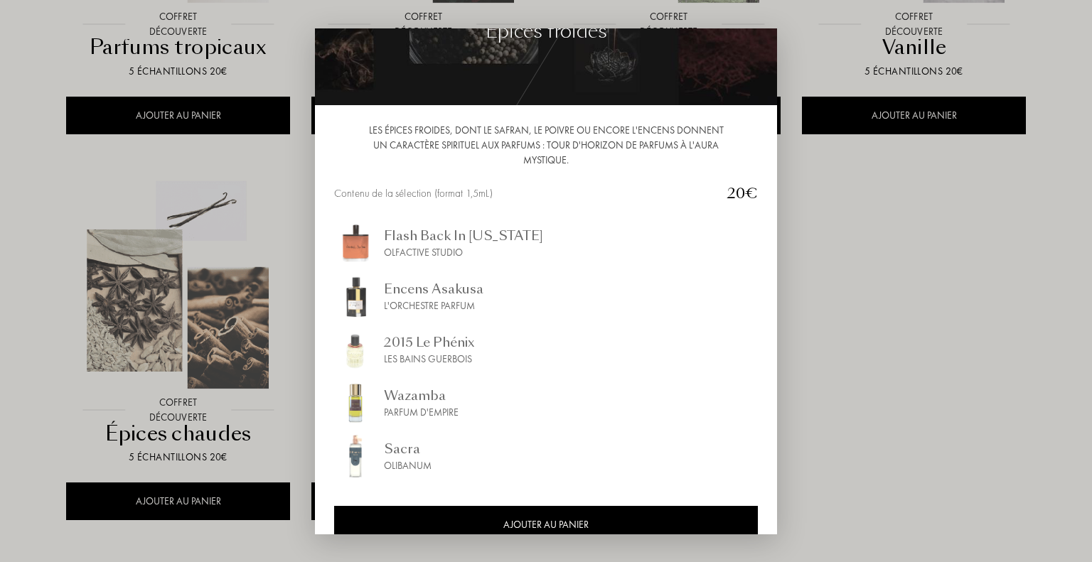
click at [471, 289] on div "Encens Asakusa" at bounding box center [434, 288] width 100 height 19
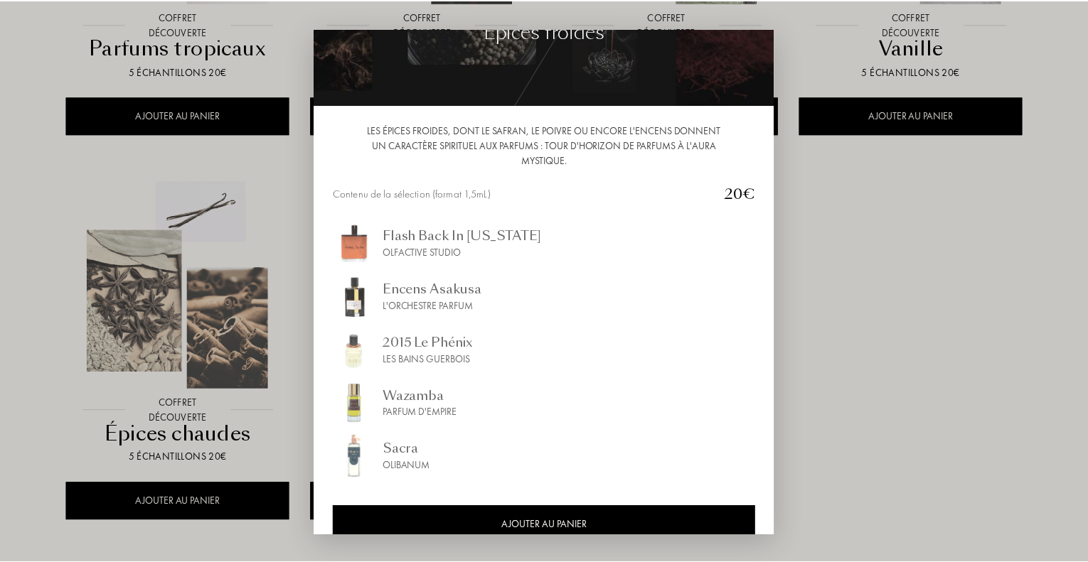
scroll to position [97, 0]
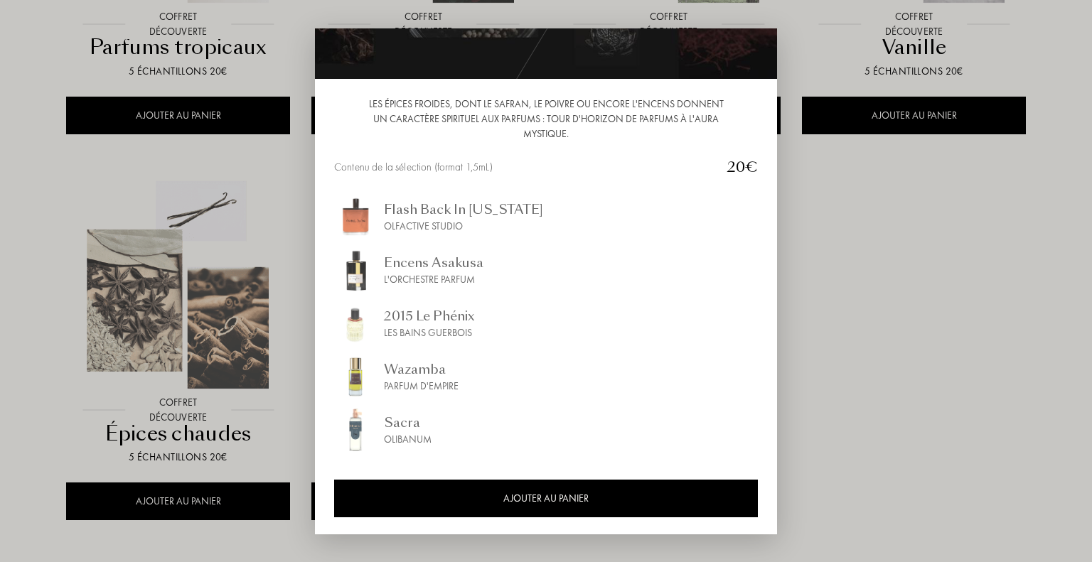
click at [962, 262] on div at bounding box center [546, 281] width 1092 height 562
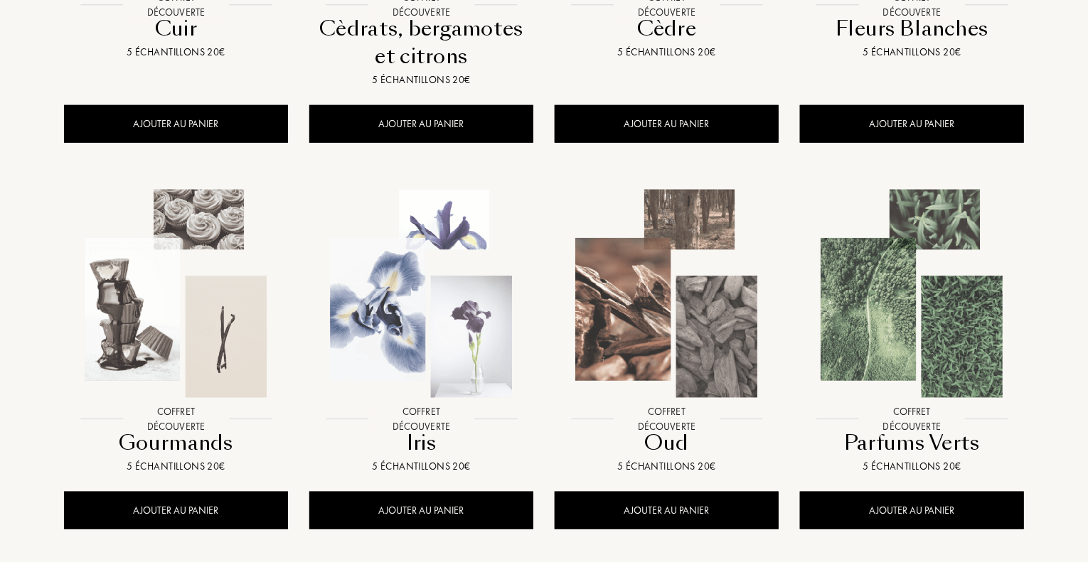
scroll to position [0, 0]
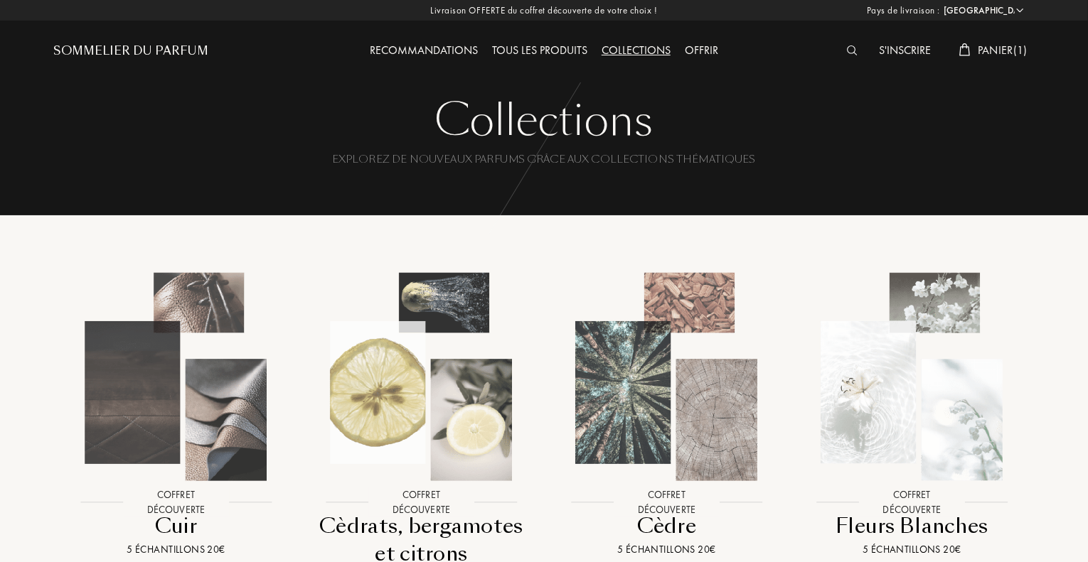
click at [569, 51] on div "Tous les produits" at bounding box center [539, 51] width 109 height 18
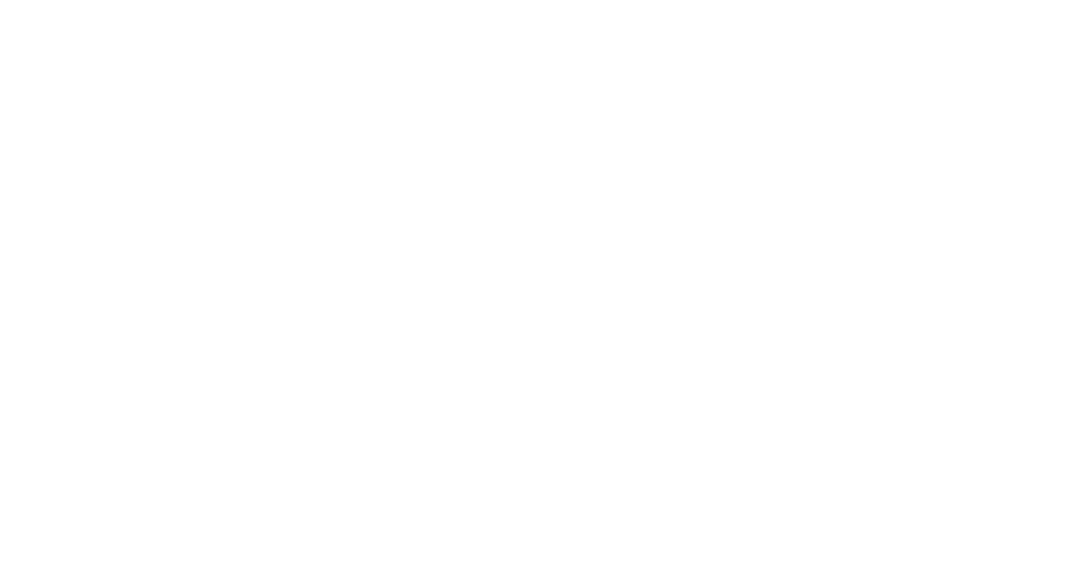
select select "FR"
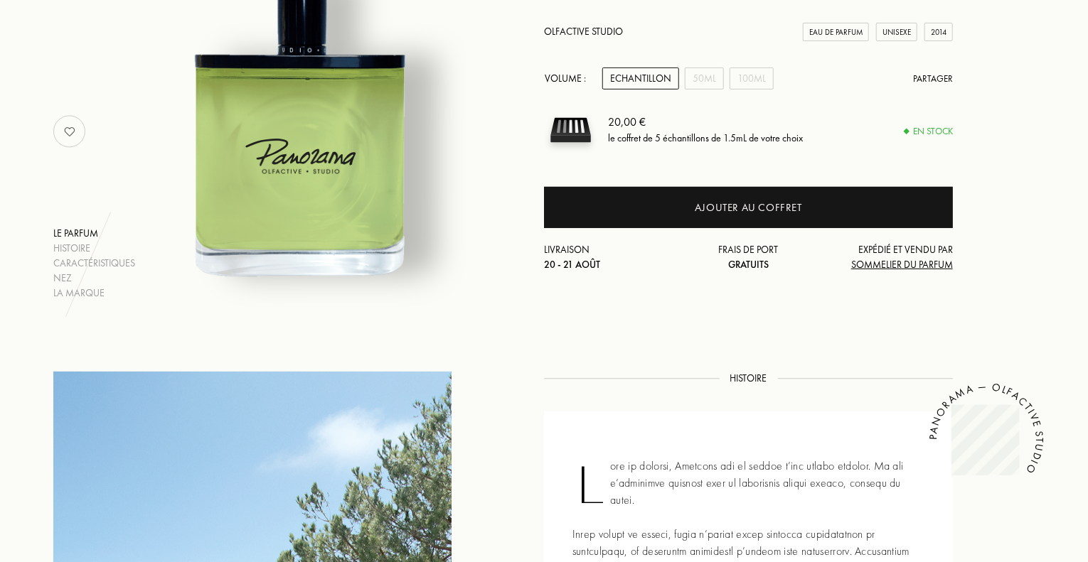
scroll to position [213, 0]
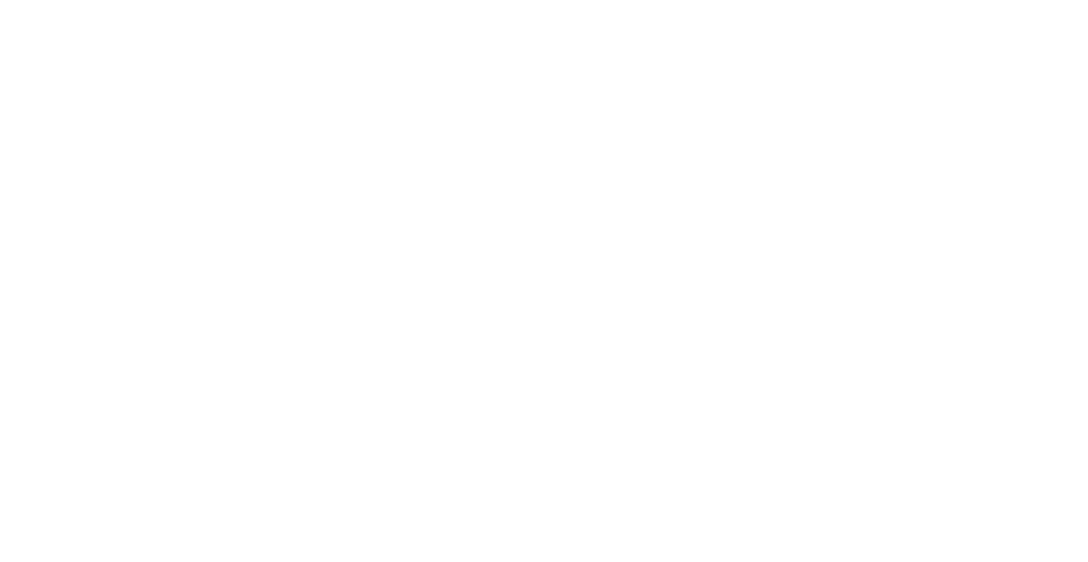
select select "FR"
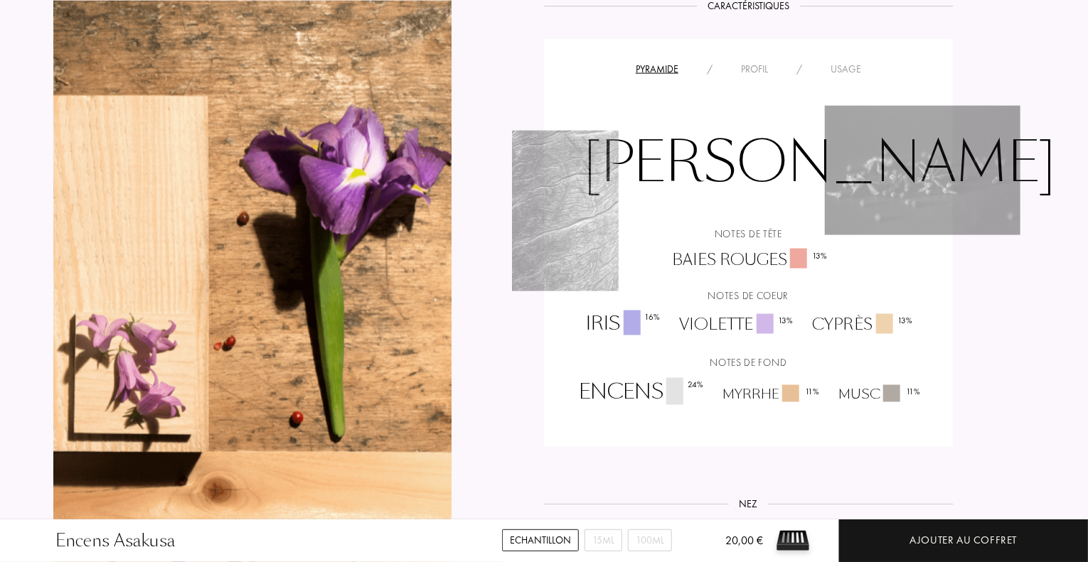
scroll to position [1066, 0]
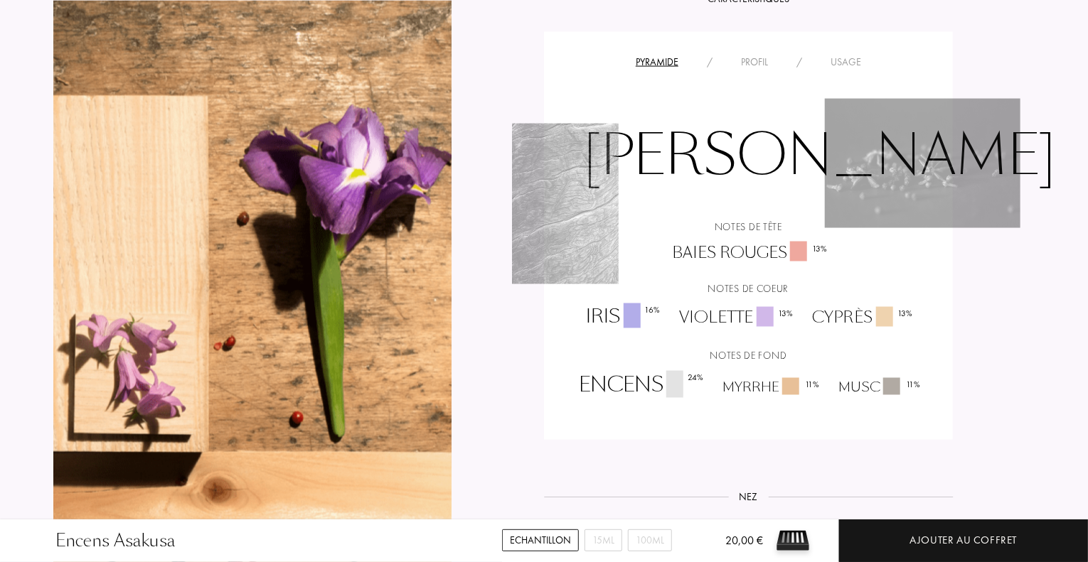
click at [753, 64] on div "Profil" at bounding box center [753, 62] width 55 height 15
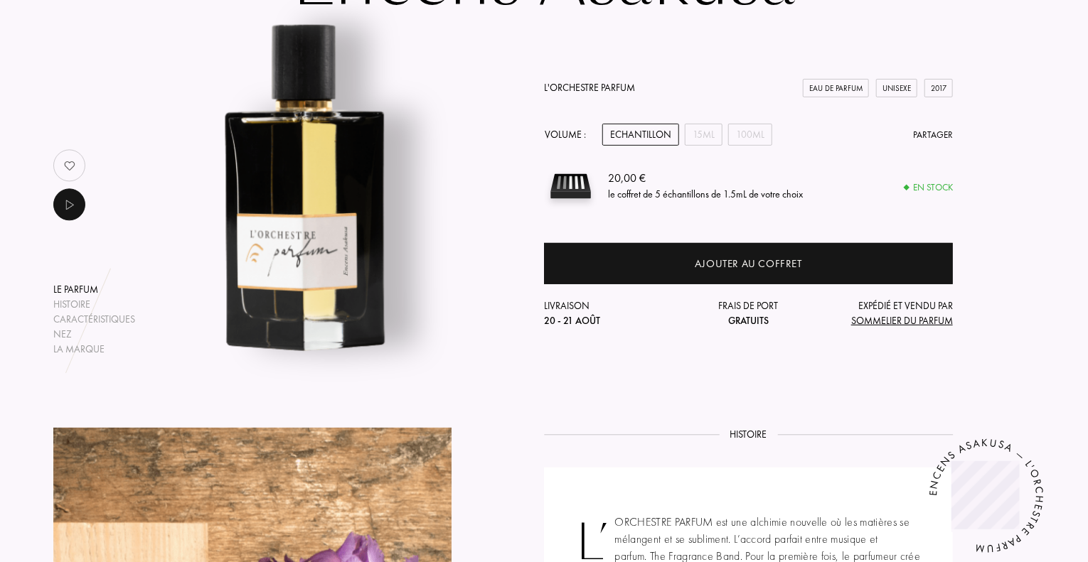
scroll to position [142, 0]
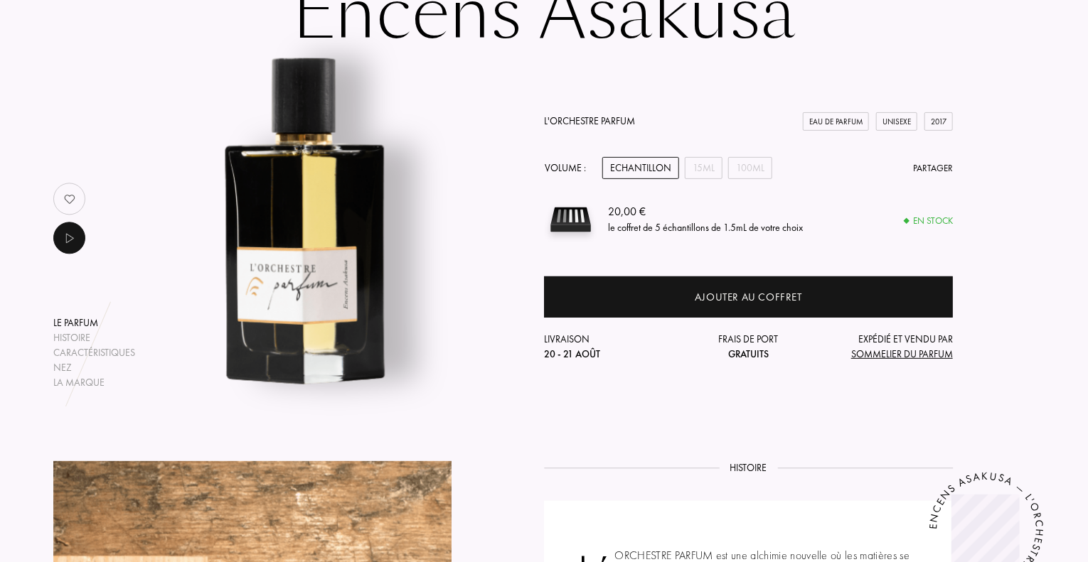
click at [648, 169] on div "Echantillon" at bounding box center [640, 168] width 77 height 22
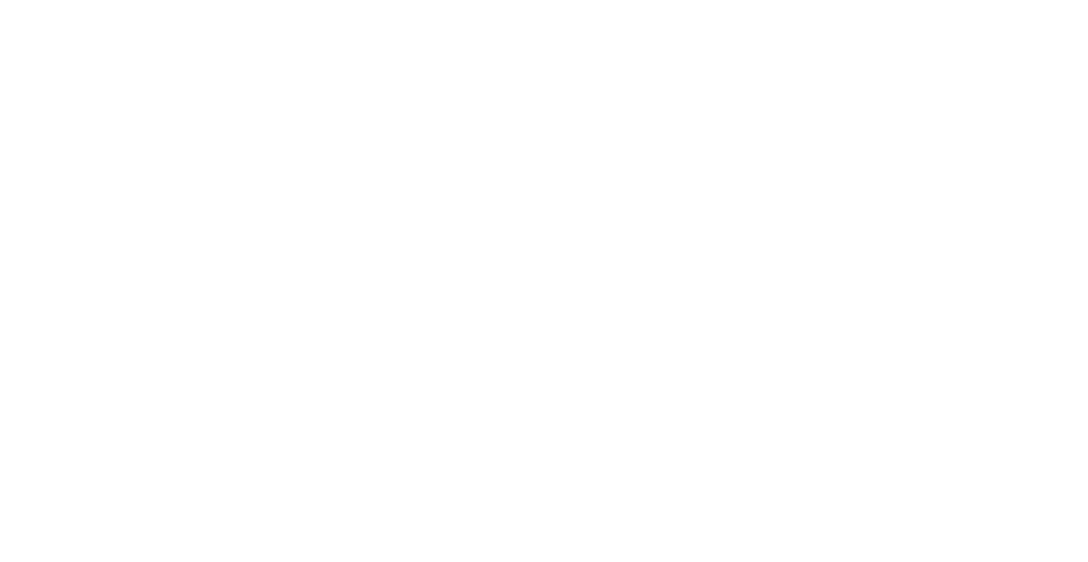
select select "FR"
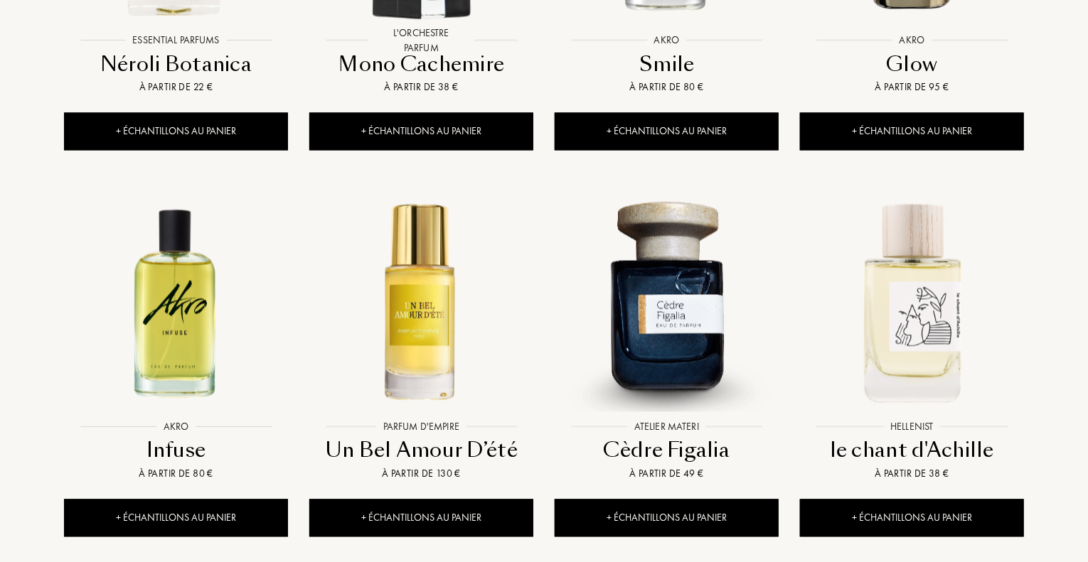
scroll to position [1351, 0]
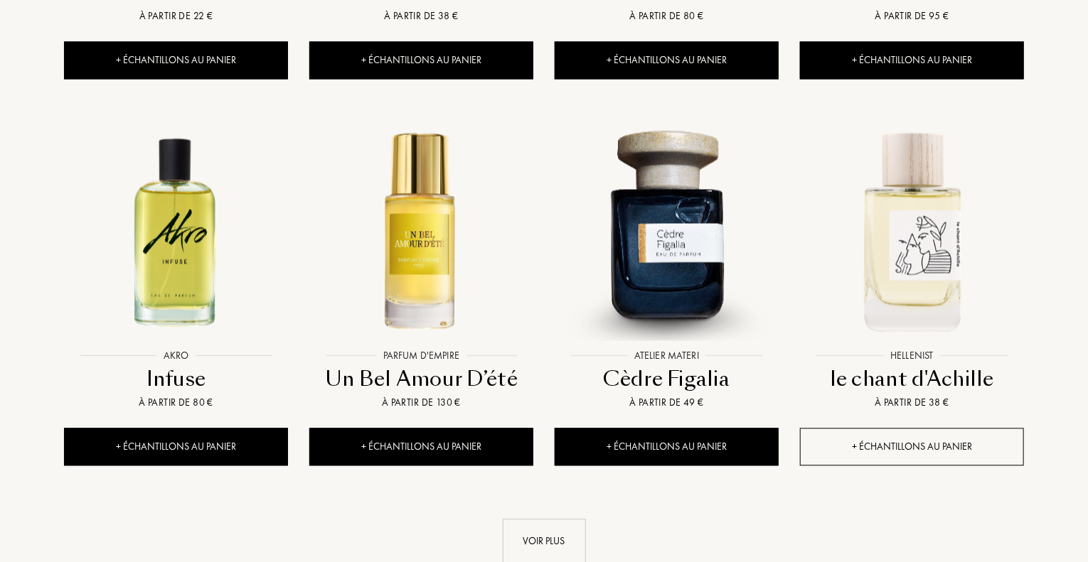
click at [862, 429] on div "+ Échantillons au panier" at bounding box center [912, 448] width 224 height 38
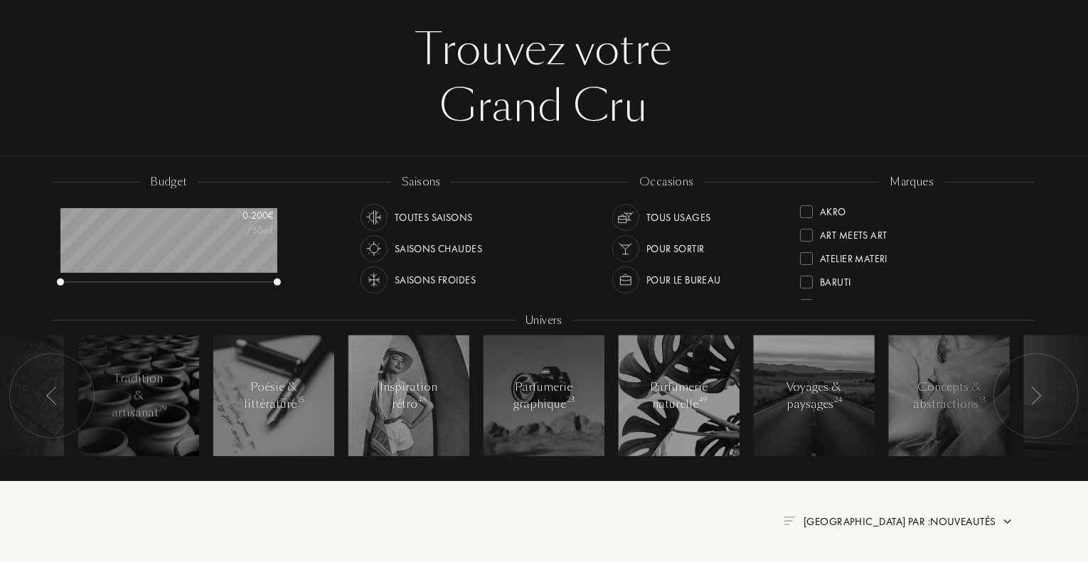
scroll to position [0, 0]
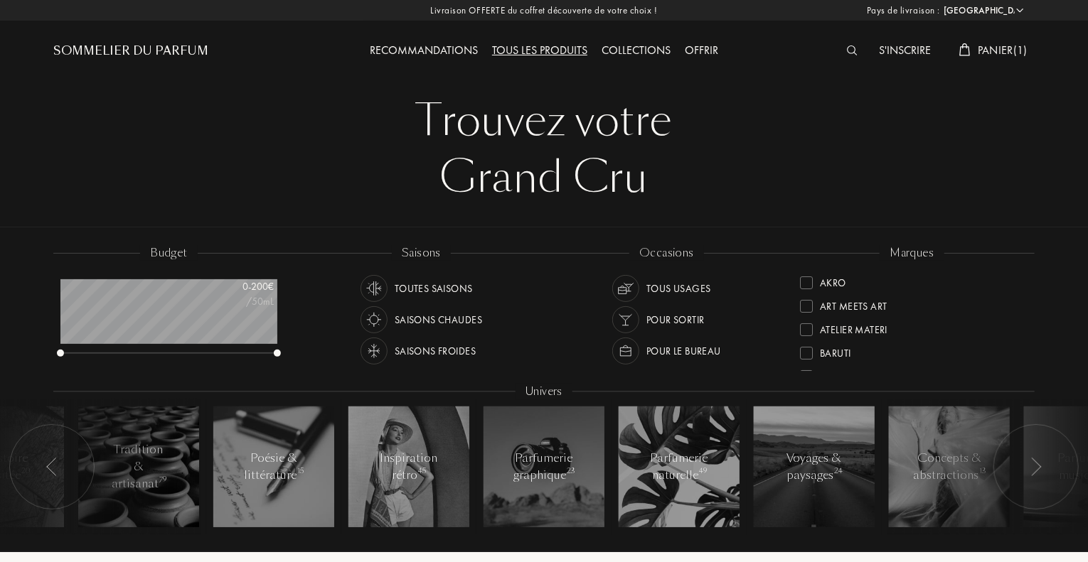
click at [999, 58] on div "Panier ( 1 )" at bounding box center [993, 51] width 82 height 18
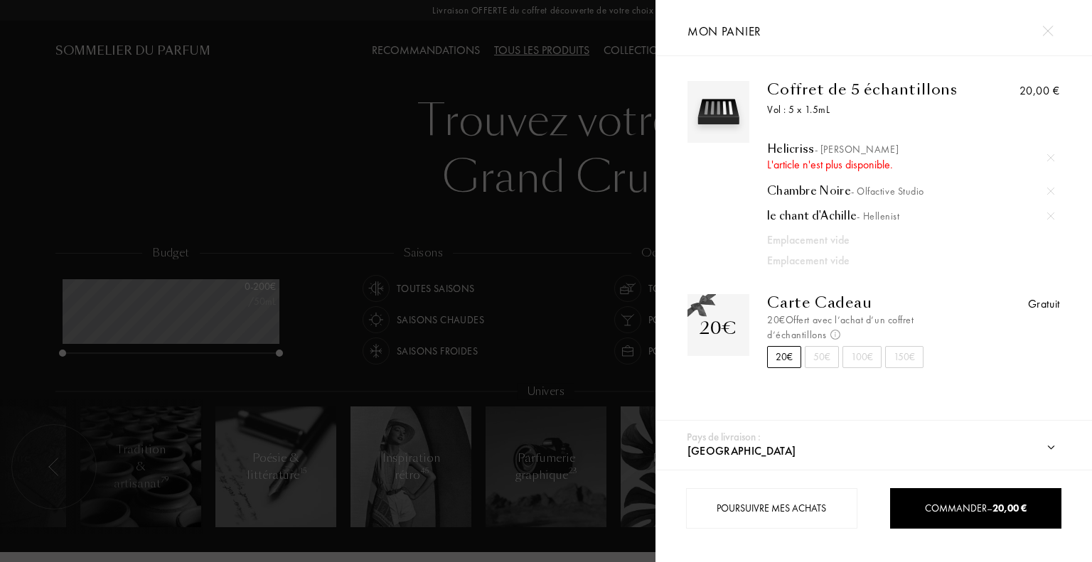
click at [1049, 29] on img at bounding box center [1047, 31] width 11 height 11
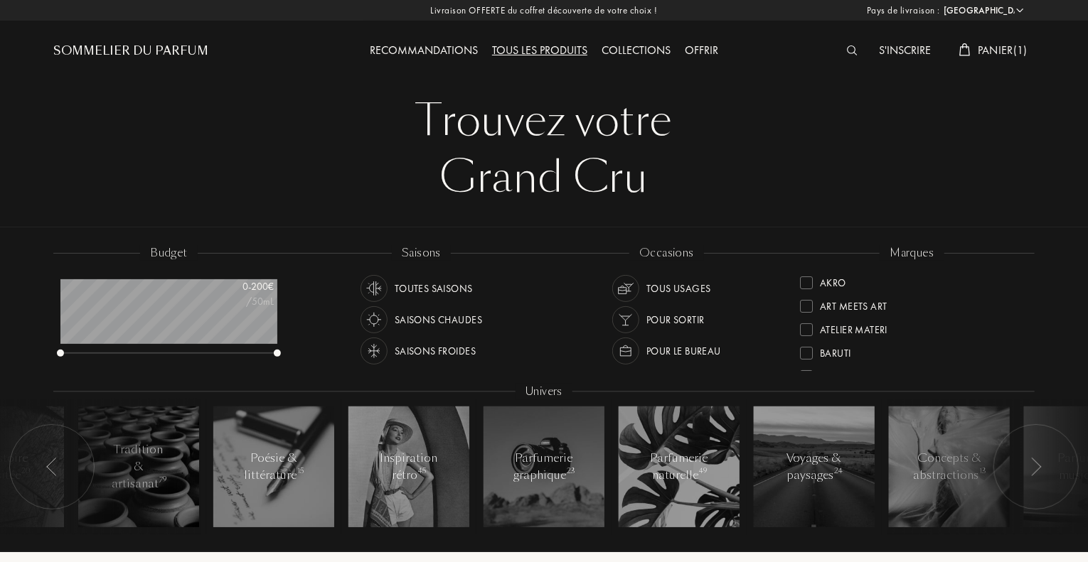
click at [913, 53] on div "S'inscrire" at bounding box center [904, 51] width 66 height 18
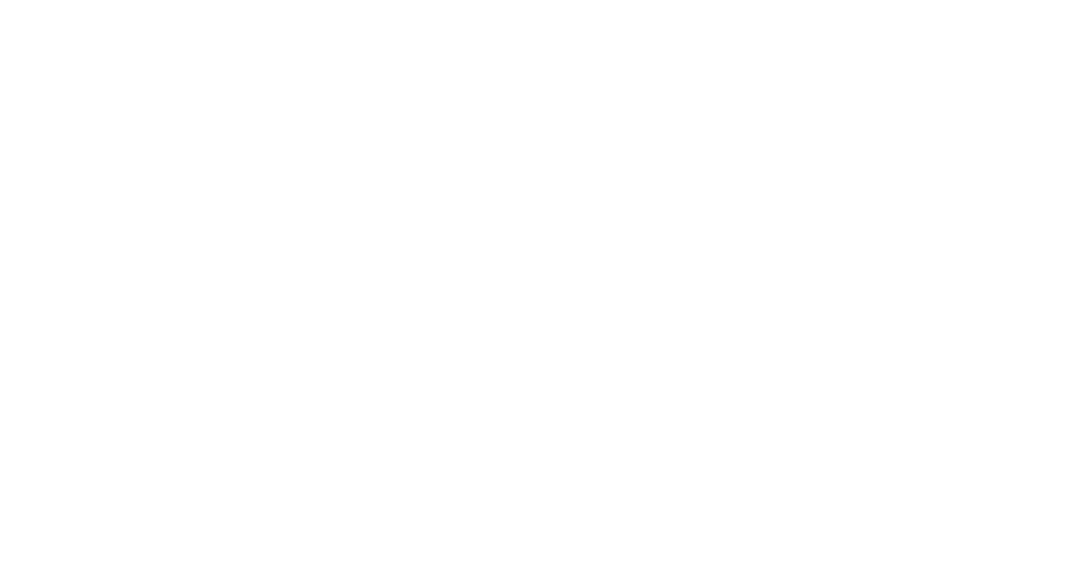
select select "FR"
